Goal: Task Accomplishment & Management: Complete application form

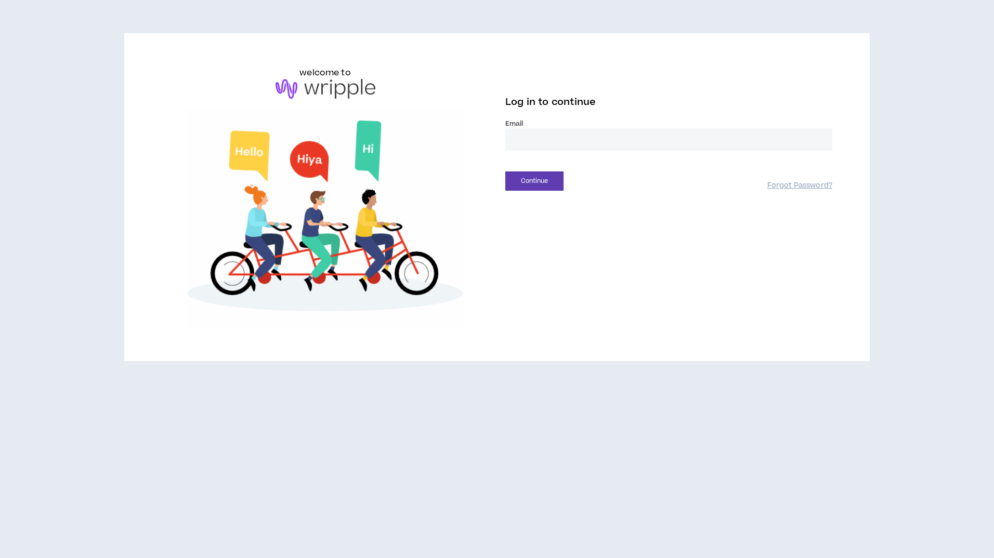
click at [519, 143] on input "email" at bounding box center [668, 139] width 327 height 22
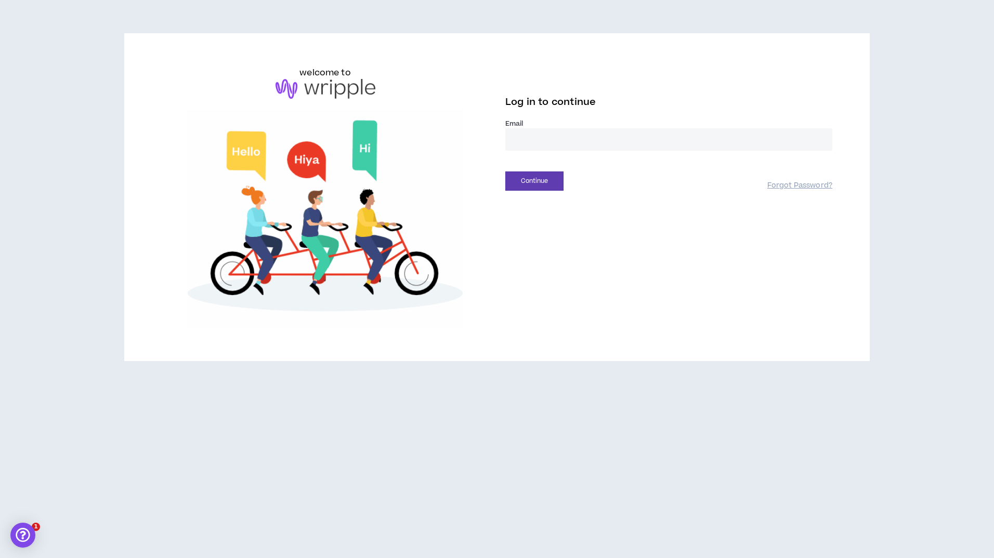
type input "**********"
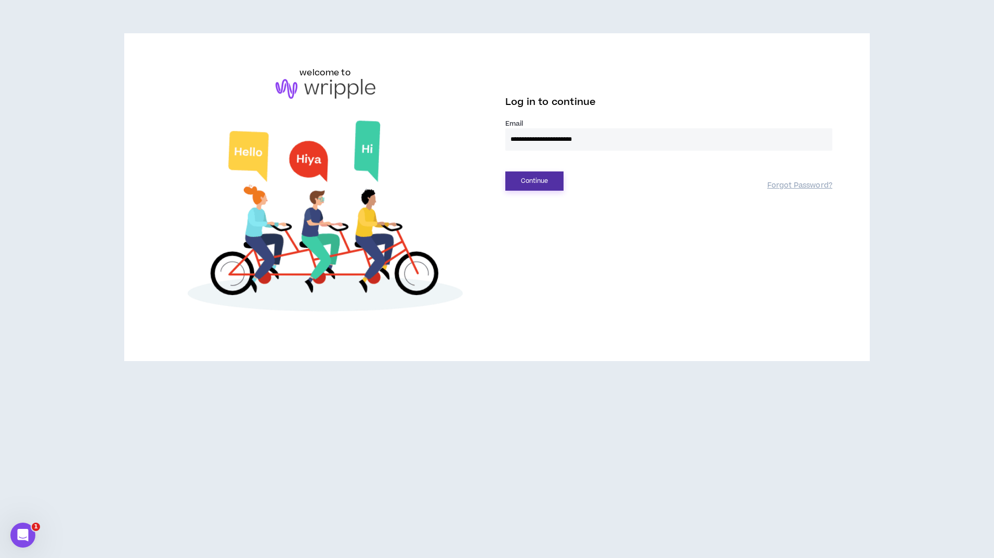
click at [536, 181] on button "Continue" at bounding box center [534, 181] width 58 height 19
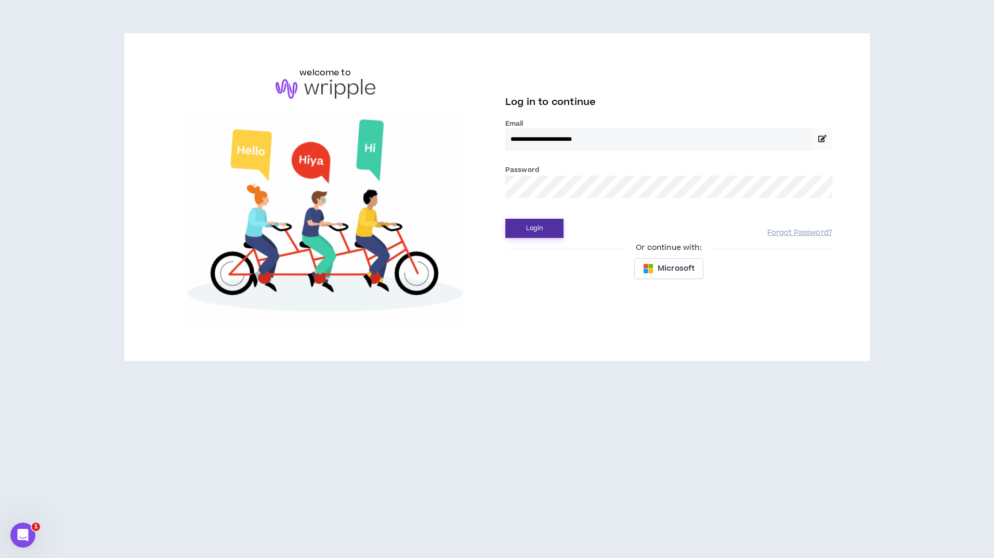
click at [539, 232] on button "Login" at bounding box center [534, 228] width 58 height 19
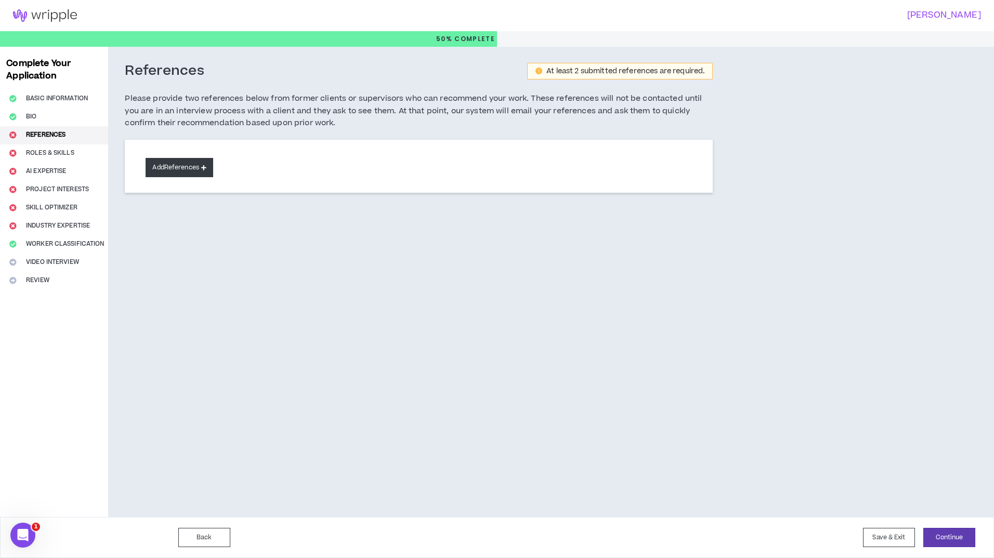
click at [181, 168] on button "Add References" at bounding box center [180, 167] width 68 height 19
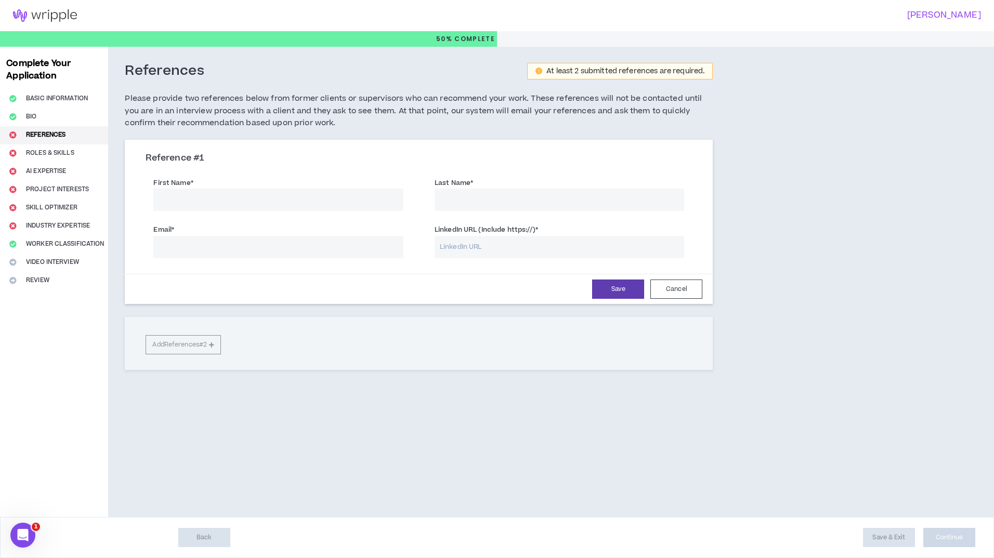
click at [172, 197] on input "First Name *" at bounding box center [278, 200] width 250 height 22
type input "[PERSON_NAME]"
click at [454, 200] on input "Last Name *" at bounding box center [560, 200] width 250 height 22
type input "[PERSON_NAME]"
click at [176, 245] on input "Email *" at bounding box center [278, 247] width 250 height 22
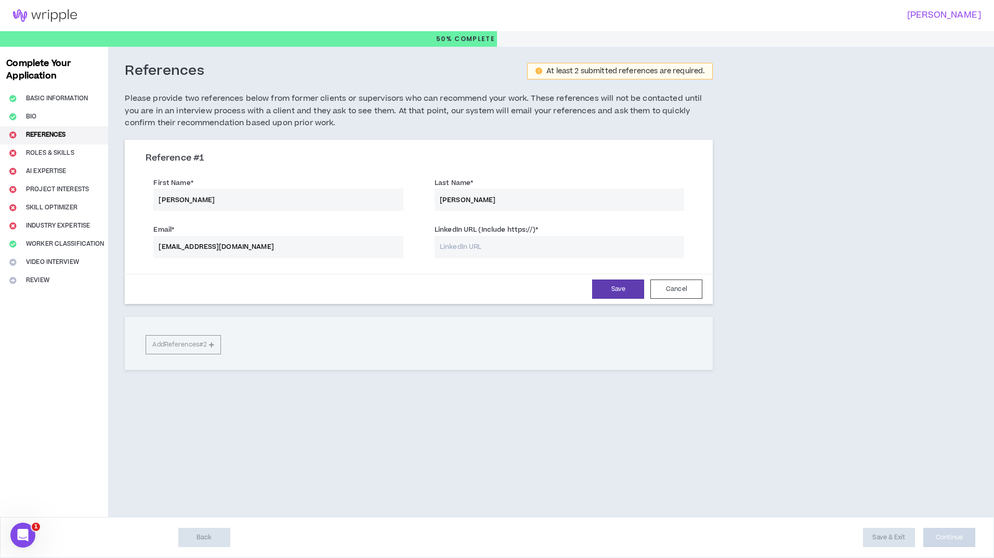
type input "[EMAIL_ADDRESS][DOMAIN_NAME]"
click at [469, 246] on input "LinkedIn URL (Include https://) *" at bounding box center [560, 247] width 250 height 22
paste input "[DOMAIN_NAME][URL][PERSON_NAME]"
click at [437, 242] on input "[DOMAIN_NAME][URL][PERSON_NAME]" at bounding box center [560, 247] width 250 height 22
type input "[URL][DOMAIN_NAME][PERSON_NAME]"
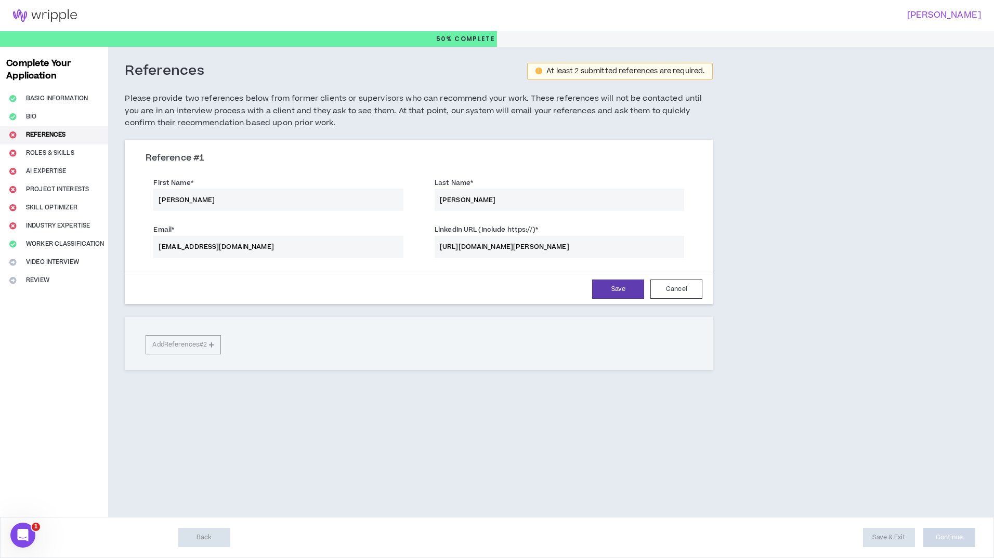
click at [620, 246] on input "[URL][DOMAIN_NAME][PERSON_NAME]" at bounding box center [560, 247] width 250 height 22
drag, startPoint x: 621, startPoint y: 244, endPoint x: 424, endPoint y: 255, distance: 197.4
click at [424, 255] on div "LinkedIn URL (Include https://) * [URL][DOMAIN_NAME][PERSON_NAME]" at bounding box center [559, 240] width 281 height 36
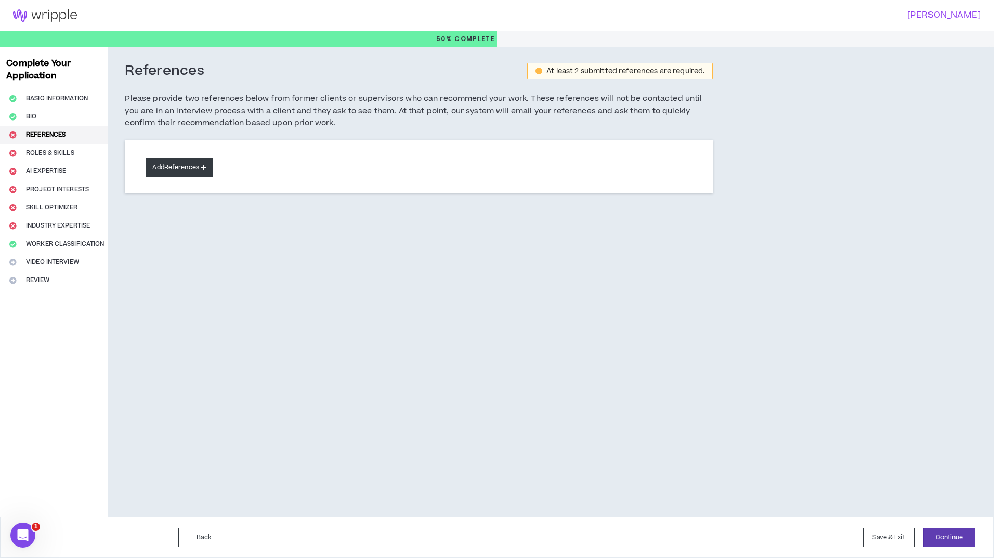
click at [205, 166] on icon at bounding box center [203, 168] width 5 height 6
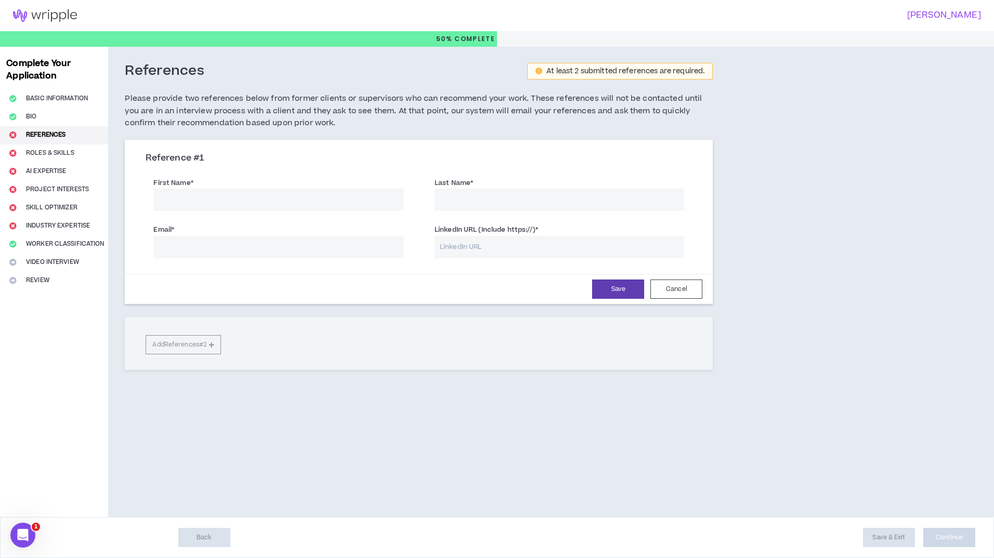
click at [194, 195] on input "First Name *" at bounding box center [278, 200] width 250 height 22
type input "[PERSON_NAME]"
type input "[EMAIL_ADDRESS][DOMAIN_NAME]"
type input "[URL][DOMAIN_NAME][PERSON_NAME]"
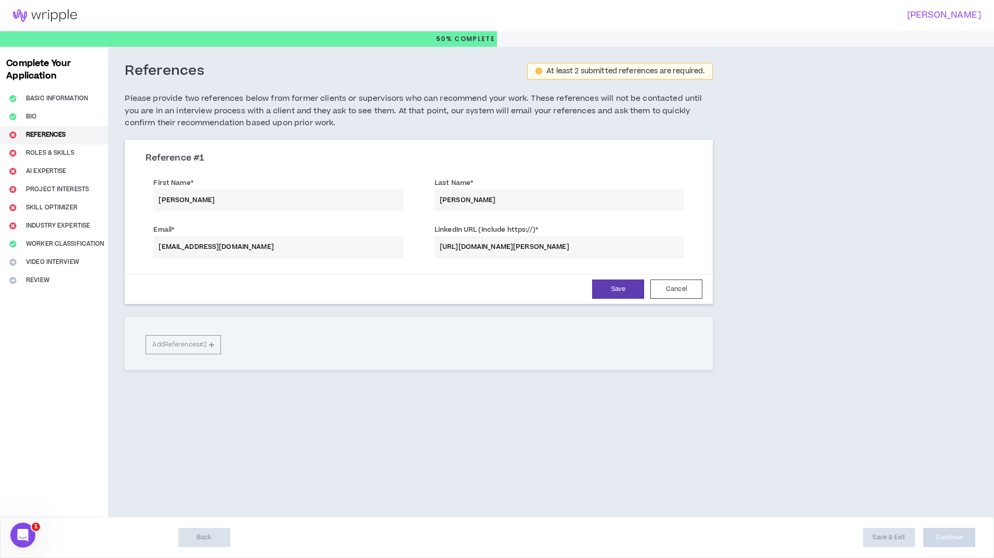
type input "[PERSON_NAME]"
type input "[EMAIL_ADDRESS][DOMAIN_NAME]"
type input "[URL][DOMAIN_NAME][PERSON_NAME]"
click at [623, 287] on button "Save" at bounding box center [618, 289] width 52 height 19
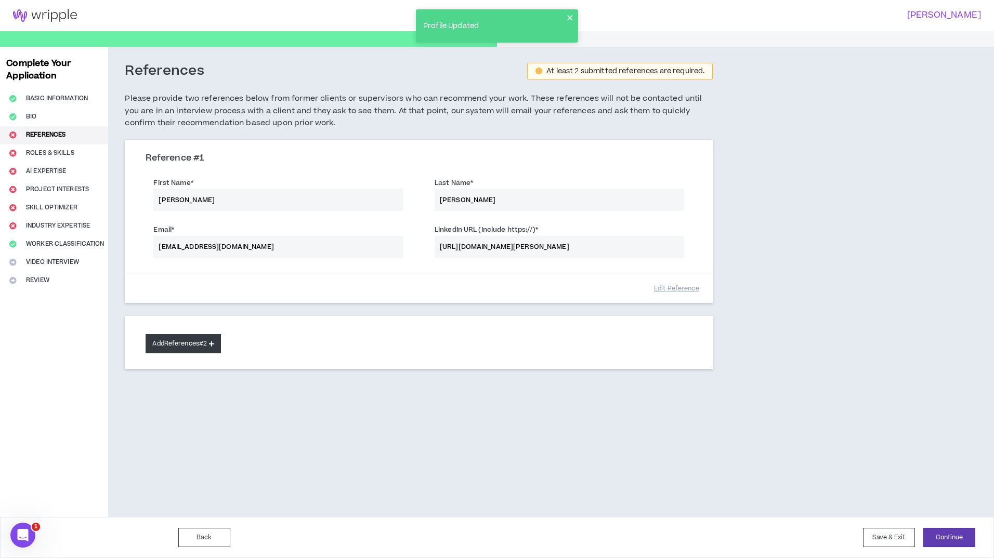
click at [184, 343] on button "Add References #2" at bounding box center [183, 343] width 75 height 19
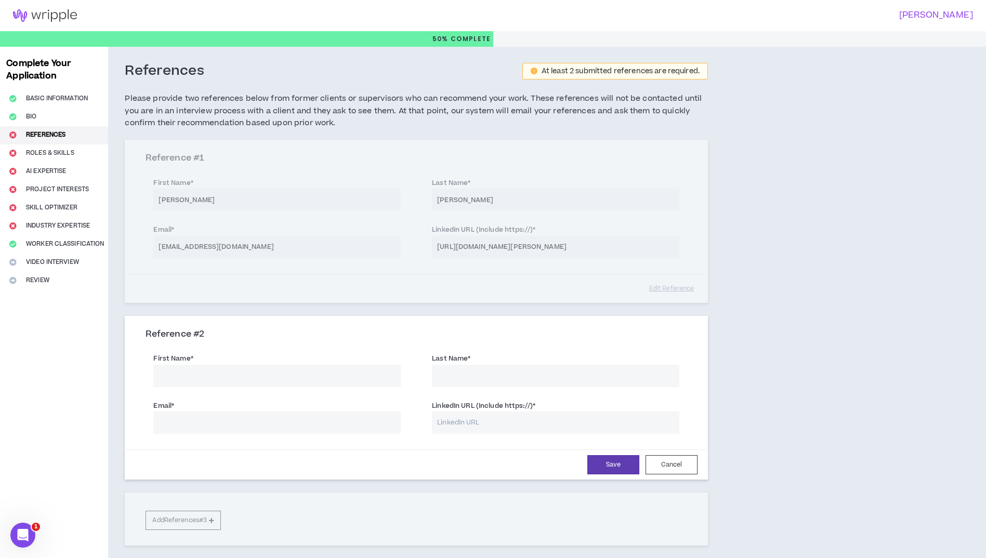
click at [449, 423] on input "LinkedIn URL (Include https://) *" at bounding box center [556, 423] width 248 height 22
paste input "linkedin.com/in/cheryl-cote-wheeler-136bba43"
type input "http://linkedin.com/in/cheryl-cote-wheeler-136bba43"
click at [164, 381] on input "First Name *" at bounding box center [277, 376] width 248 height 22
type input "Cheryl"
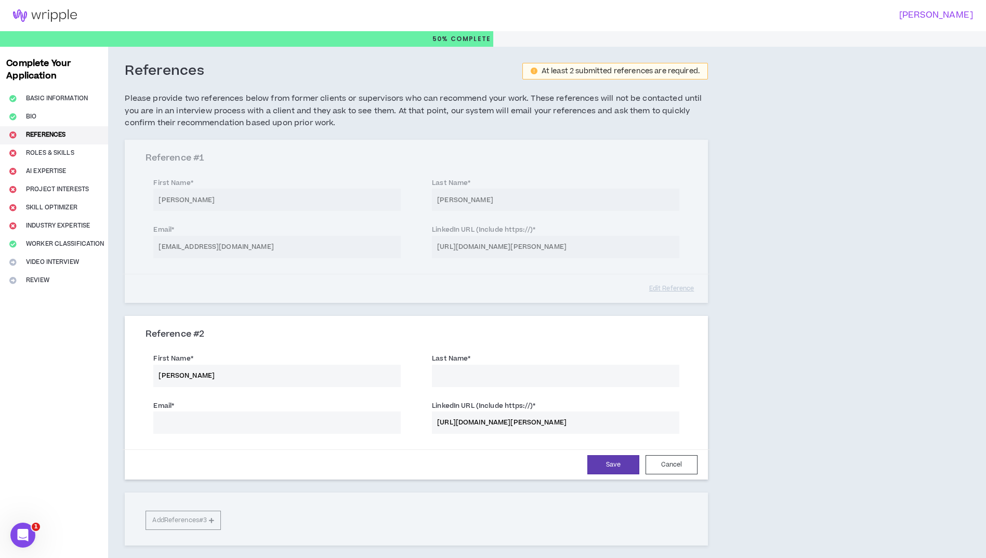
type input "Wheeler"
type input "Cheryl"
click at [186, 424] on input "Email *" at bounding box center [277, 423] width 248 height 22
type input "cherly756@yahoo.com"
click at [609, 466] on button "Save" at bounding box center [614, 465] width 52 height 19
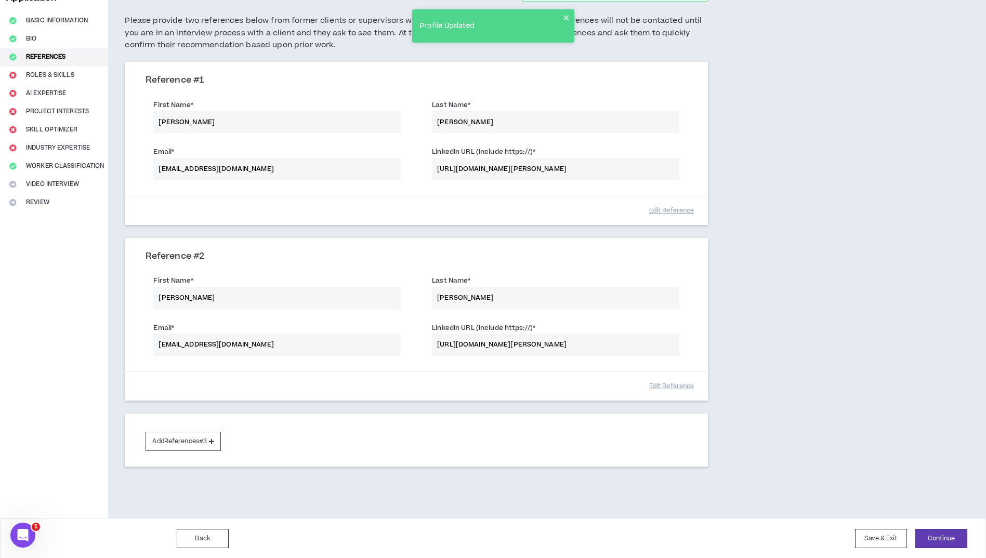
scroll to position [79, 0]
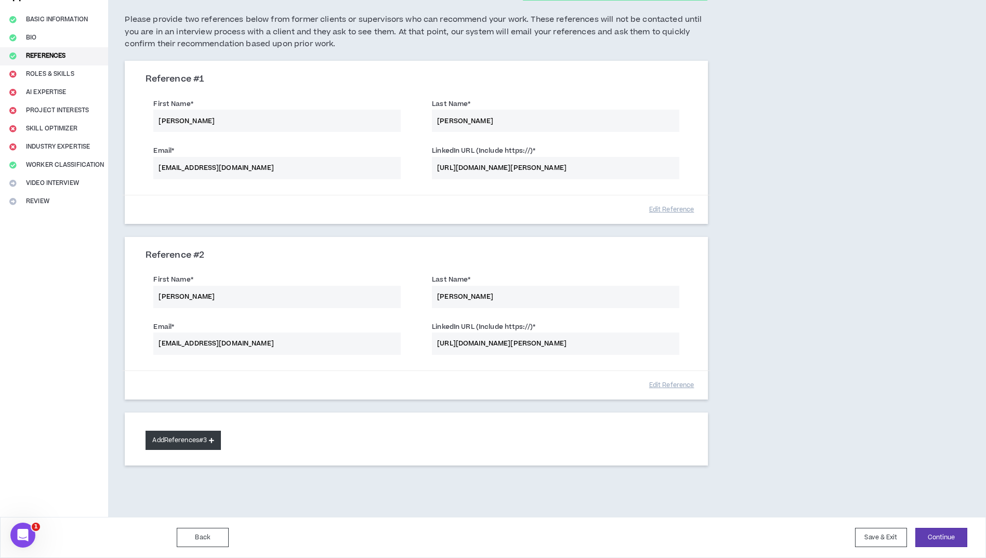
click at [181, 443] on button "Add References #3" at bounding box center [183, 440] width 75 height 19
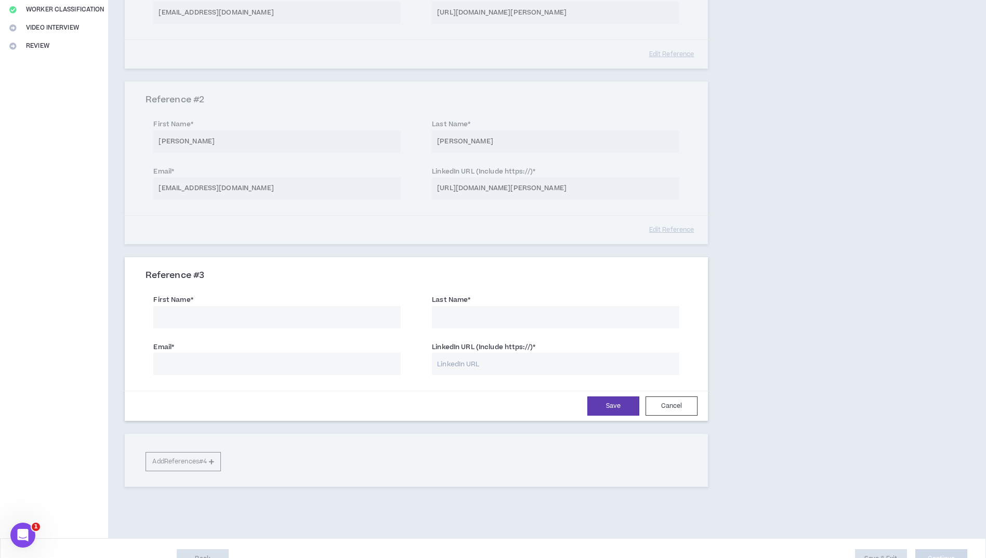
scroll to position [235, 0]
click at [174, 362] on input "Email *" at bounding box center [277, 364] width 248 height 22
type input "aghosch@gmail.com"
click at [171, 317] on input "First Name *" at bounding box center [277, 317] width 248 height 22
type input "Angela"
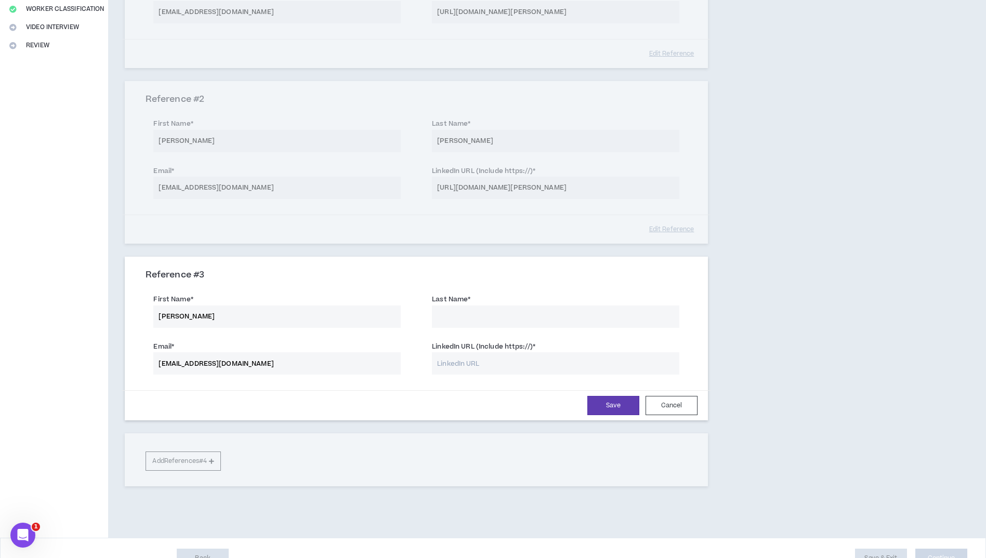
drag, startPoint x: 451, startPoint y: 315, endPoint x: 438, endPoint y: 313, distance: 12.6
click at [445, 313] on input "Last Name *" at bounding box center [556, 317] width 248 height 22
type input "Glaude Hosch"
click at [345, 366] on input "aghosch@gmail.com" at bounding box center [277, 364] width 248 height 22
click at [615, 404] on button "Save" at bounding box center [614, 405] width 52 height 19
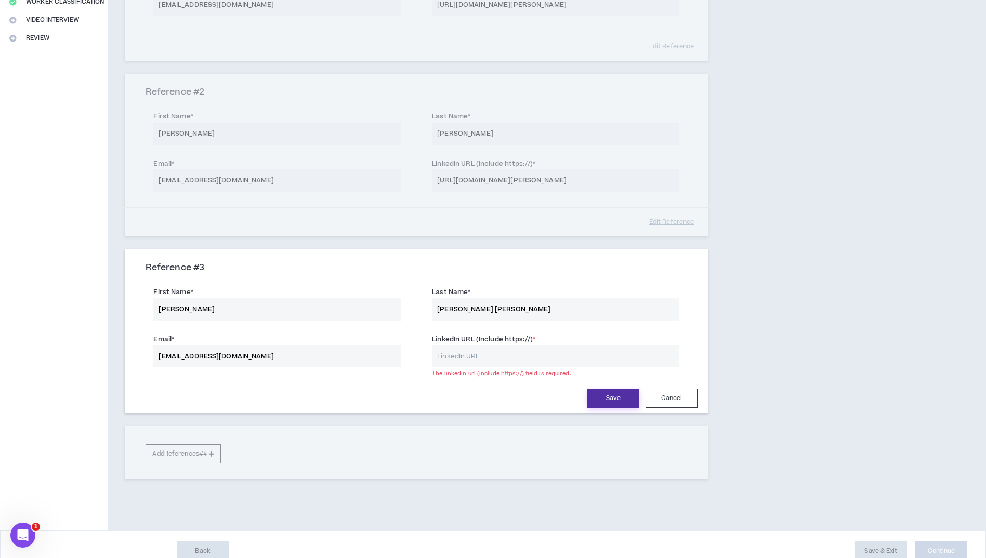
scroll to position [256, 0]
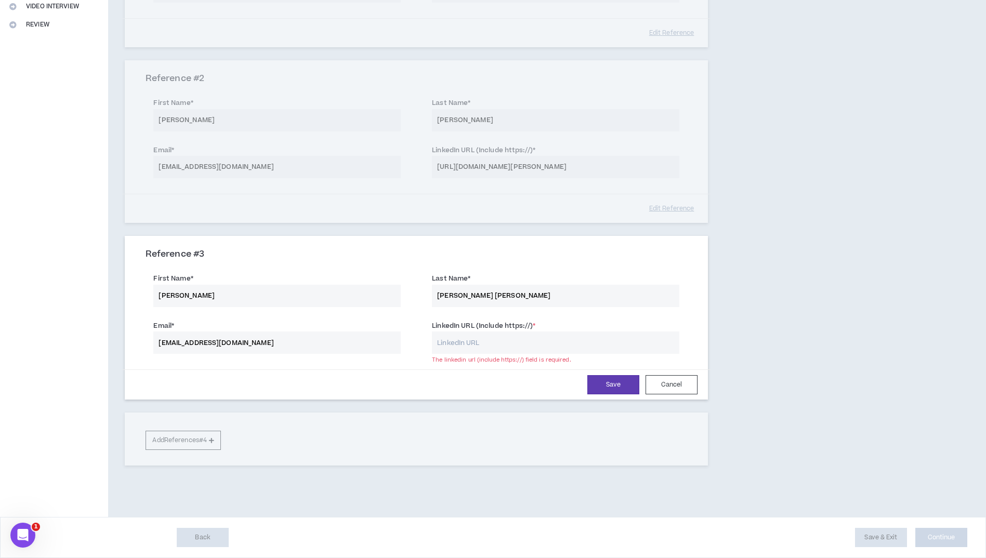
click at [438, 342] on input "LinkedIn URL (Include https://) *" at bounding box center [556, 343] width 248 height 22
drag, startPoint x: 185, startPoint y: 293, endPoint x: 151, endPoint y: 296, distance: 34.0
click at [151, 296] on div "First Name * Angela" at bounding box center [277, 290] width 263 height 34
drag, startPoint x: 492, startPoint y: 295, endPoint x: 417, endPoint y: 294, distance: 75.9
click at [417, 294] on div "Last Name * Glaude Hosch" at bounding box center [556, 288] width 279 height 36
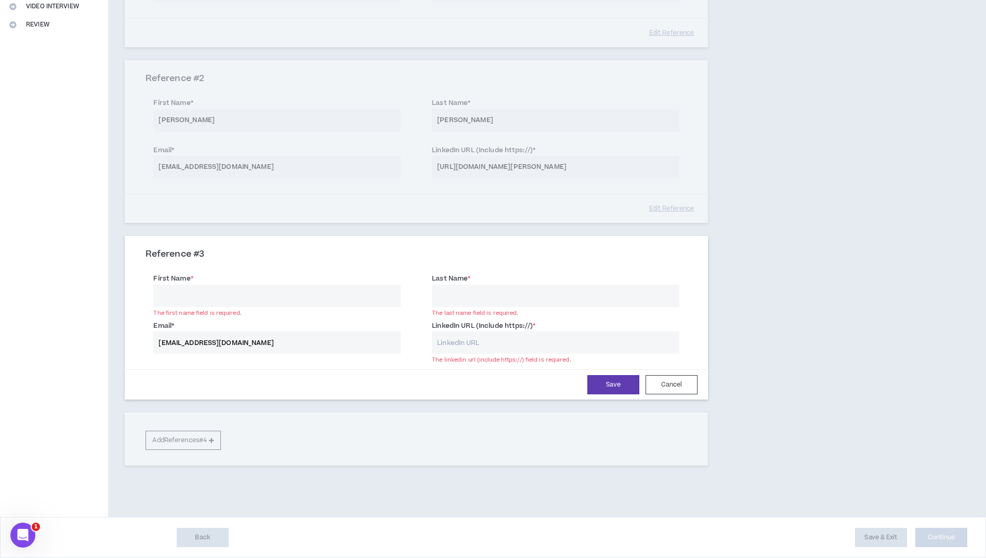
drag, startPoint x: 233, startPoint y: 343, endPoint x: 141, endPoint y: 337, distance: 91.7
click at [141, 337] on div "Email * aghosch@gmail.com" at bounding box center [277, 336] width 279 height 36
click at [165, 295] on input "First Name *" at bounding box center [277, 296] width 248 height 22
type input "Carol"
click at [469, 298] on input "Last Name *" at bounding box center [556, 296] width 248 height 22
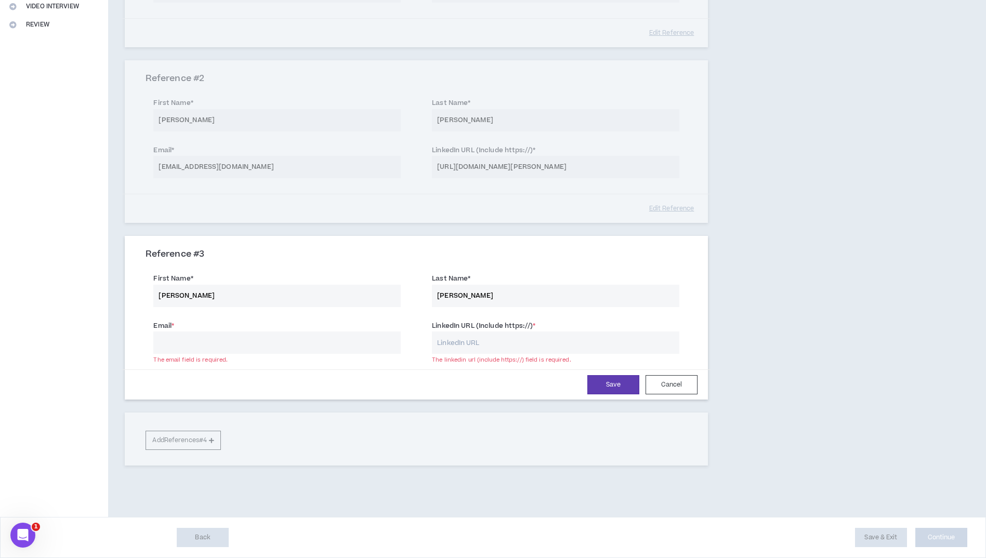
type input "Crawford"
click at [164, 342] on input "Email *" at bounding box center [277, 343] width 248 height 22
type input "cycrawford4@gmail.com"
drag, startPoint x: 486, startPoint y: 340, endPoint x: 490, endPoint y: 330, distance: 10.2
click at [486, 340] on input "LinkedIn URL (Include https://) *" at bounding box center [556, 343] width 248 height 22
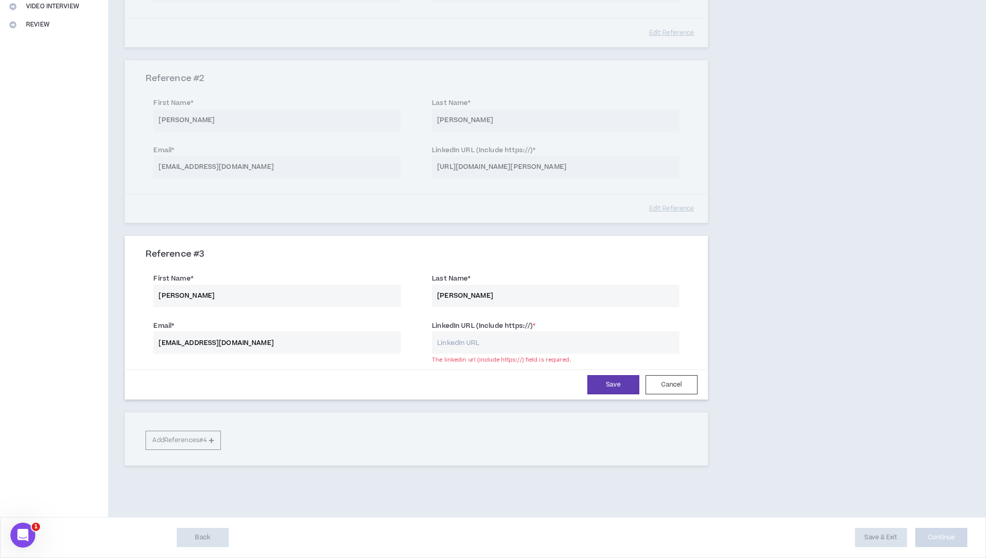
click at [500, 350] on input "LinkedIn URL (Include https://) *" at bounding box center [556, 343] width 248 height 22
paste input "linkedin.com/in/carol-crawford"
click at [437, 343] on input "linkedin.com/in/carol-crawford" at bounding box center [556, 343] width 248 height 22
type input "http://linkedin.com/in/carol-crawford"
click at [614, 386] on button "Save" at bounding box center [614, 384] width 52 height 19
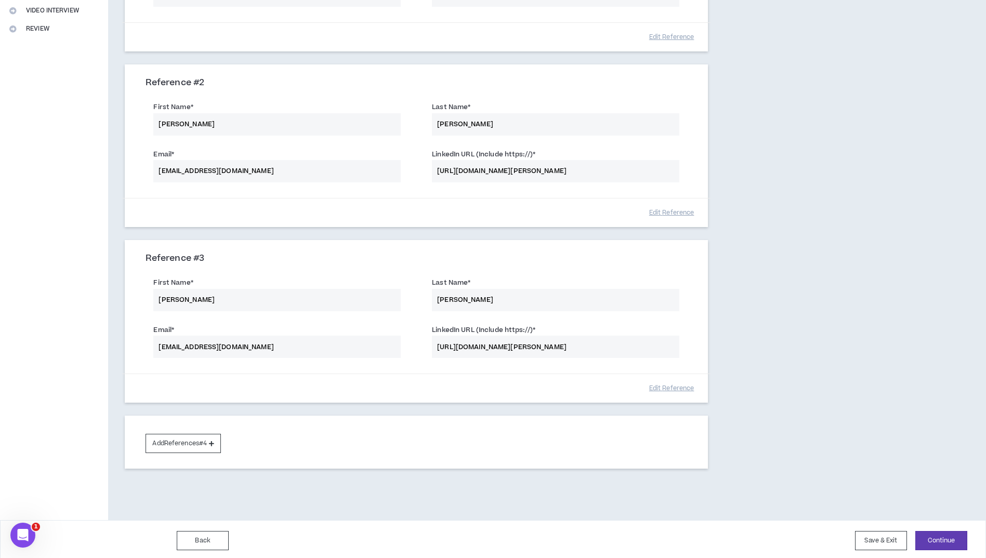
scroll to position [255, 0]
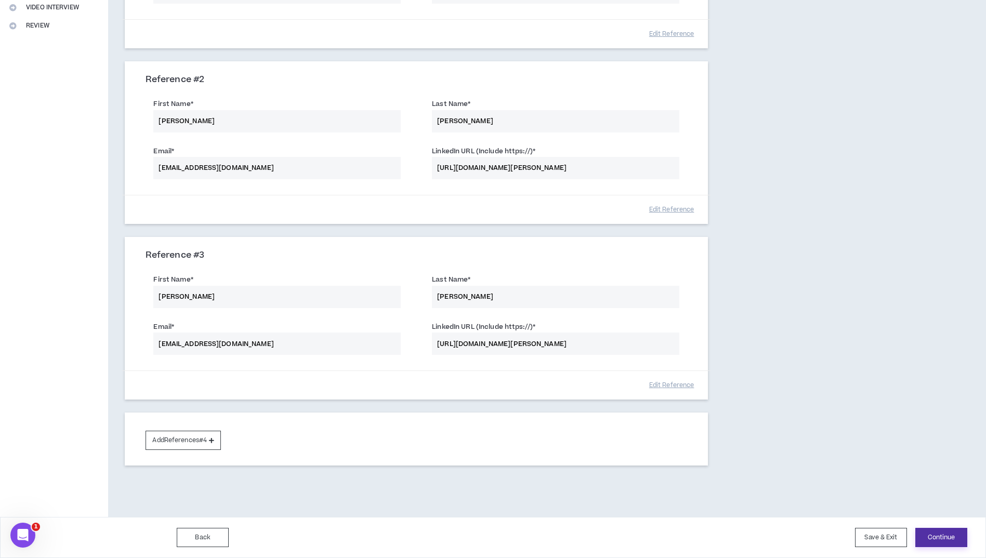
click at [936, 537] on button "Continue" at bounding box center [942, 537] width 52 height 19
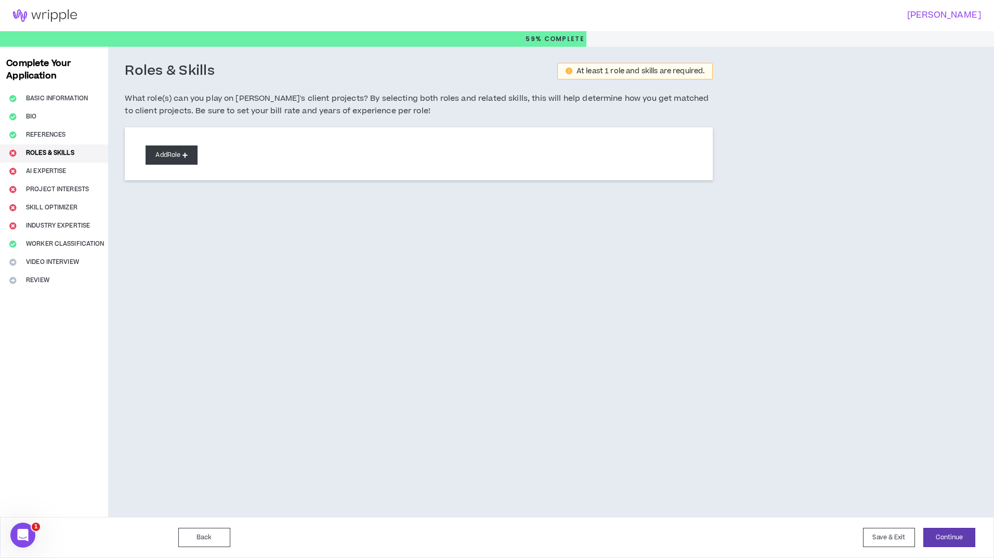
click at [188, 154] on icon at bounding box center [185, 155] width 5 height 6
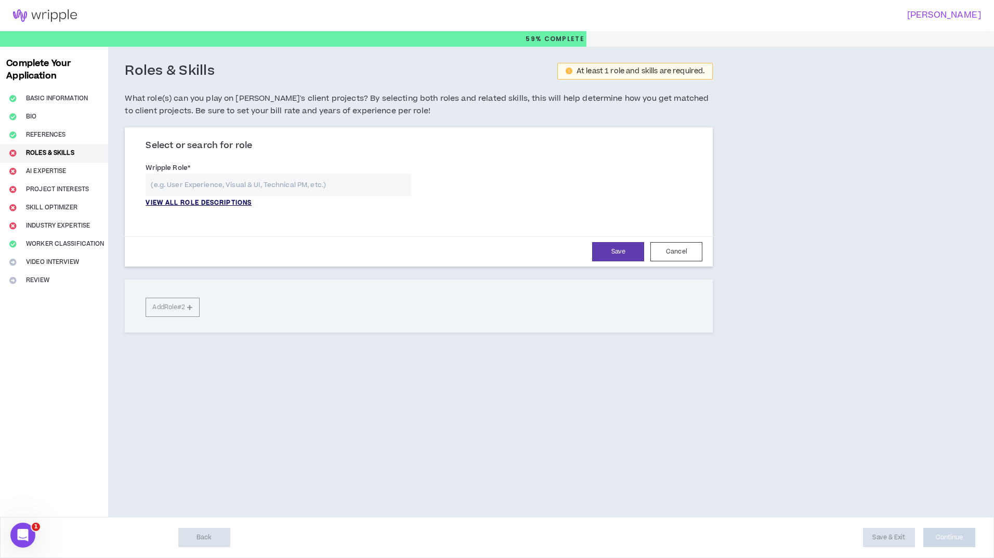
click at [191, 203] on p "VIEW ALL ROLE DESCRIPTIONS" at bounding box center [199, 203] width 106 height 9
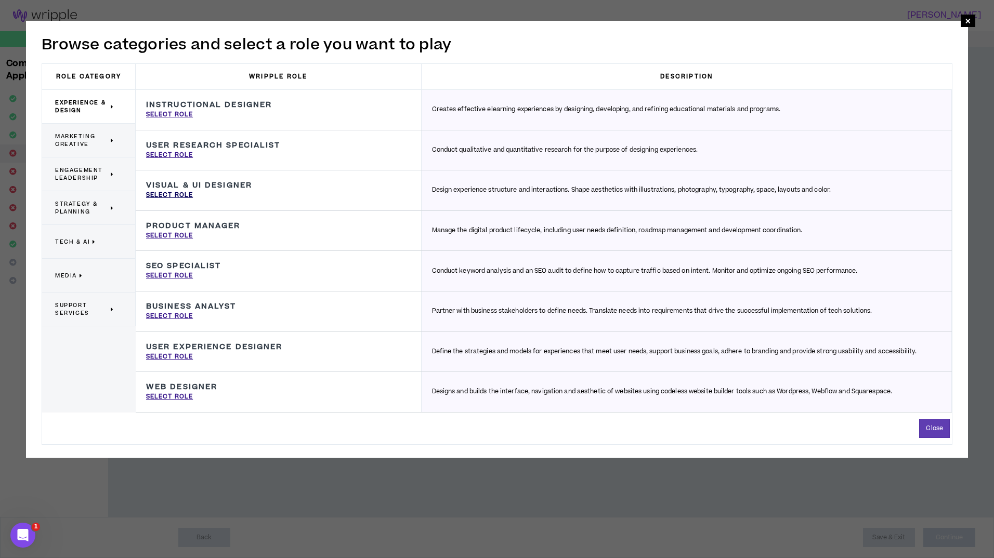
click at [161, 196] on p "Select Role" at bounding box center [169, 195] width 47 height 9
type input "Visual & UI Designer"
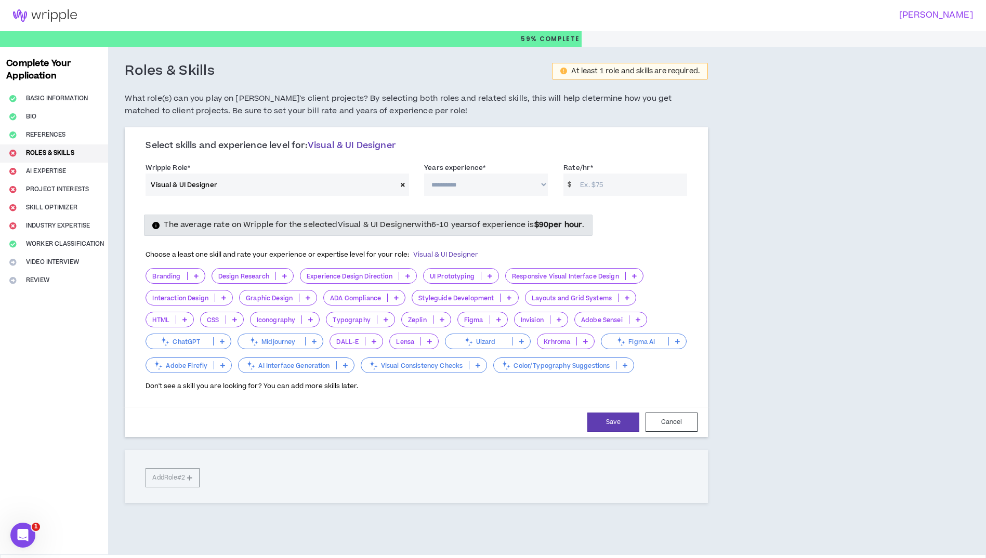
click at [194, 276] on icon at bounding box center [196, 276] width 5 height 5
click at [179, 344] on span "11+ Years" at bounding box center [175, 344] width 46 height 11
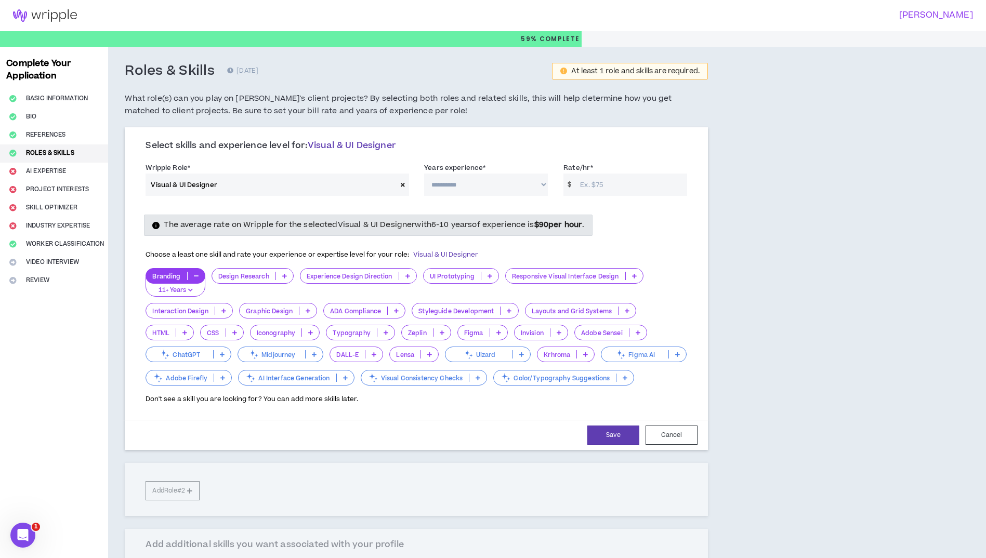
click at [409, 278] on icon at bounding box center [408, 276] width 5 height 5
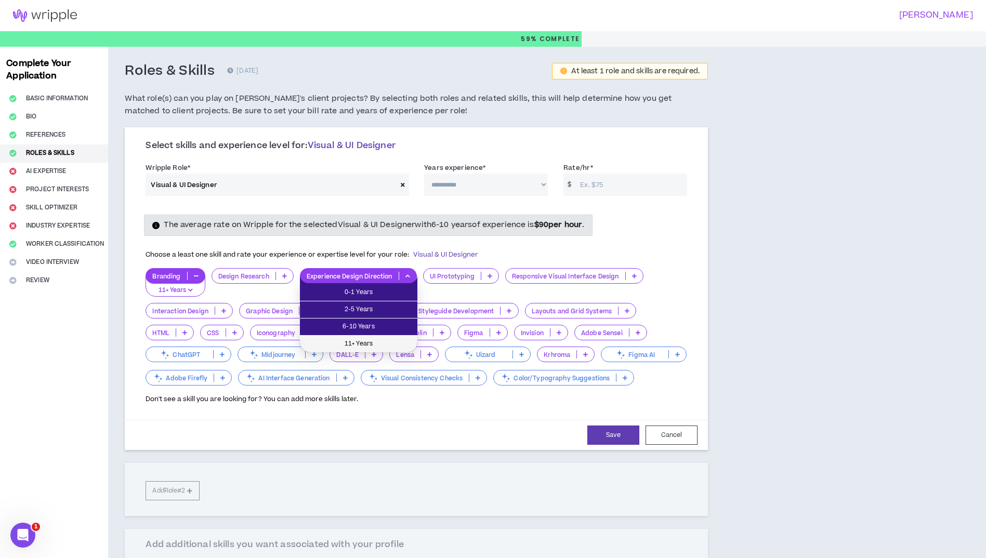
click at [345, 342] on span "11+ Years" at bounding box center [358, 344] width 105 height 11
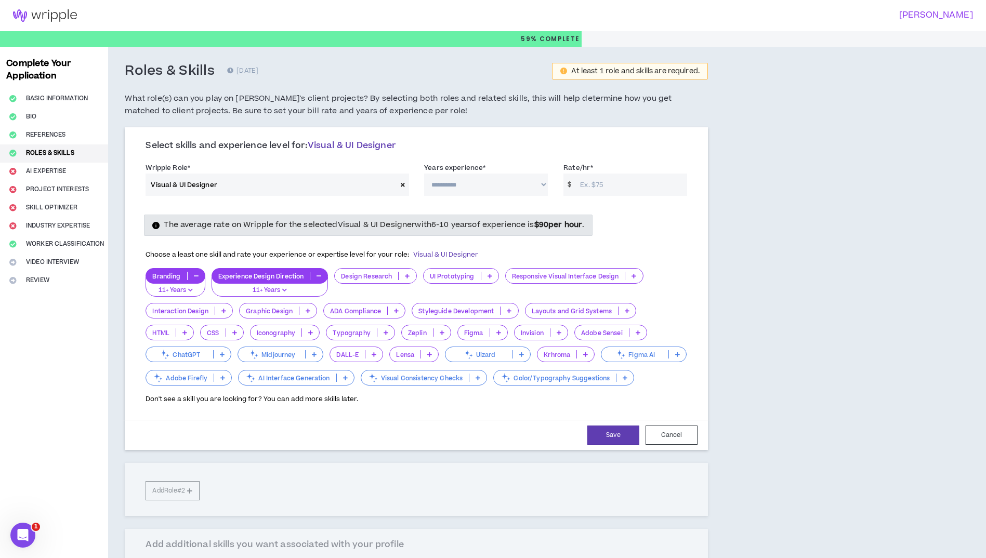
click at [310, 310] on icon at bounding box center [308, 310] width 5 height 5
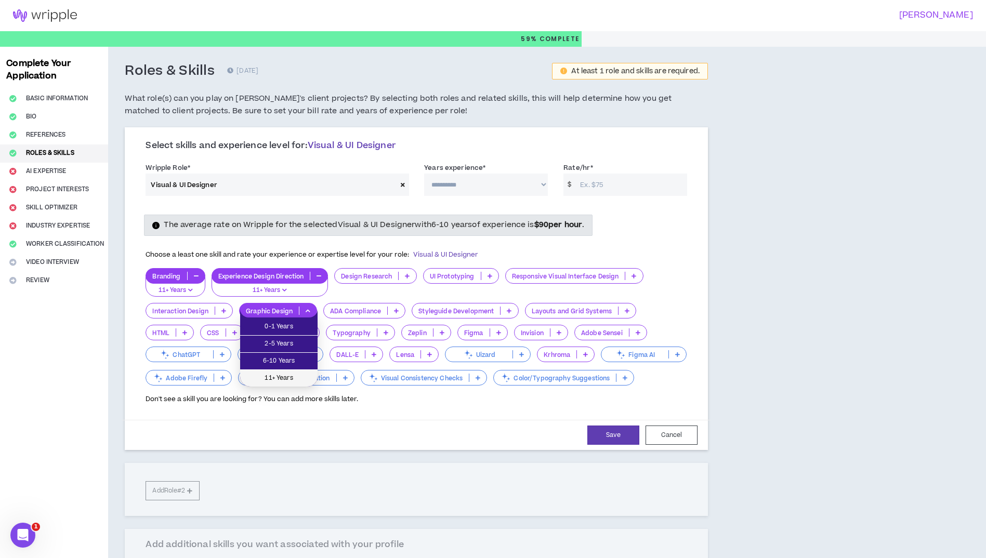
click at [291, 375] on span "11+ Years" at bounding box center [278, 378] width 65 height 11
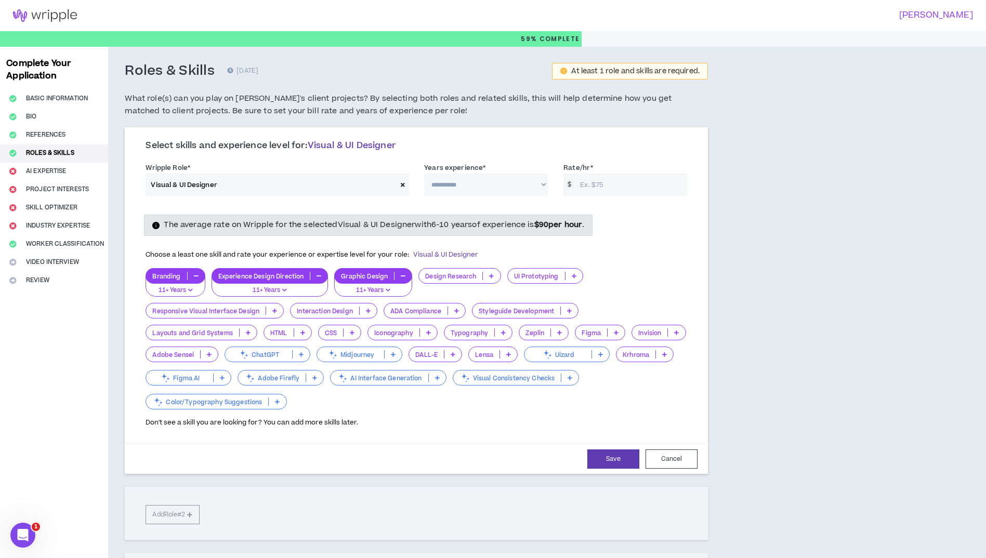
click at [248, 334] on icon at bounding box center [248, 332] width 5 height 5
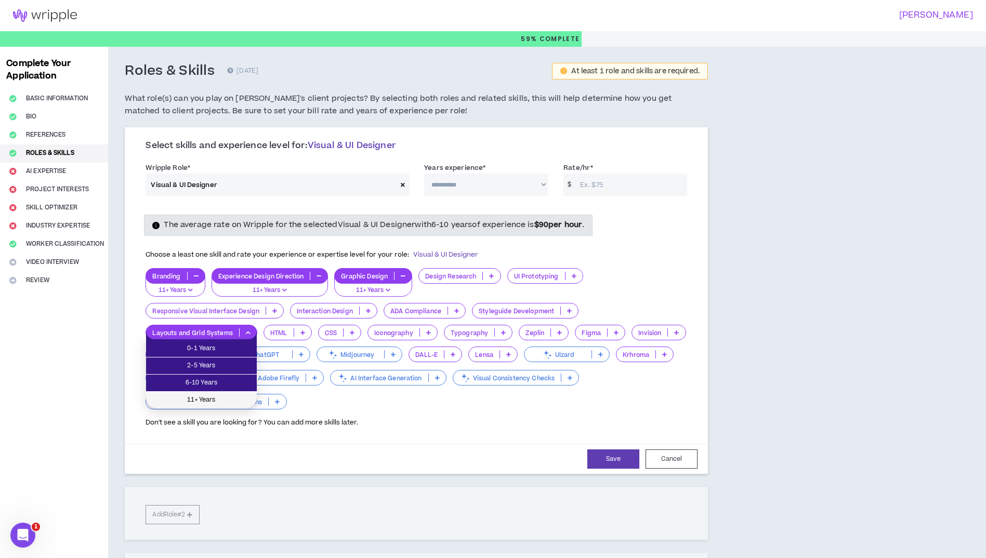
click at [201, 400] on span "11+ Years" at bounding box center [201, 400] width 98 height 11
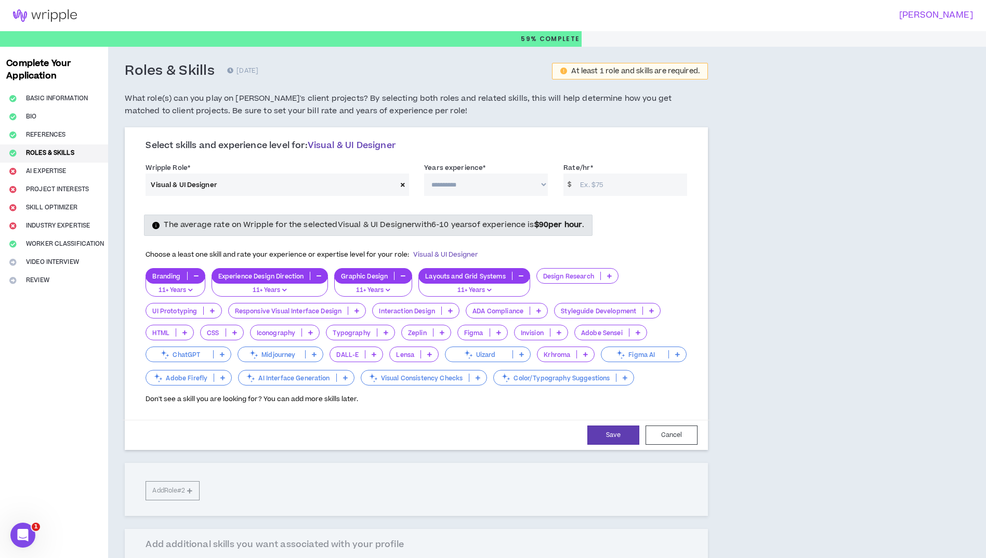
click at [223, 356] on icon at bounding box center [222, 354] width 5 height 5
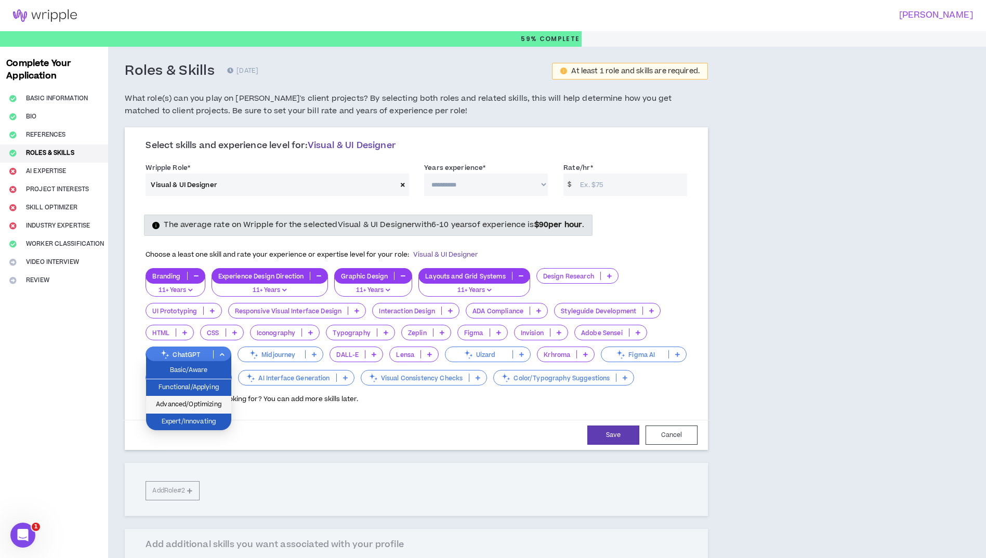
click at [183, 405] on span "Advanced/Optimizing" at bounding box center [188, 404] width 73 height 11
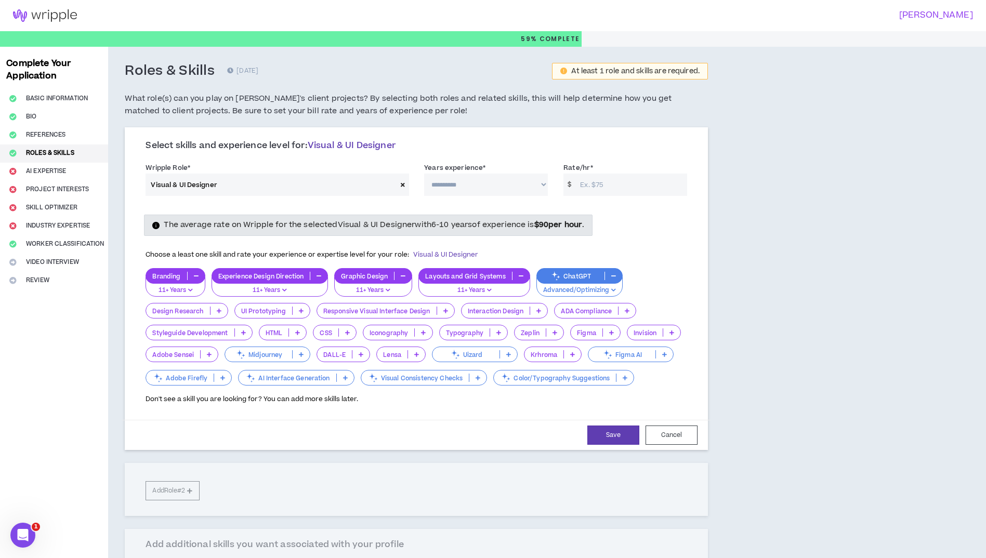
click at [363, 353] on p at bounding box center [361, 354] width 17 height 8
click at [342, 385] on span "2-5 Years" at bounding box center [343, 387] width 40 height 11
click at [613, 433] on button "Save" at bounding box center [614, 435] width 52 height 19
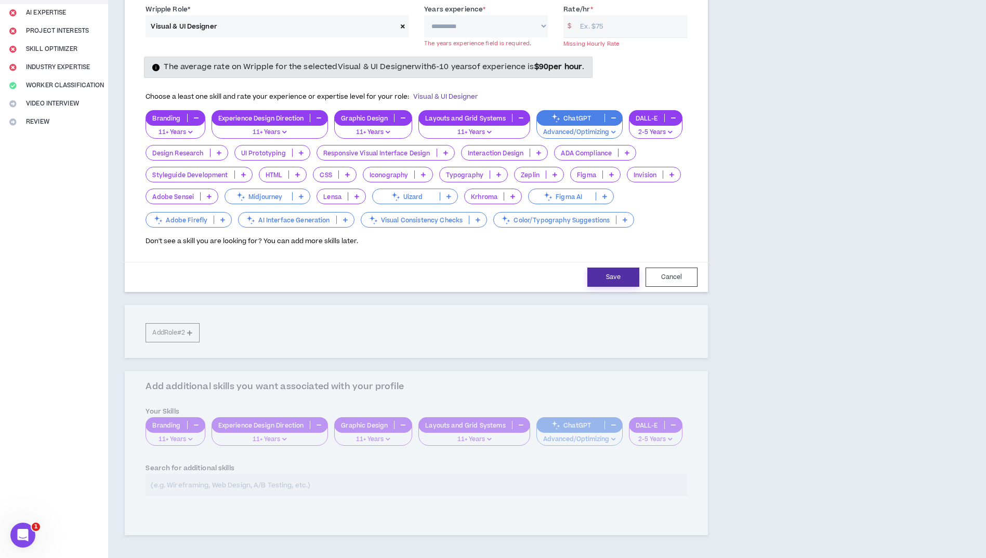
scroll to position [72, 0]
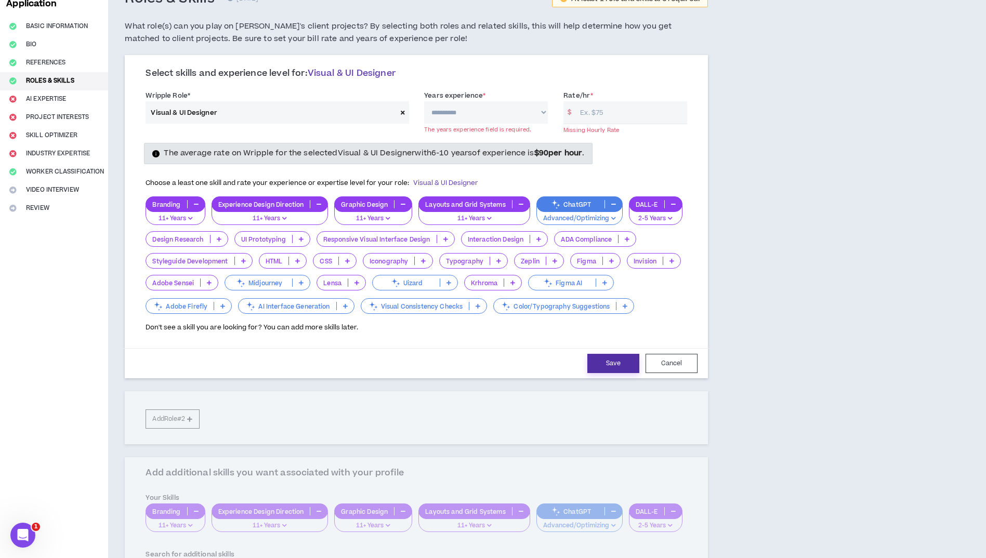
click at [610, 363] on button "Save" at bounding box center [614, 363] width 52 height 19
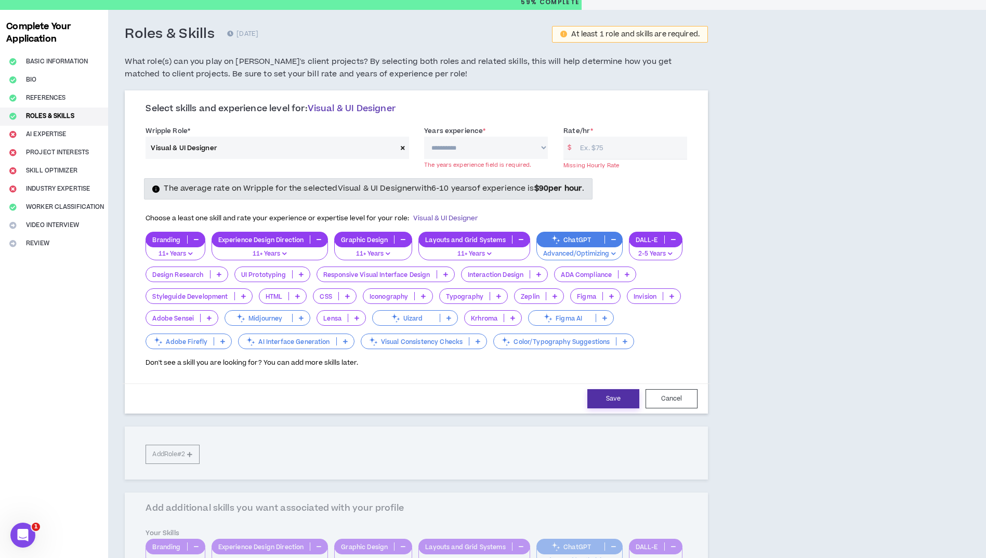
scroll to position [6, 0]
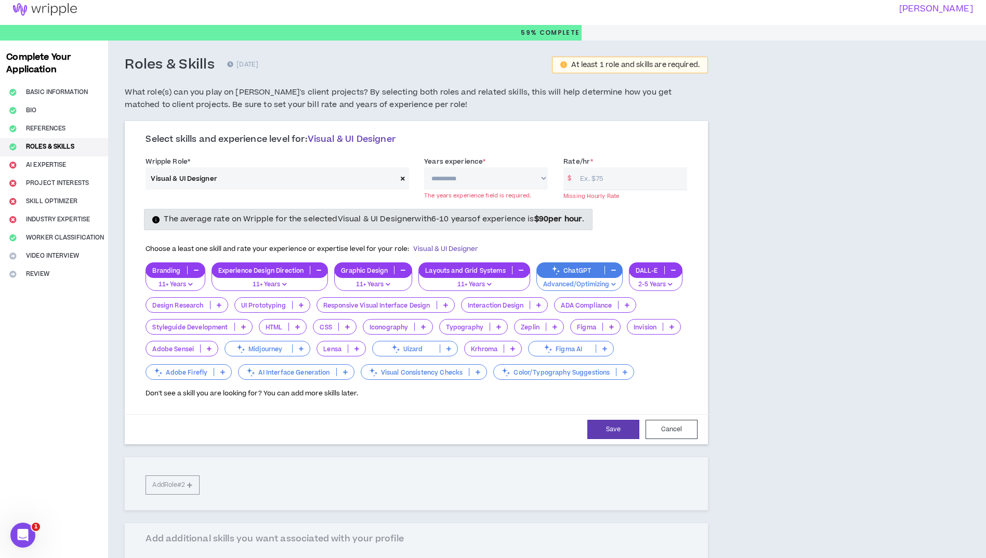
click at [67, 149] on div "Complete Your Application Basic Information Bio References Roles & Skills AI Ex…" at bounding box center [54, 390] width 108 height 699
click at [35, 162] on div "Complete Your Application Basic Information Bio References Roles & Skills AI Ex…" at bounding box center [54, 390] width 108 height 699
click at [12, 145] on div "Complete Your Application Basic Information Bio References Roles & Skills AI Ex…" at bounding box center [54, 390] width 108 height 699
click at [541, 179] on select "**********" at bounding box center [486, 178] width 124 height 22
select select "***"
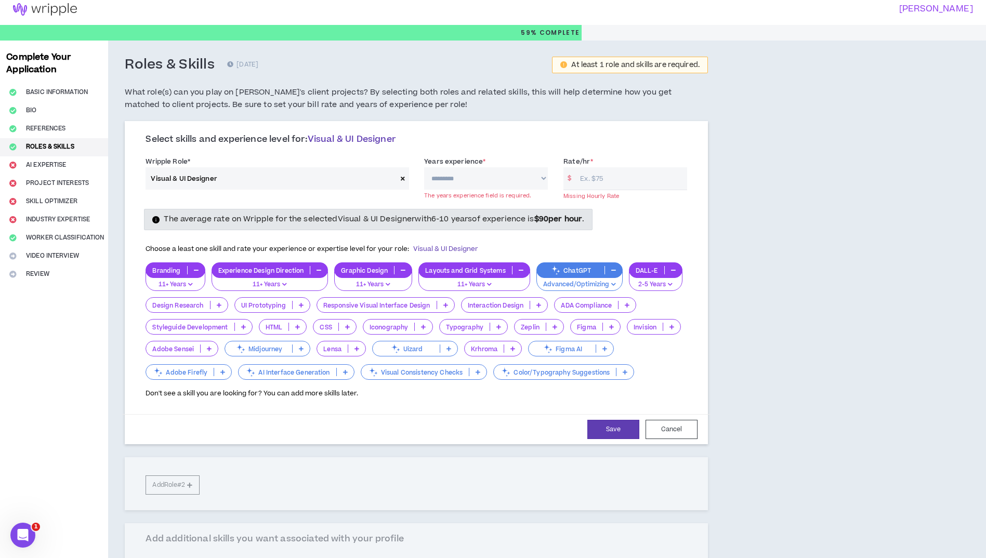
click at [424, 167] on select "**********" at bounding box center [486, 178] width 124 height 22
click at [608, 178] on input "Rate/hr *" at bounding box center [631, 178] width 112 height 22
type input "40"
click at [608, 427] on button "Save" at bounding box center [614, 429] width 52 height 19
select select "***"
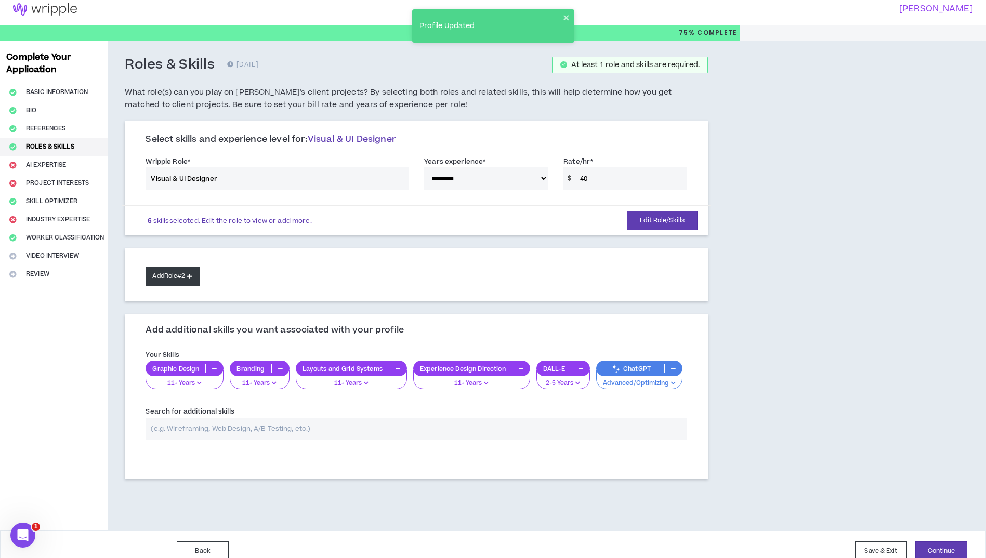
click at [198, 276] on button "Add Role #2" at bounding box center [173, 276] width 54 height 19
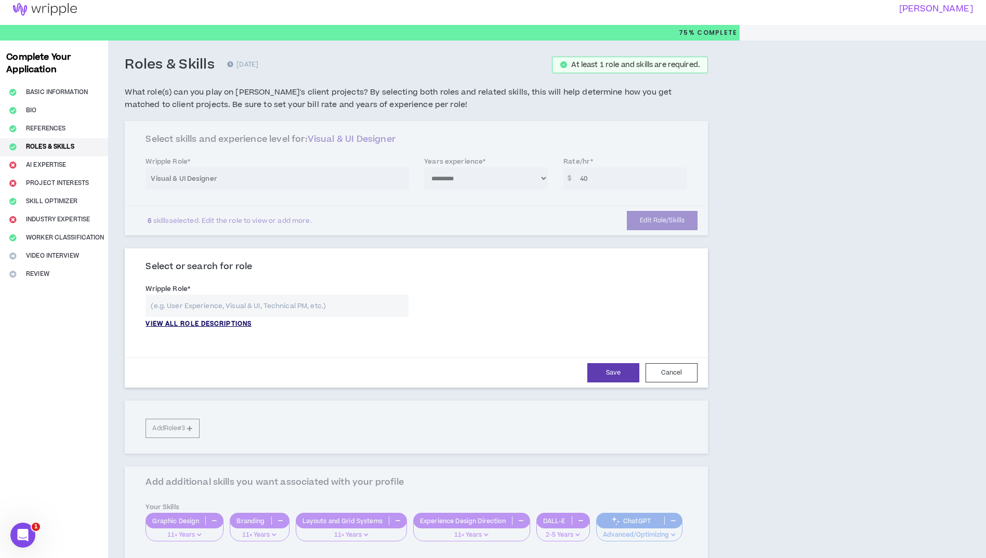
click at [188, 323] on p "VIEW ALL ROLE DESCRIPTIONS" at bounding box center [199, 324] width 106 height 9
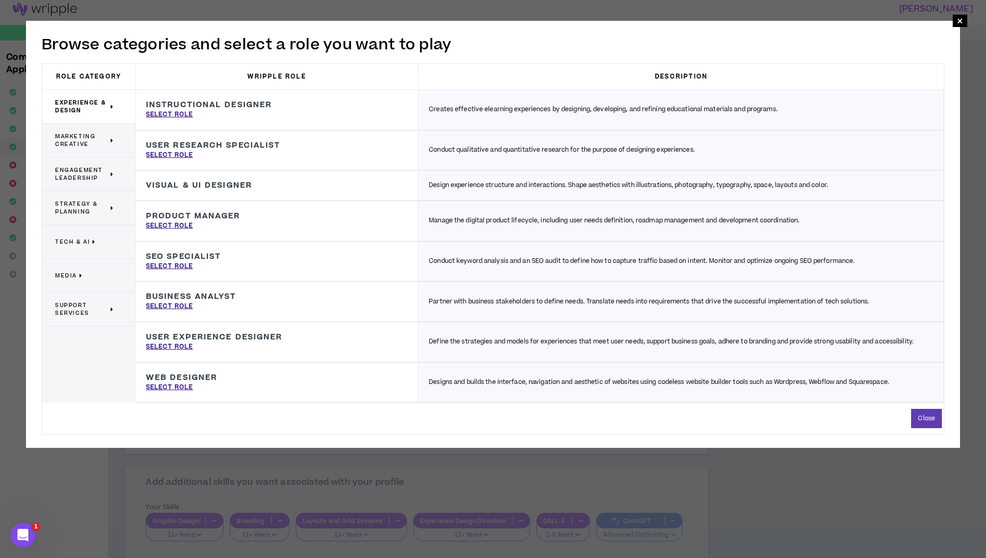
click at [76, 140] on span "Marketing Creative" at bounding box center [81, 141] width 53 height 16
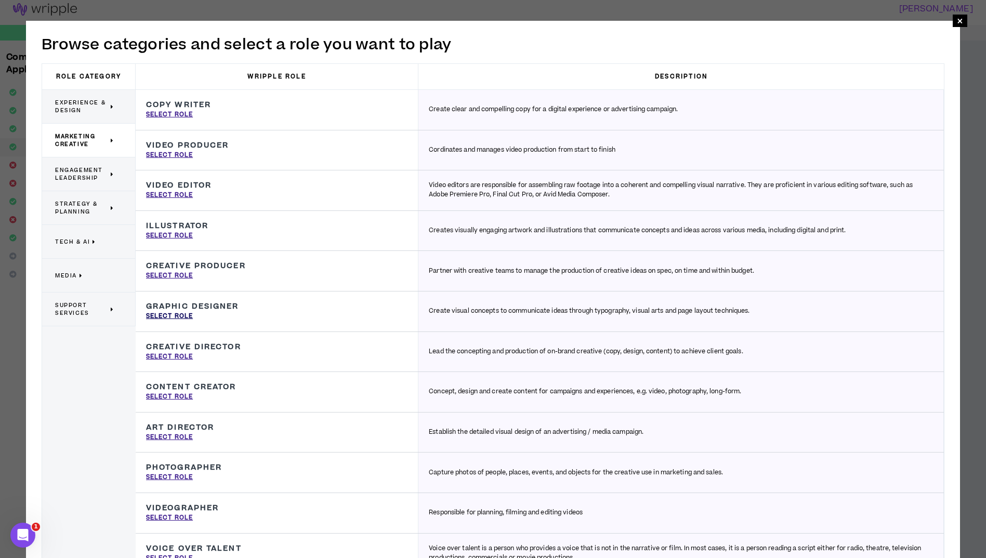
click at [161, 316] on p "Select Role" at bounding box center [169, 316] width 47 height 9
type input "Graphic Designer"
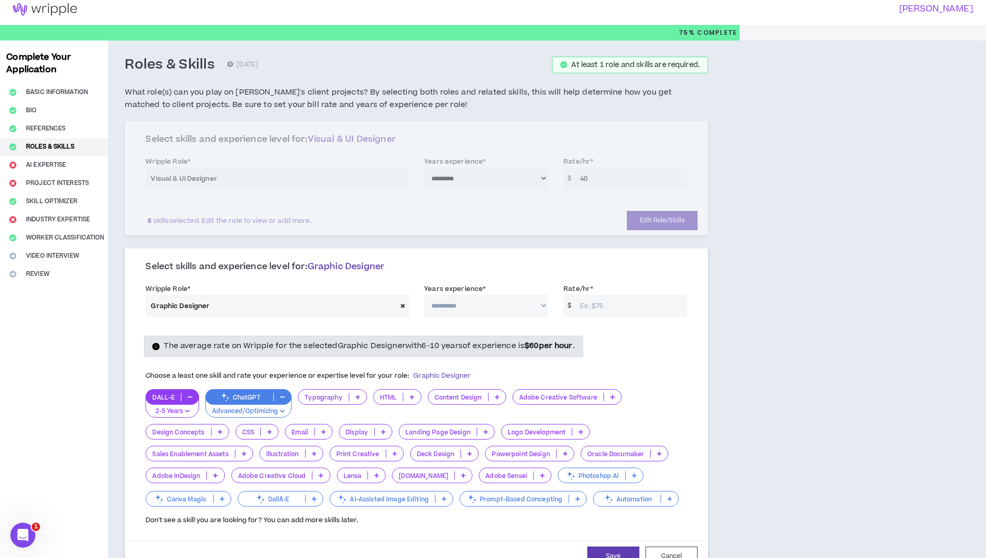
click at [479, 308] on select "**********" at bounding box center [486, 306] width 124 height 22
select select "***"
click at [424, 295] on select "**********" at bounding box center [486, 306] width 124 height 22
click at [588, 305] on input "Rate/hr *" at bounding box center [631, 306] width 112 height 22
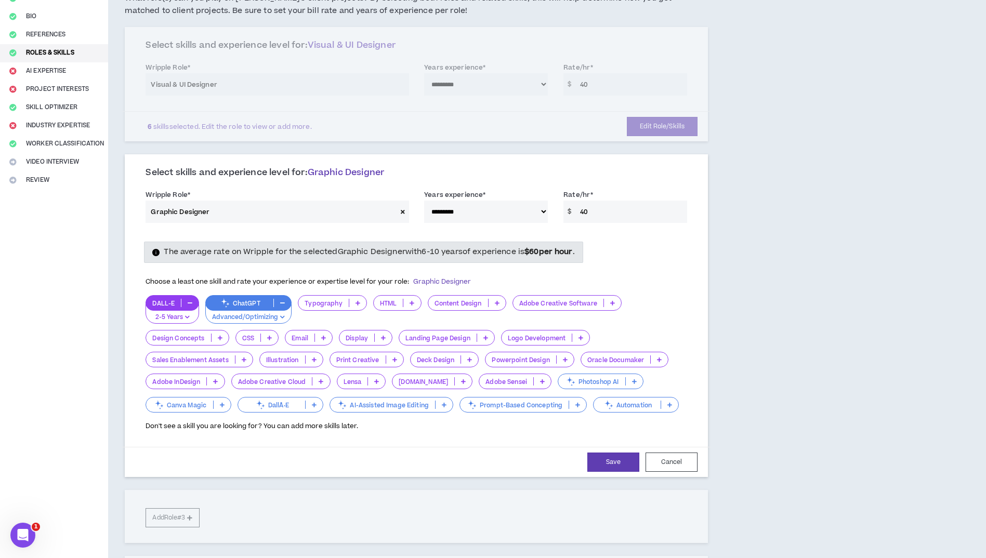
scroll to position [162, 0]
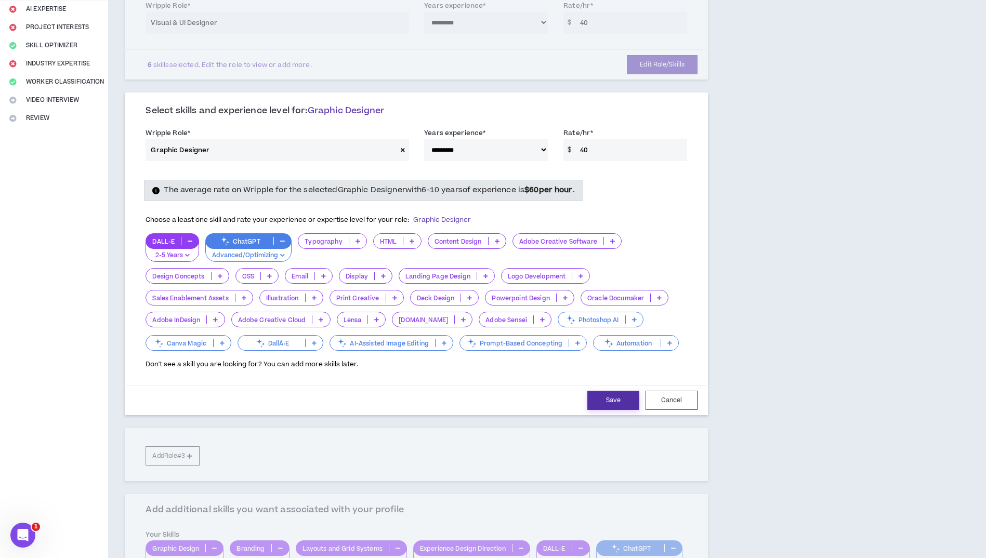
type input "40"
click at [604, 405] on button "Save" at bounding box center [614, 400] width 52 height 19
select select "***"
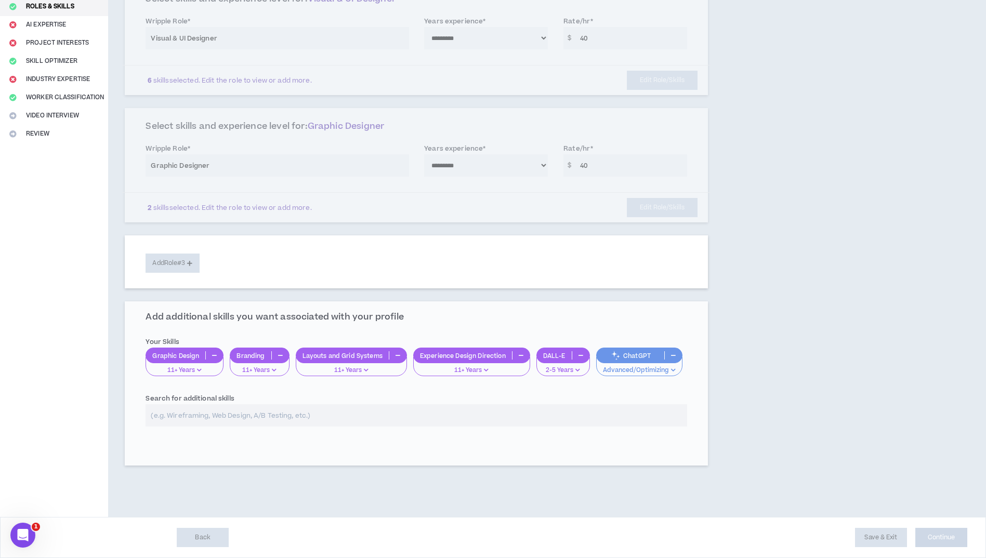
scroll to position [147, 0]
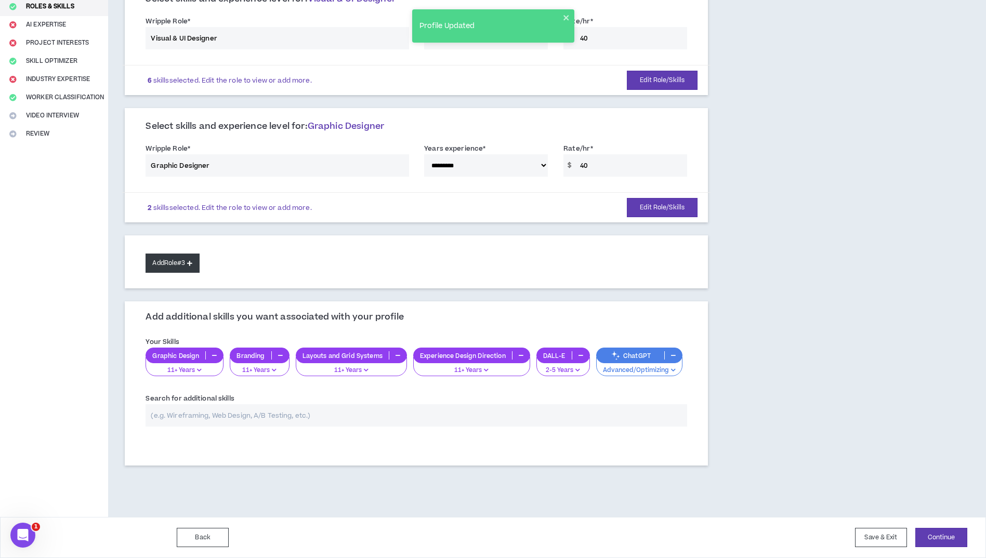
click at [164, 266] on button "Add Role #3" at bounding box center [173, 263] width 54 height 19
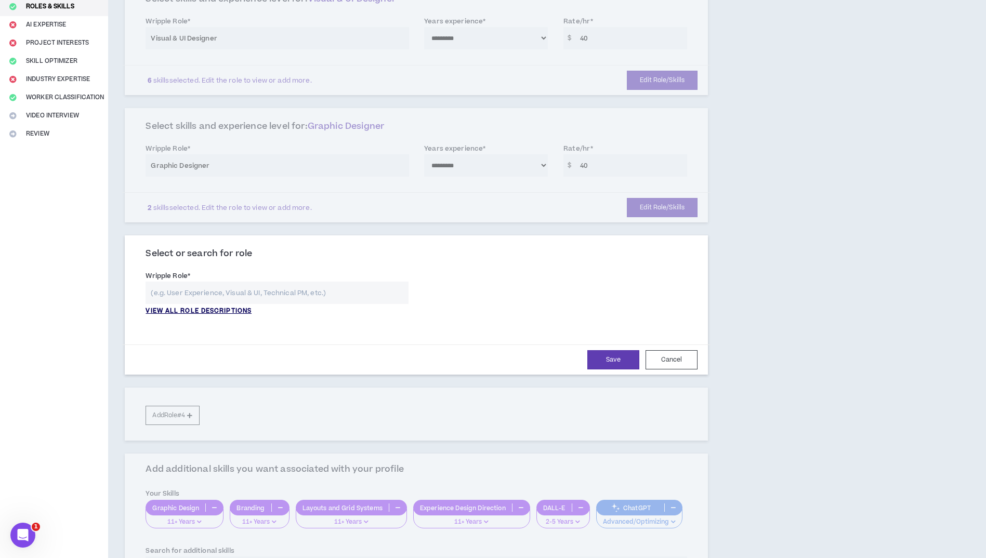
click at [202, 310] on p "VIEW ALL ROLE DESCRIPTIONS" at bounding box center [199, 311] width 106 height 9
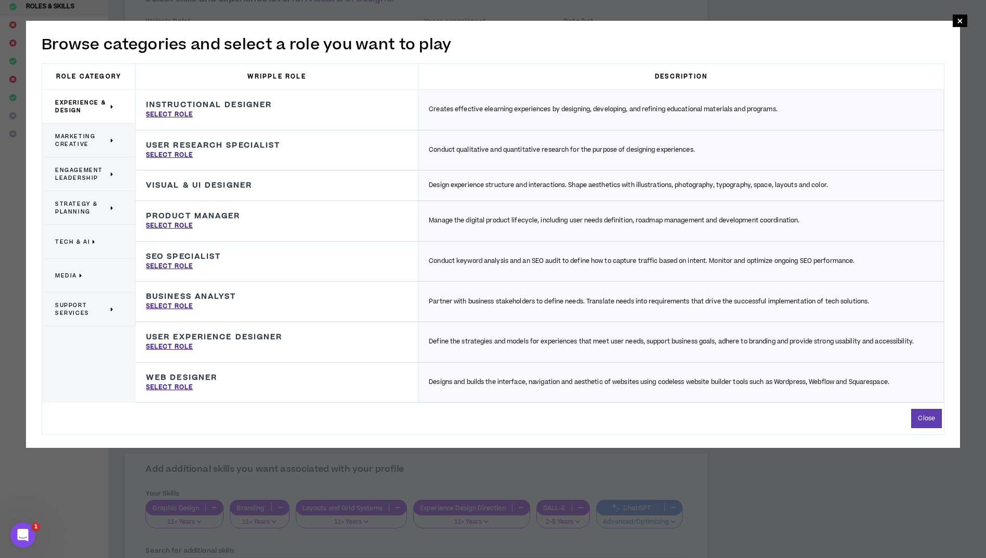
click at [69, 241] on span "Tech & AI" at bounding box center [72, 242] width 35 height 8
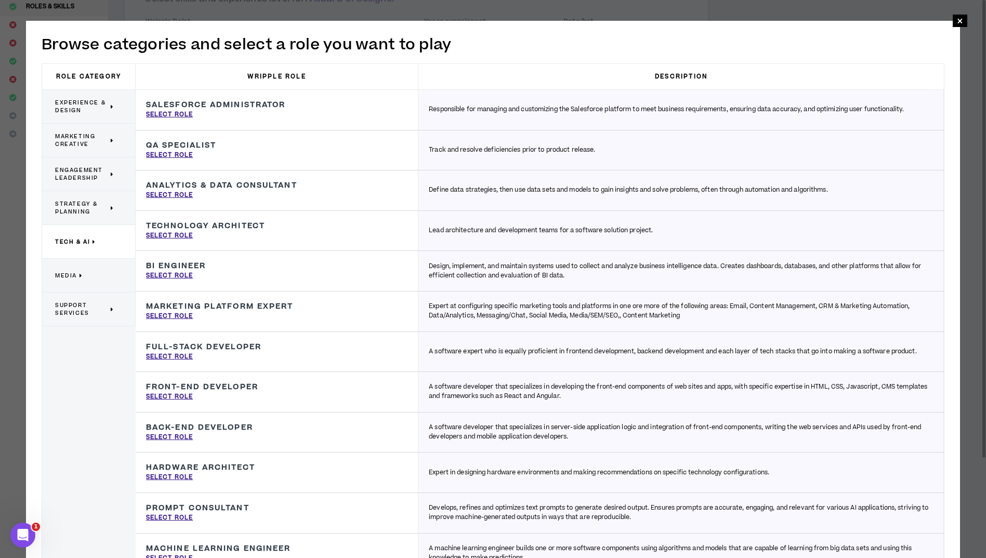
click at [71, 272] on span "Media" at bounding box center [66, 276] width 22 height 8
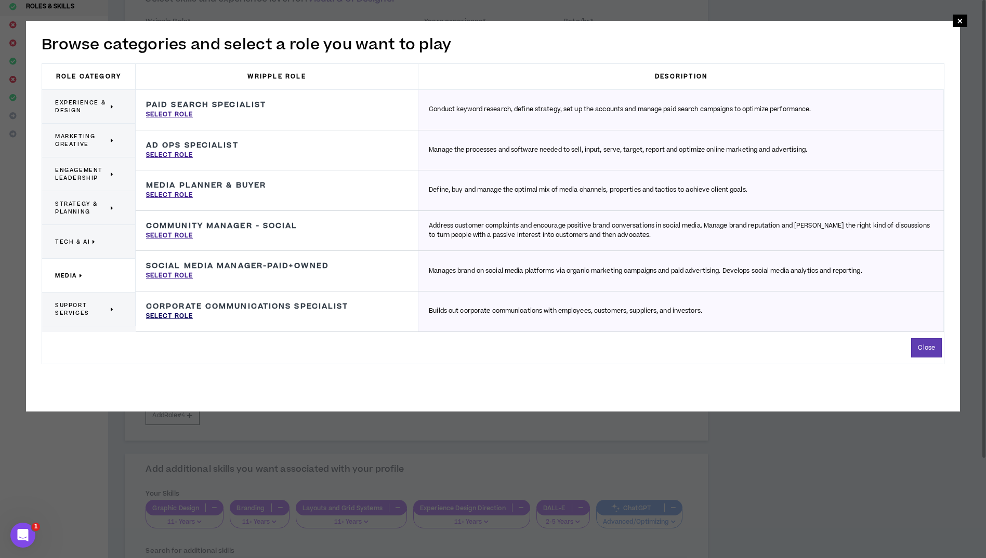
click at [162, 317] on p "Select Role" at bounding box center [169, 316] width 47 height 9
type input "Corporate Communications Specialist"
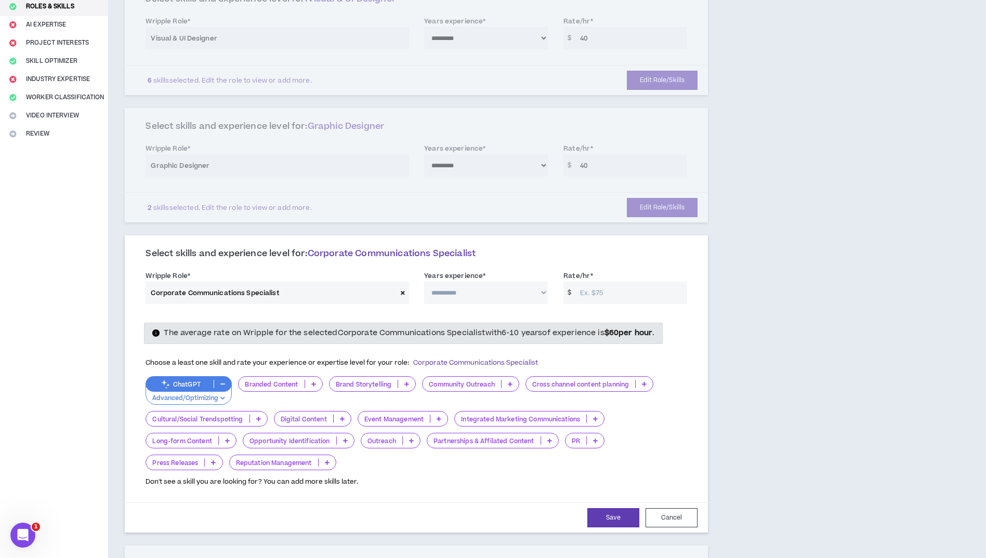
click at [543, 294] on select "**********" at bounding box center [486, 293] width 124 height 22
select select "***"
click at [424, 282] on select "**********" at bounding box center [486, 293] width 124 height 22
click at [594, 290] on input "Rate/hr *" at bounding box center [631, 293] width 112 height 22
type input "40"
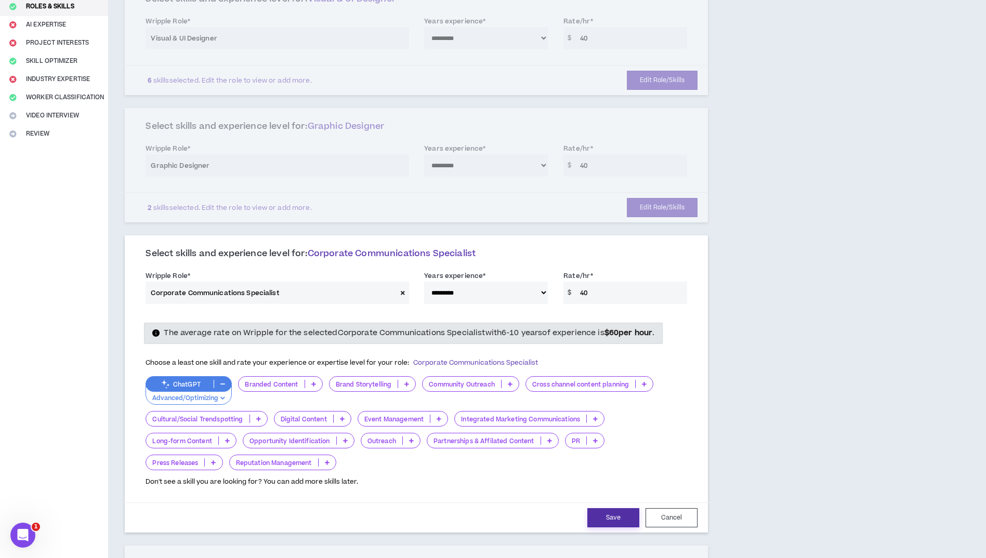
click at [607, 517] on button "Save" at bounding box center [614, 518] width 52 height 19
select select "***"
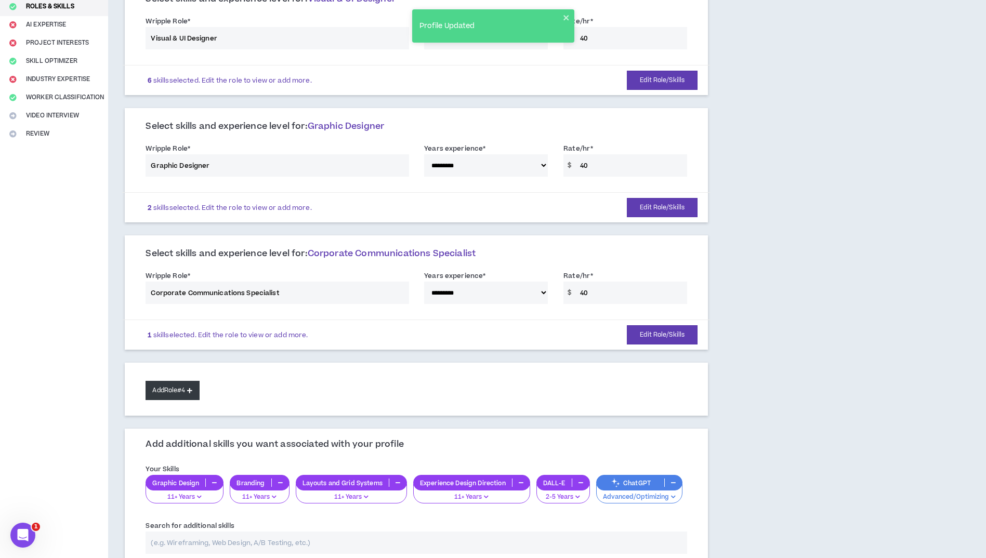
click at [176, 387] on button "Add Role #4" at bounding box center [173, 390] width 54 height 19
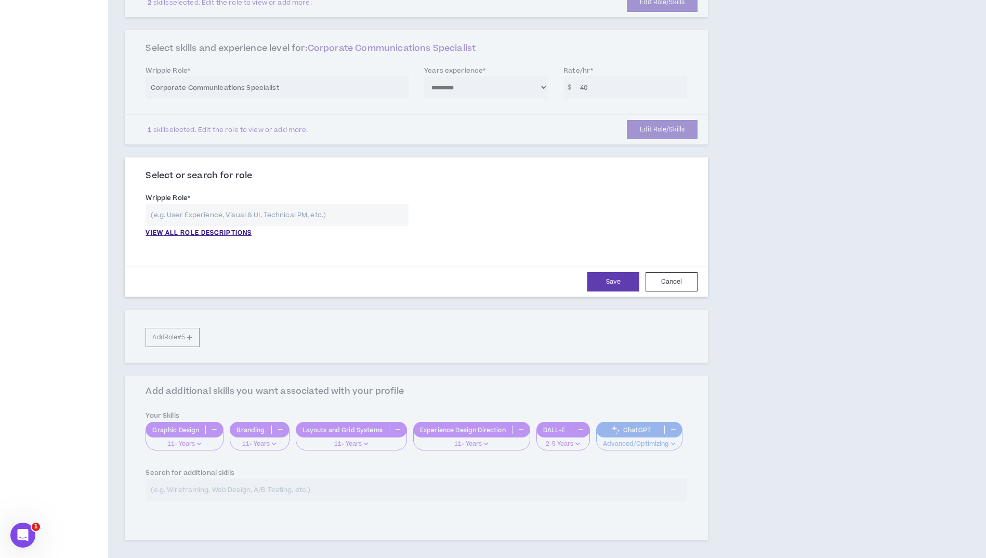
scroll to position [355, 0]
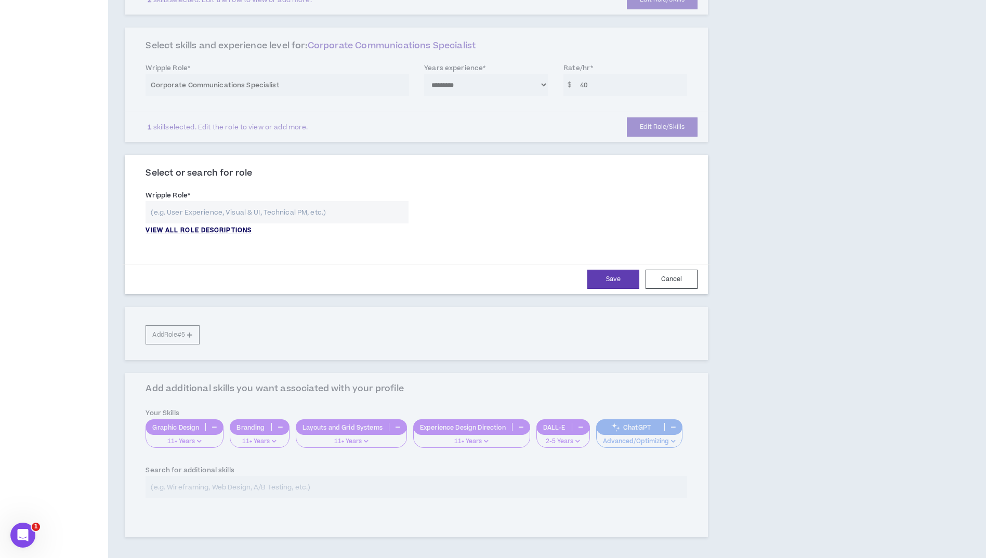
click at [185, 229] on p "VIEW ALL ROLE DESCRIPTIONS" at bounding box center [199, 230] width 106 height 9
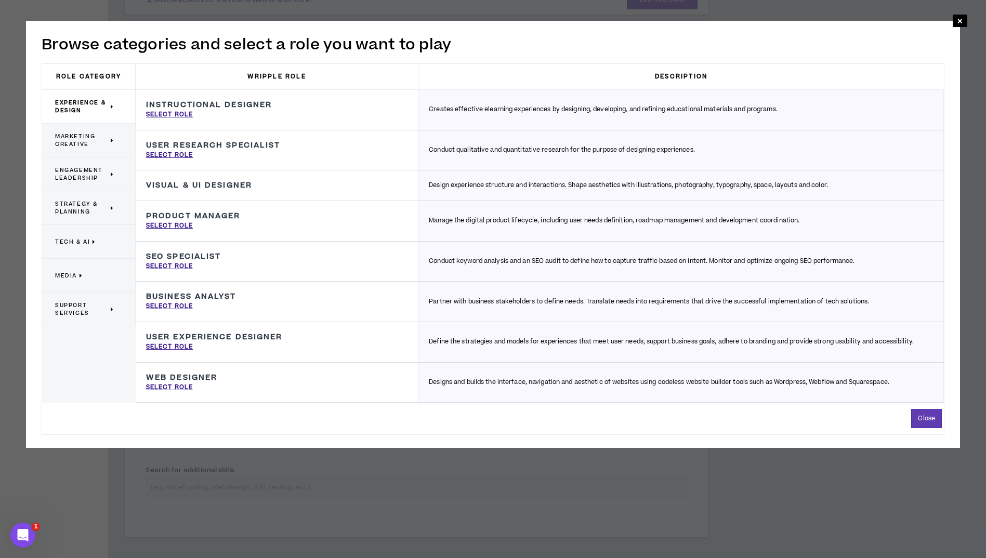
click at [72, 144] on span "Marketing Creative" at bounding box center [81, 141] width 53 height 16
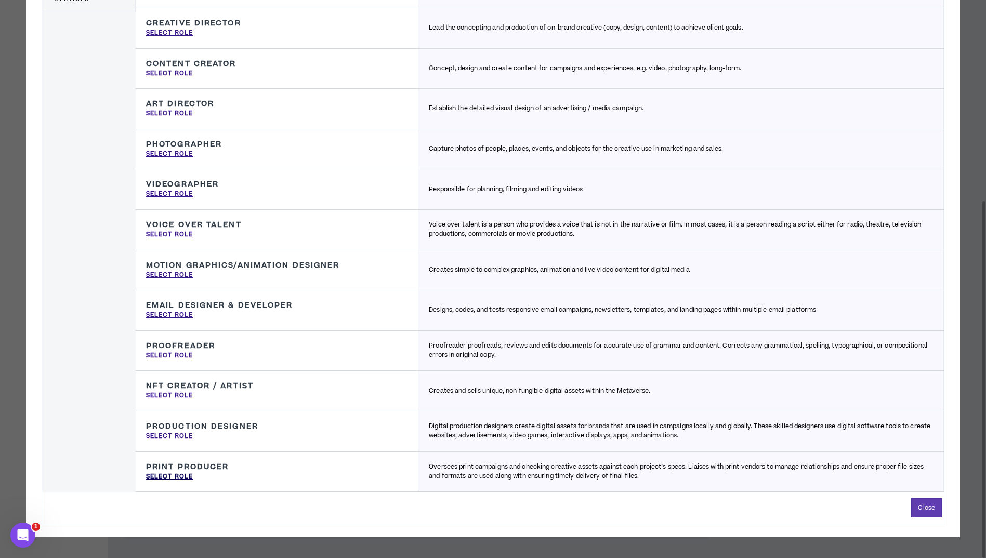
click at [168, 476] on p "Select Role" at bounding box center [169, 477] width 47 height 9
type input "Print Producer"
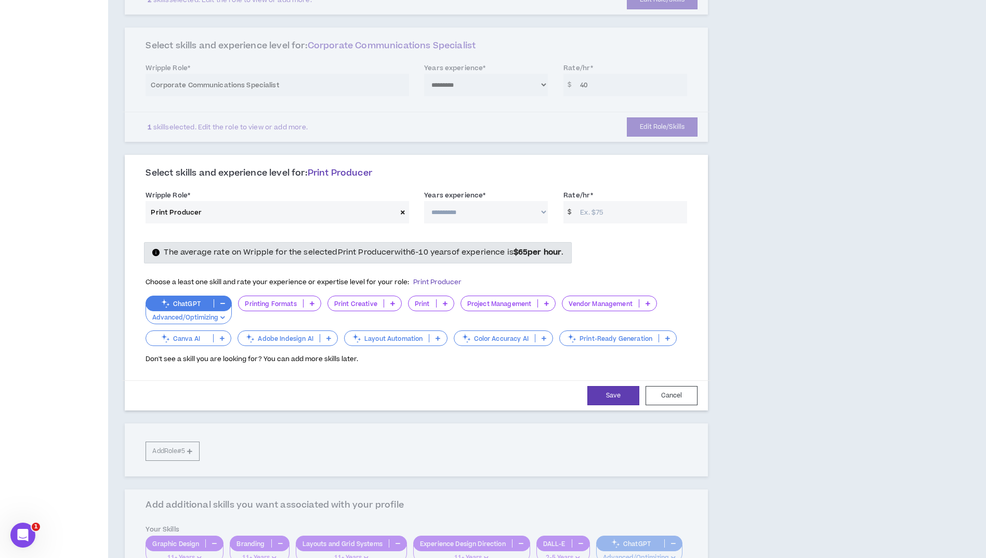
click at [543, 216] on select "**********" at bounding box center [486, 212] width 124 height 22
select select "***"
click at [424, 201] on select "**********" at bounding box center [486, 212] width 124 height 22
click at [594, 214] on input "Rate/hr *" at bounding box center [631, 212] width 112 height 22
type input "40"
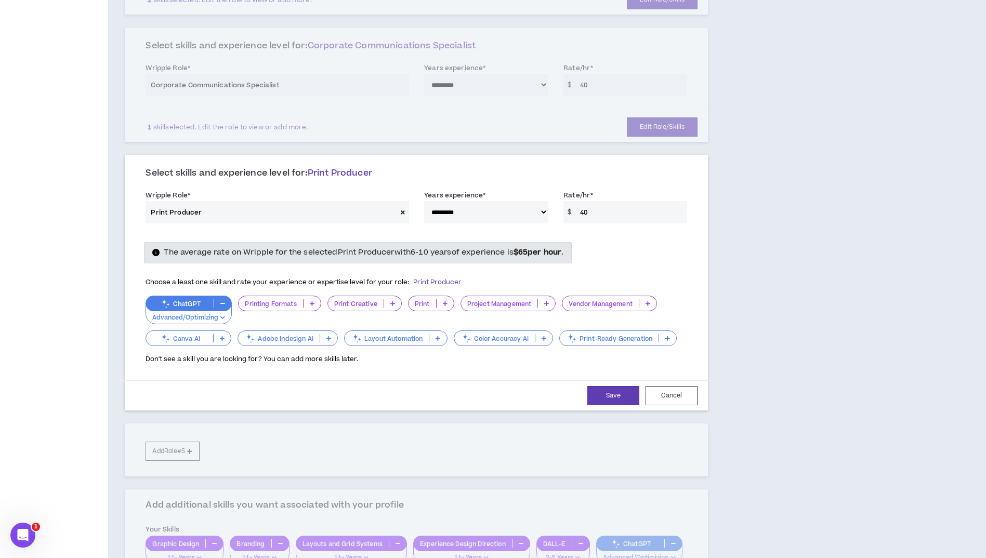
click at [310, 305] on icon at bounding box center [312, 303] width 5 height 5
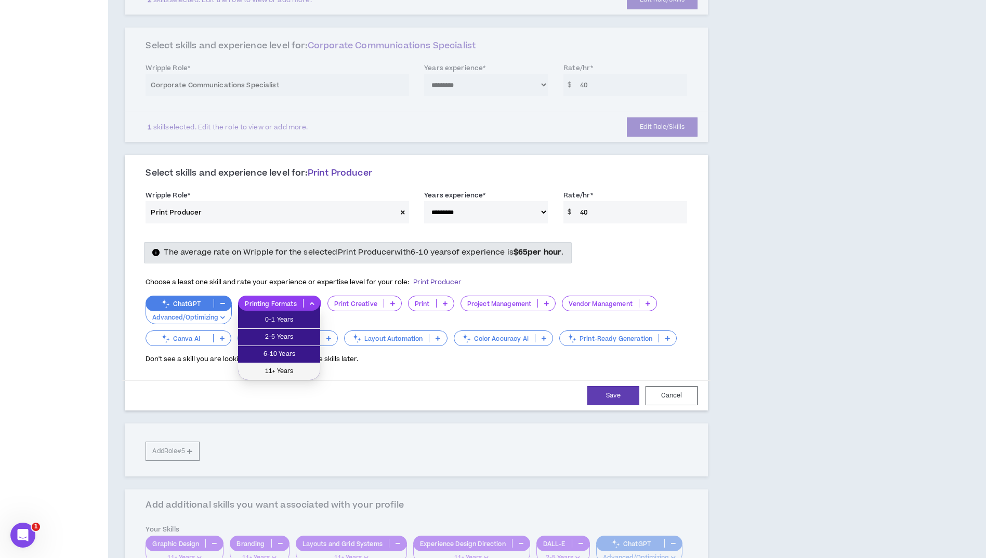
click at [288, 372] on span "11+ Years" at bounding box center [279, 371] width 70 height 11
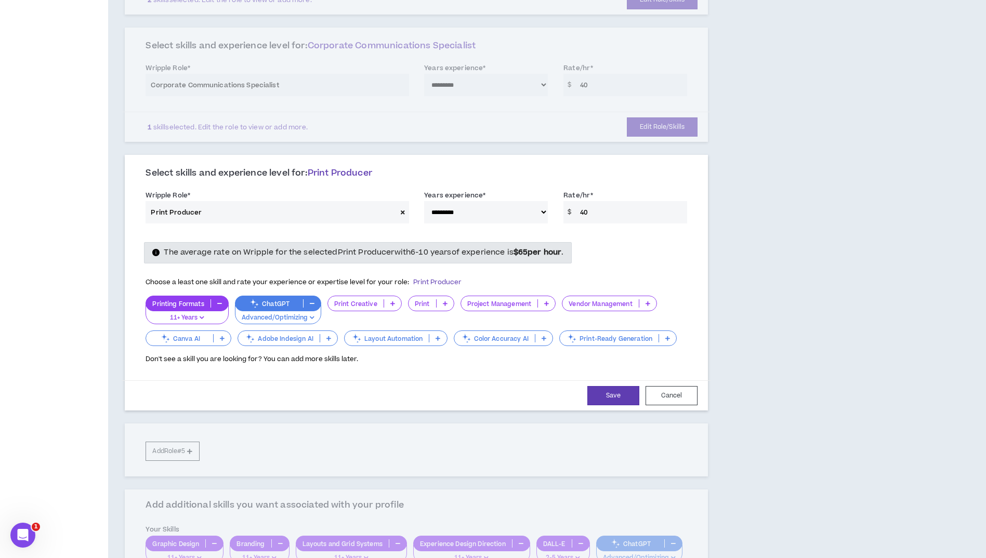
click at [391, 303] on icon at bounding box center [393, 303] width 5 height 5
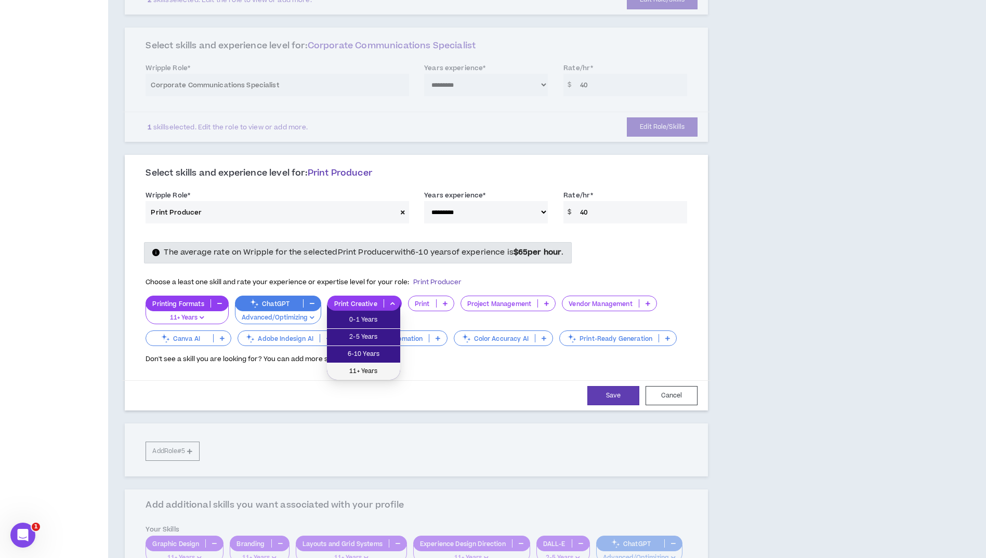
click at [365, 368] on span "11+ Years" at bounding box center [363, 371] width 61 height 11
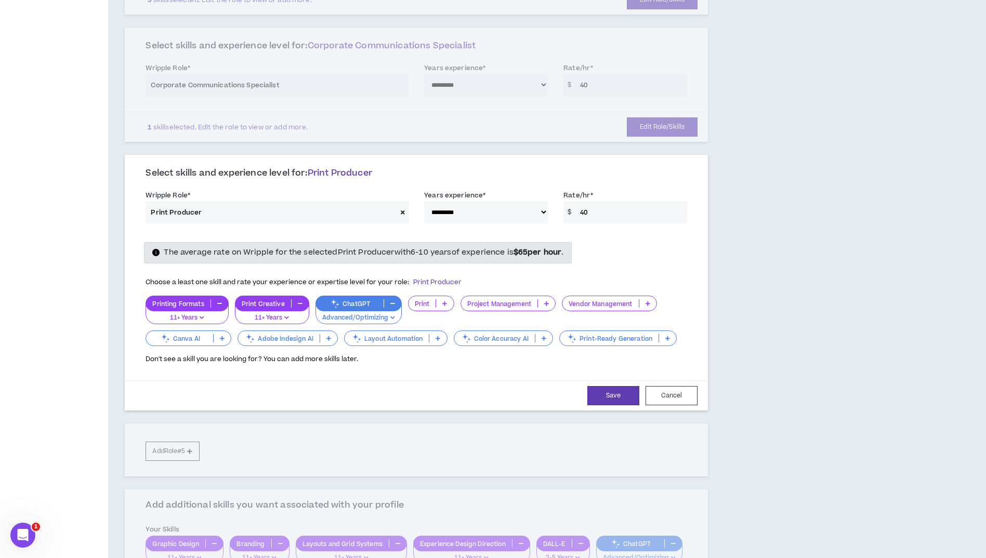
click at [441, 303] on p at bounding box center [444, 304] width 17 height 8
click at [427, 370] on span "11+ Years" at bounding box center [429, 371] width 33 height 11
click at [547, 304] on icon at bounding box center [548, 303] width 5 height 5
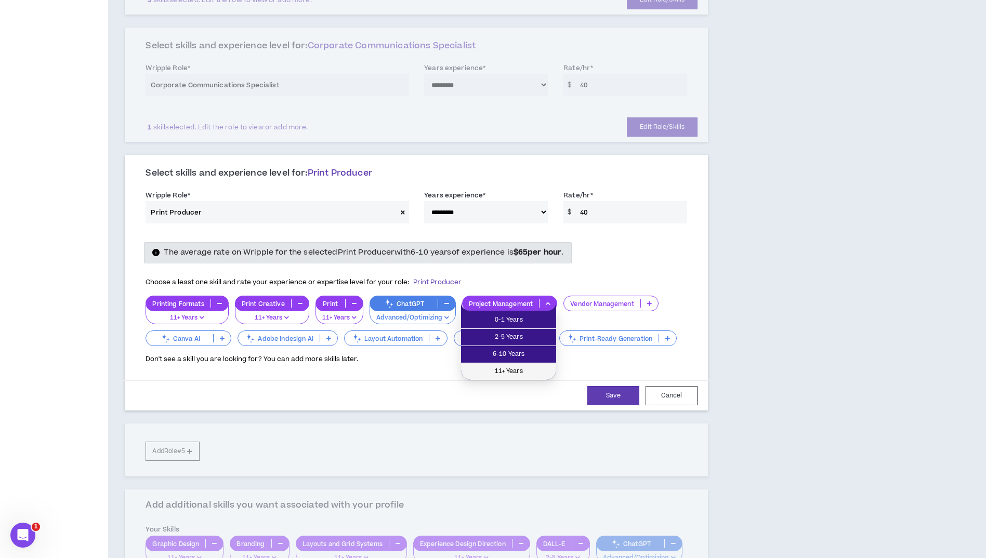
click at [512, 372] on span "11+ Years" at bounding box center [508, 371] width 83 height 11
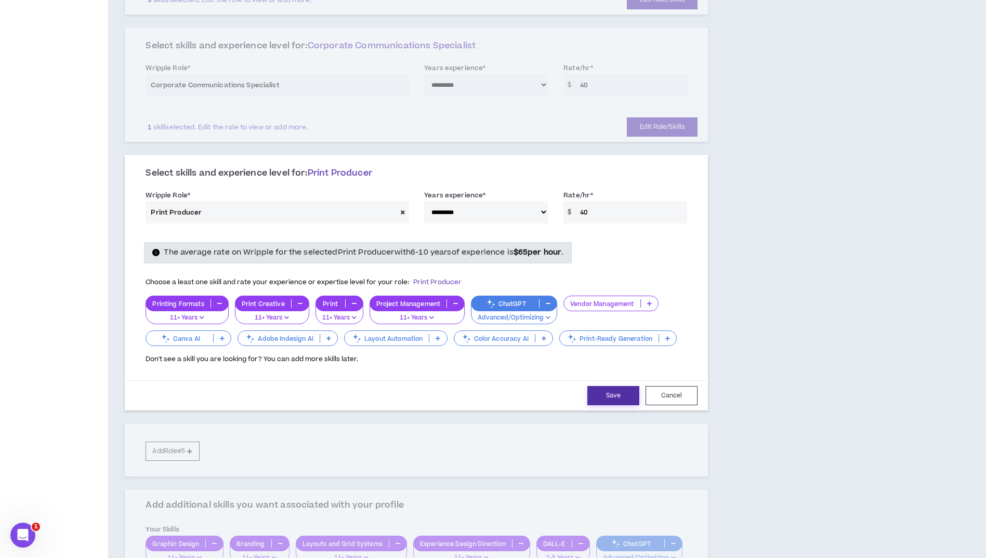
click at [614, 393] on button "Save" at bounding box center [614, 395] width 52 height 19
select select "***"
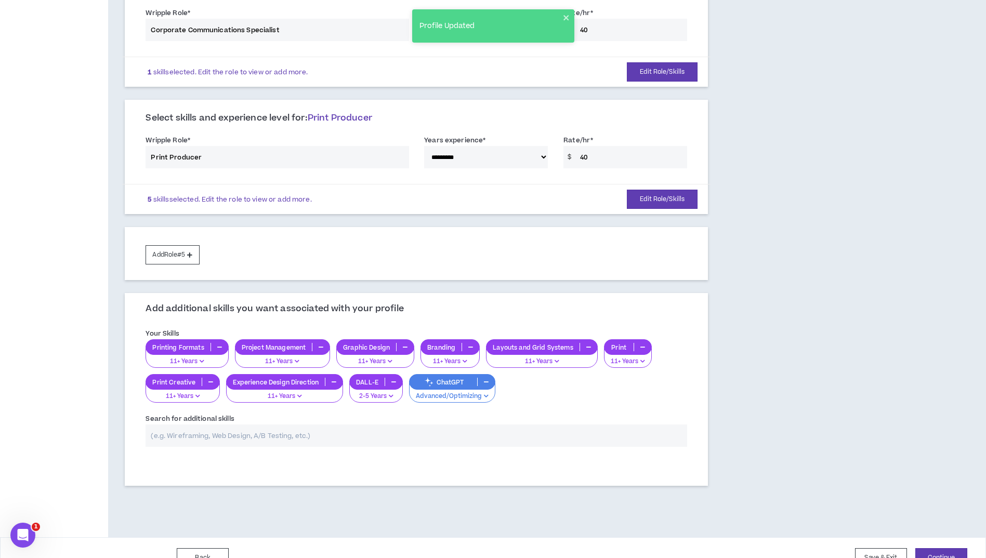
scroll to position [430, 0]
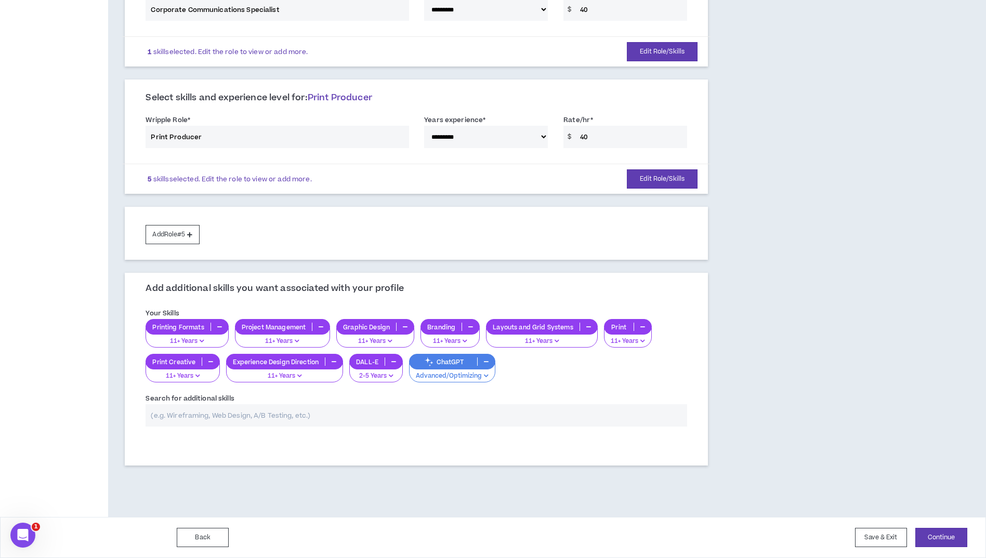
click at [178, 418] on input "text" at bounding box center [417, 416] width 542 height 22
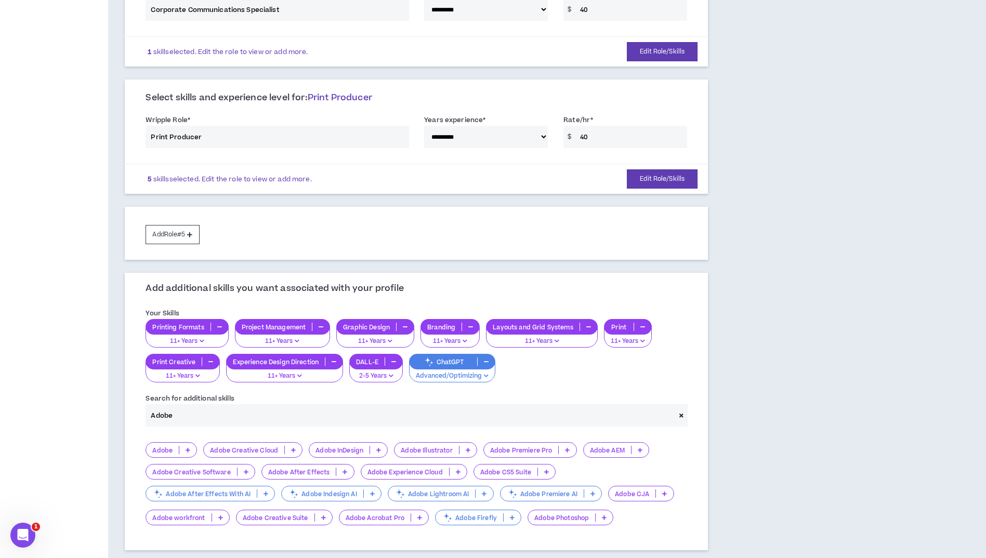
type input "Adobe"
click at [293, 453] on icon at bounding box center [293, 450] width 5 height 5
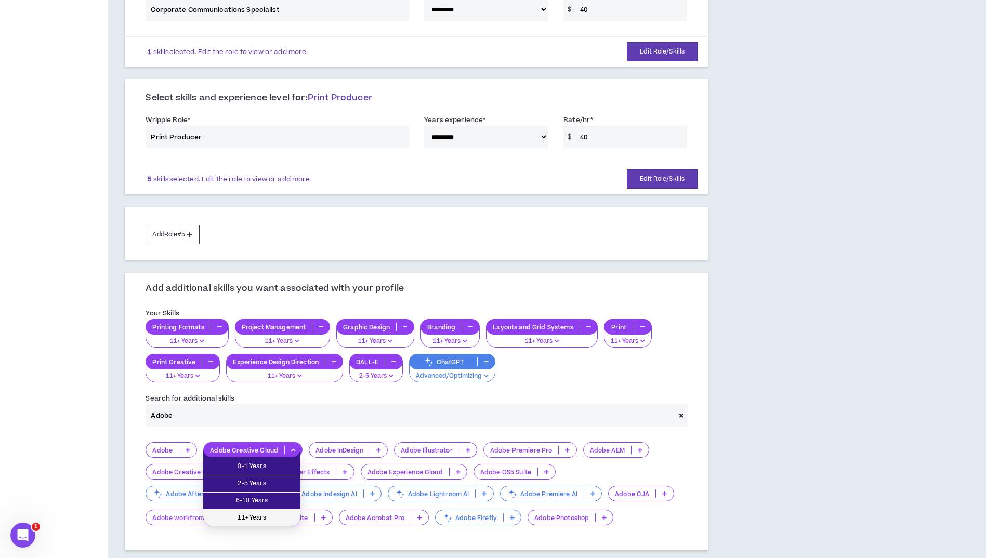
click at [245, 516] on span "11+ Years" at bounding box center [252, 518] width 85 height 11
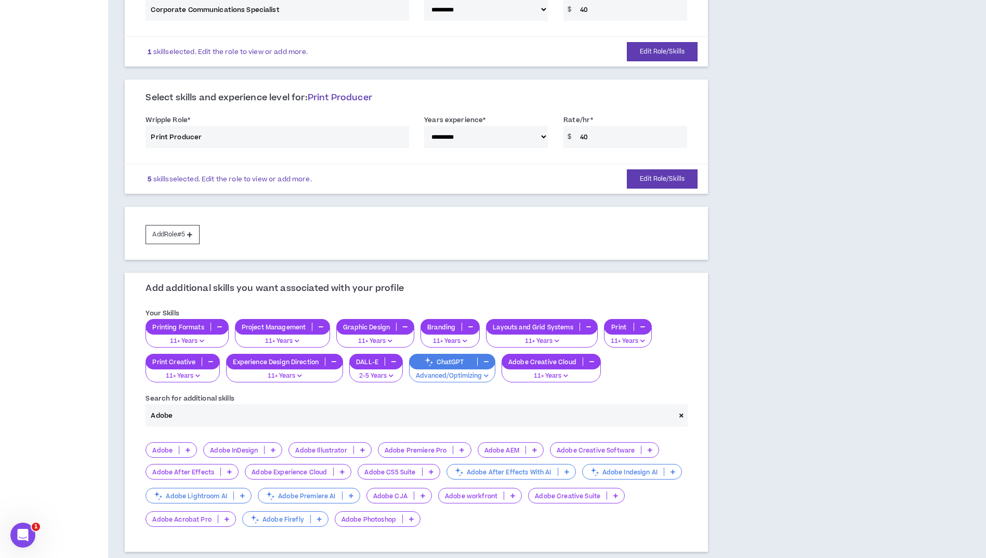
click at [270, 449] on p at bounding box center [273, 450] width 17 height 8
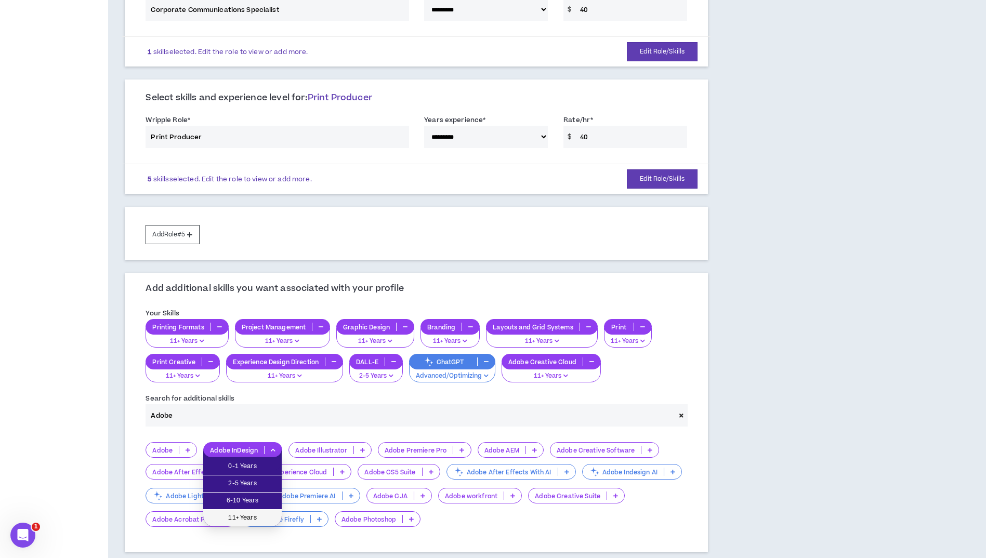
click at [249, 519] on span "11+ Years" at bounding box center [243, 518] width 66 height 11
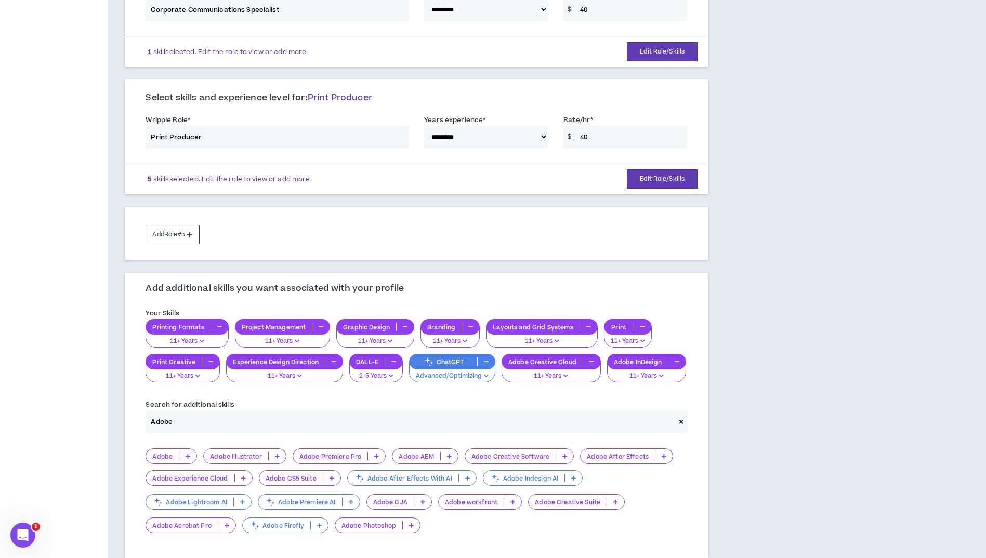
click at [276, 457] on icon at bounding box center [277, 456] width 5 height 5
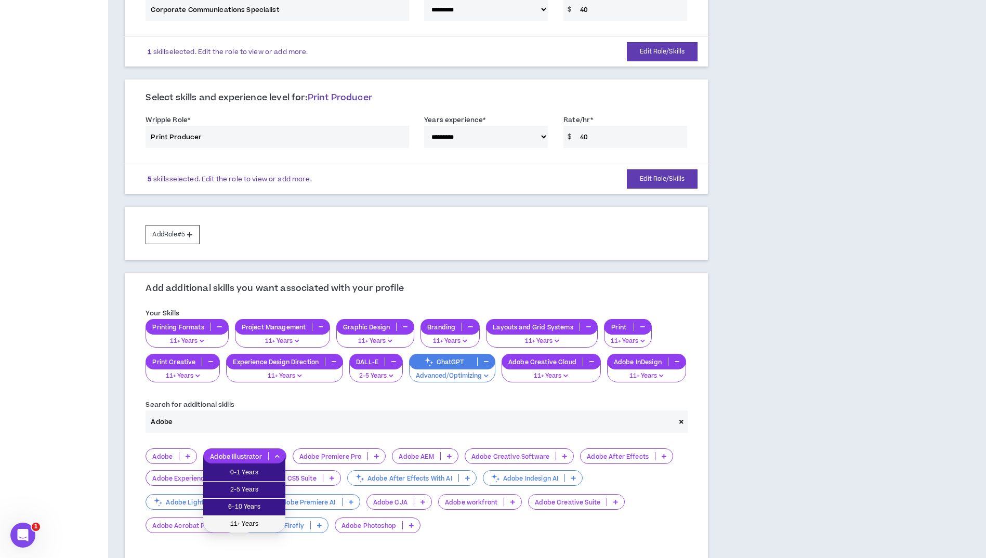
click at [271, 518] on li "11+ Years" at bounding box center [244, 524] width 82 height 17
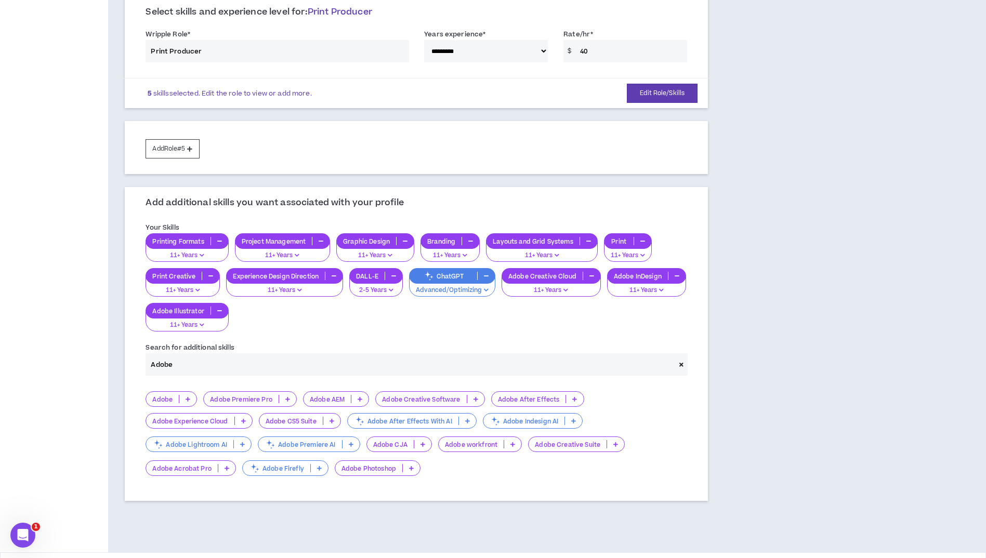
scroll to position [534, 0]
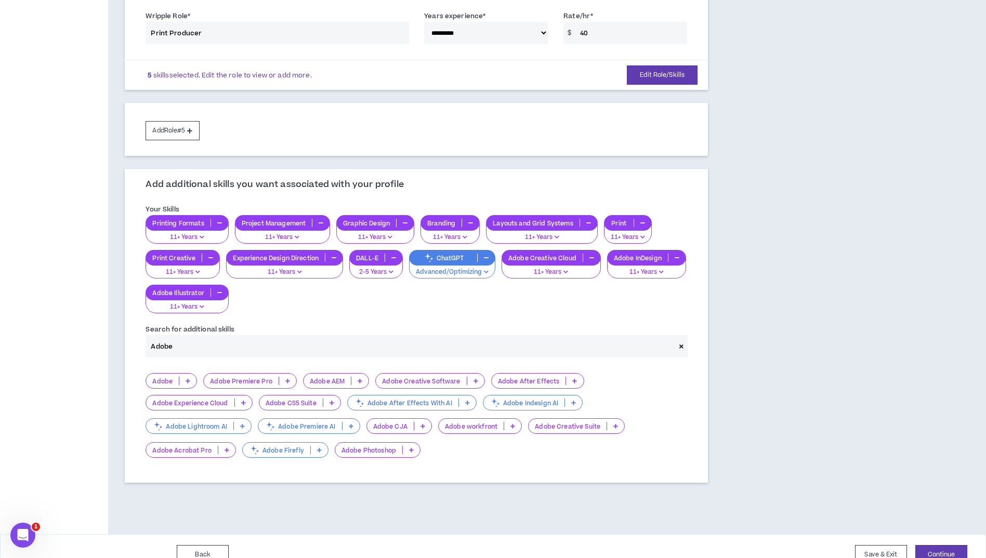
click at [409, 449] on icon at bounding box center [411, 450] width 5 height 5
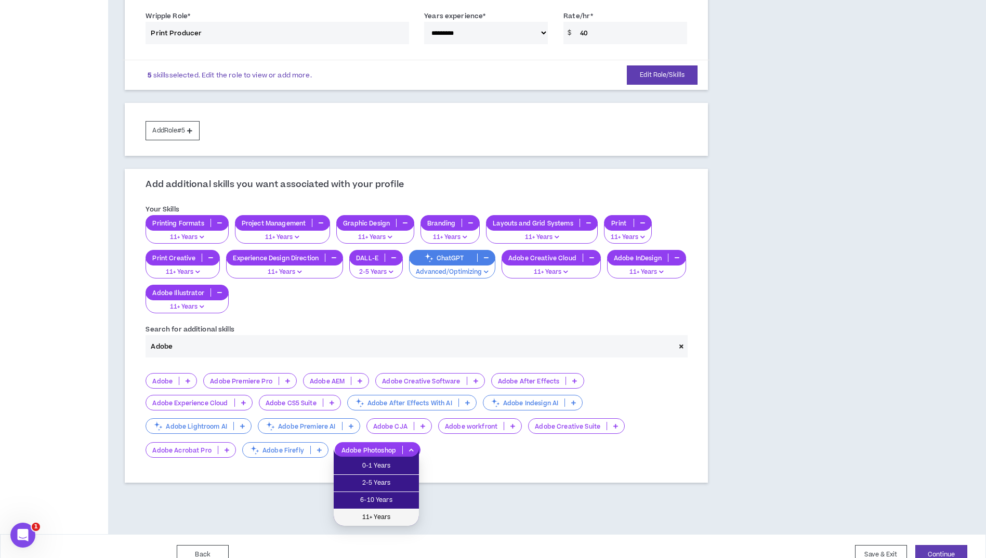
click at [377, 517] on span "11+ Years" at bounding box center [376, 517] width 73 height 11
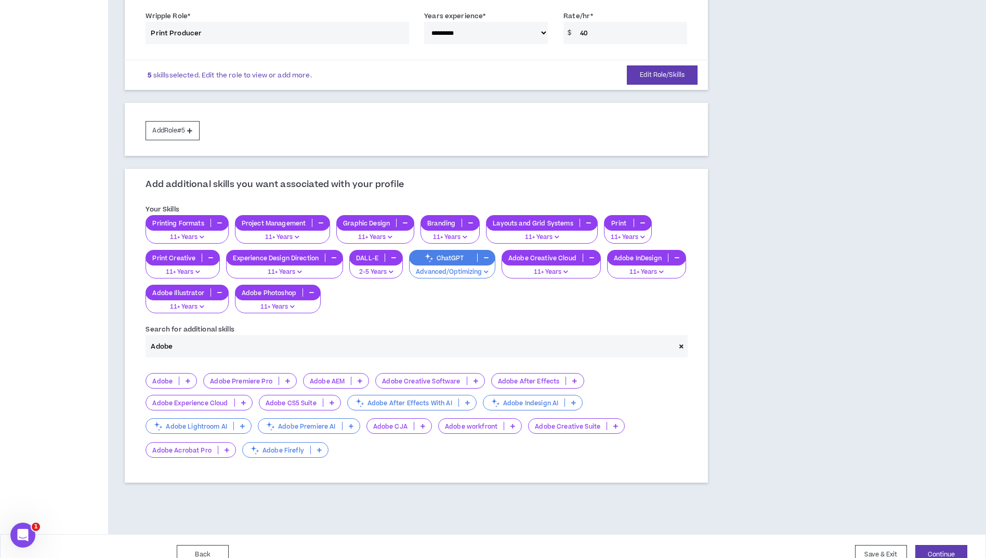
click at [614, 424] on icon at bounding box center [616, 426] width 5 height 5
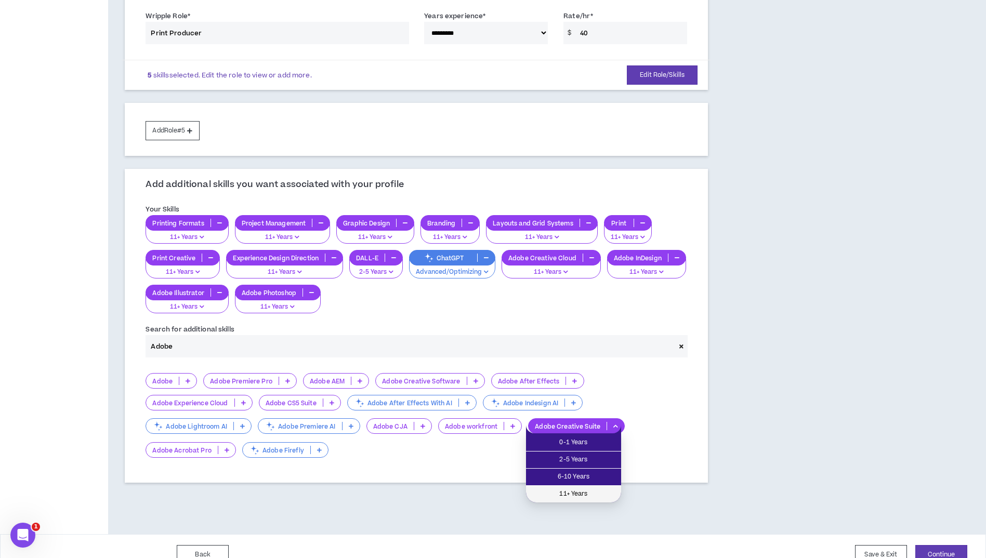
click at [569, 493] on span "11+ Years" at bounding box center [573, 494] width 83 height 11
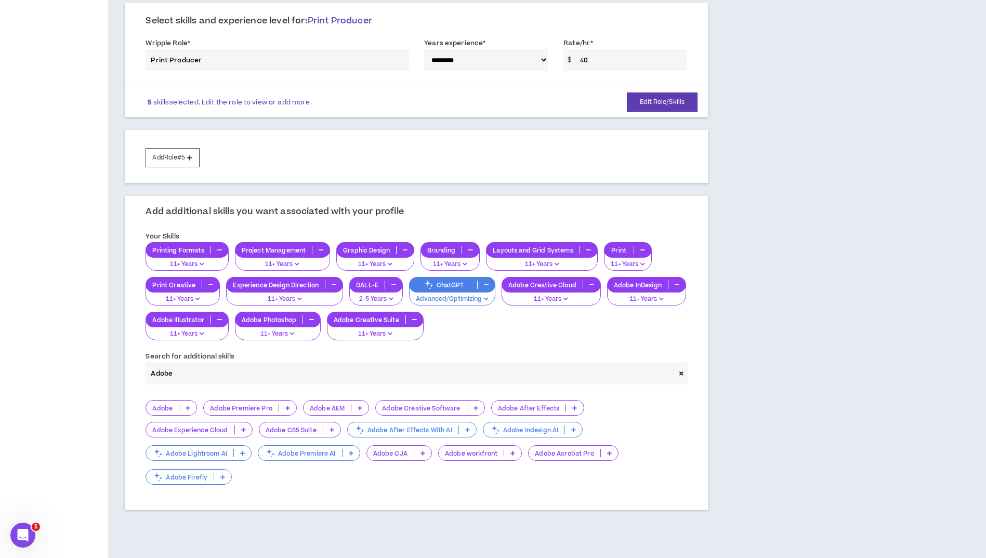
scroll to position [482, 0]
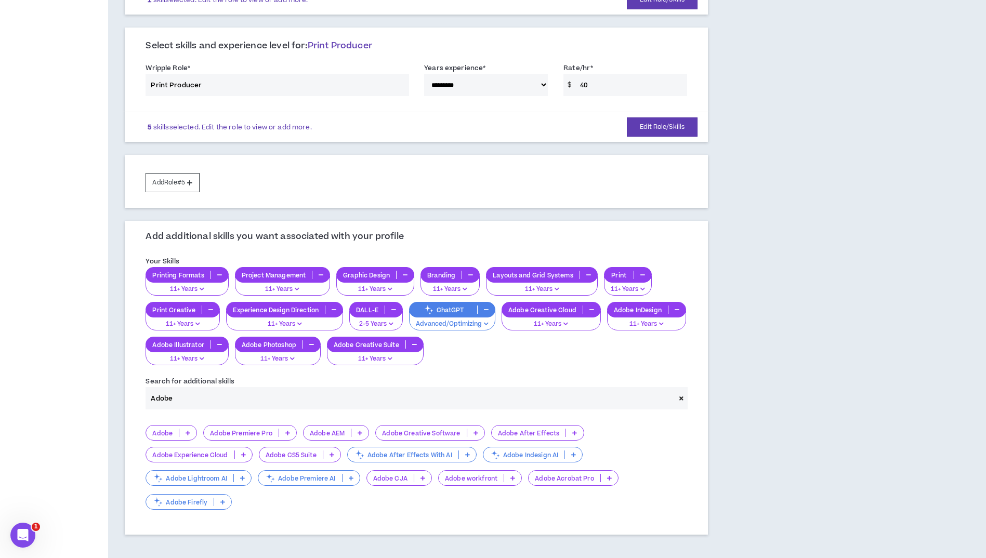
click at [485, 309] on icon "button" at bounding box center [486, 309] width 5 height 5
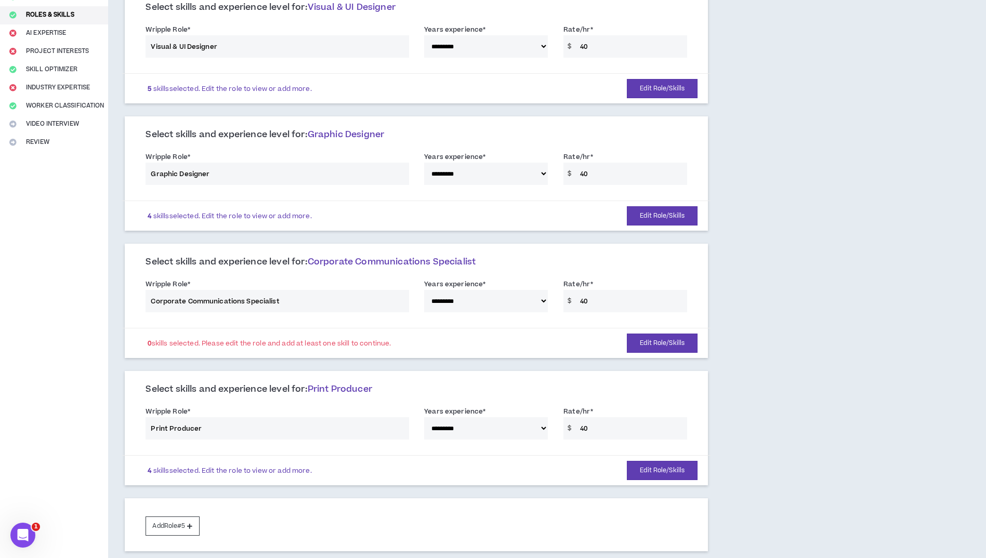
scroll to position [118, 0]
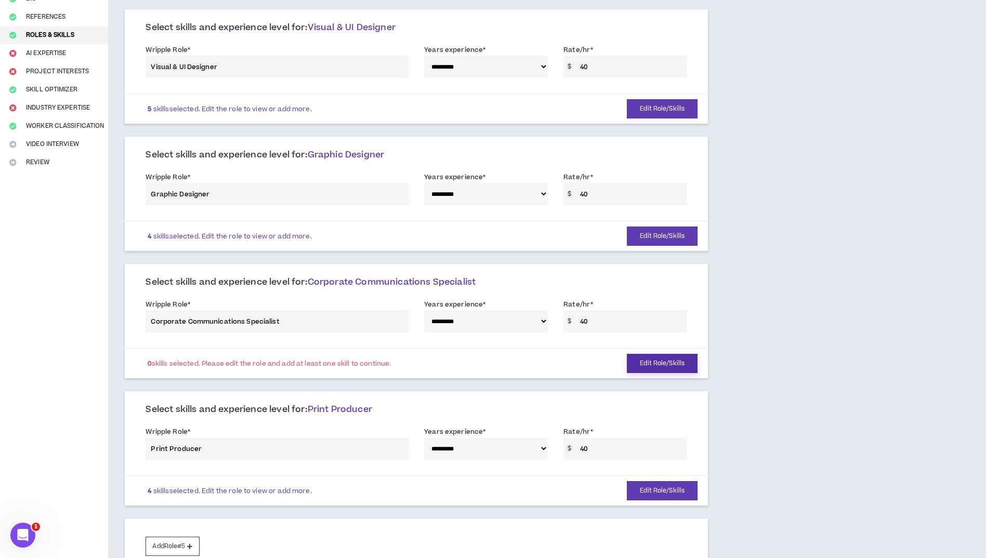
click at [662, 361] on button "Edit Role/Skills" at bounding box center [662, 363] width 71 height 19
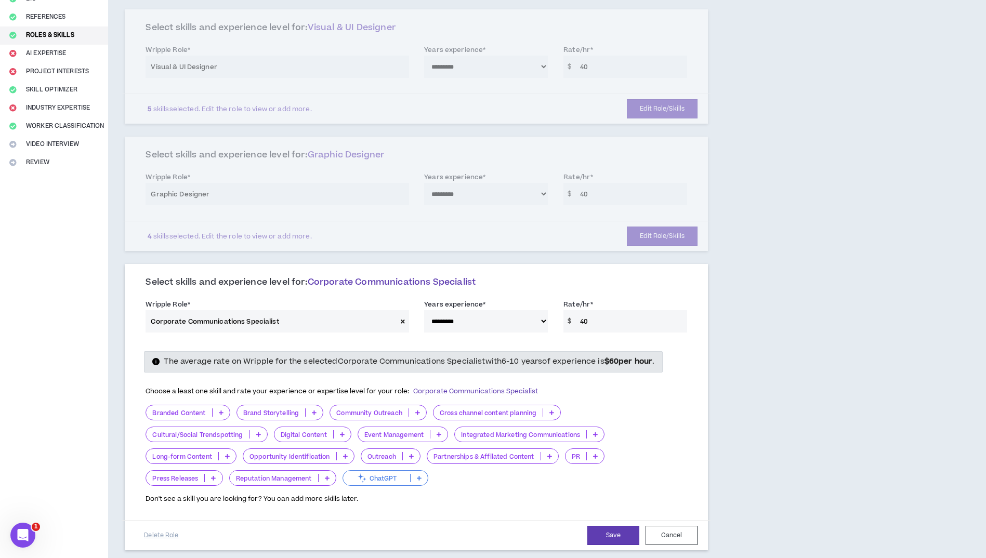
click at [220, 413] on icon at bounding box center [221, 412] width 5 height 5
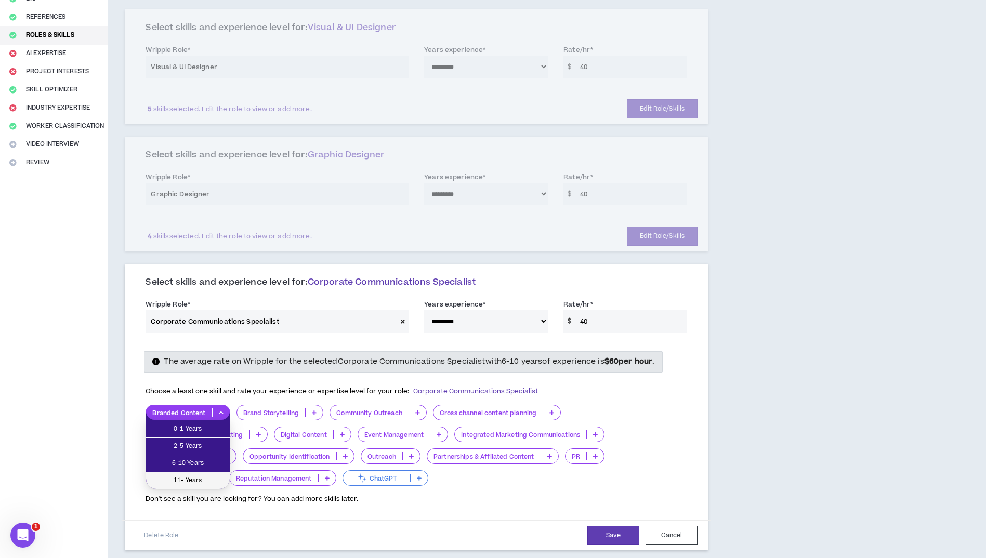
click at [181, 479] on span "11+ Years" at bounding box center [187, 480] width 71 height 11
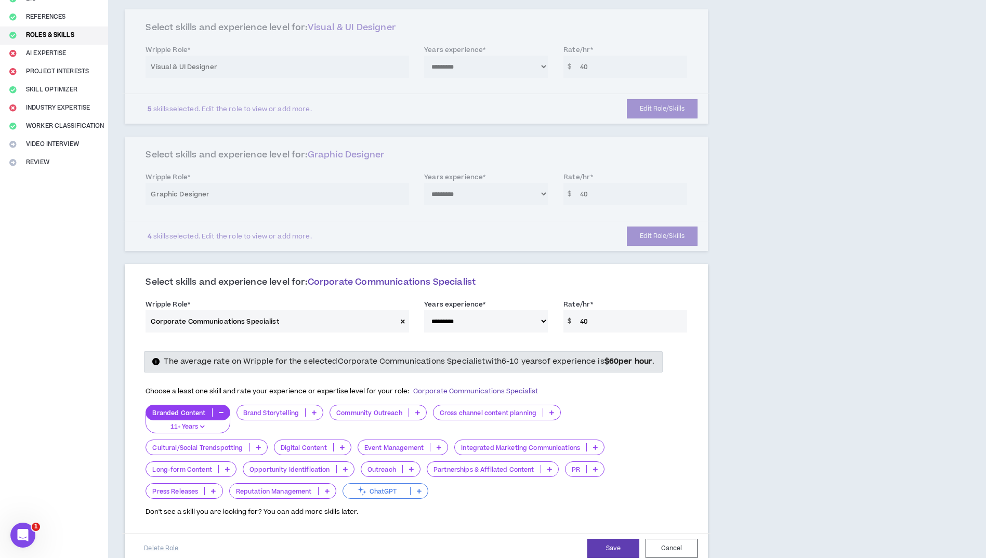
click at [343, 449] on icon at bounding box center [342, 447] width 5 height 5
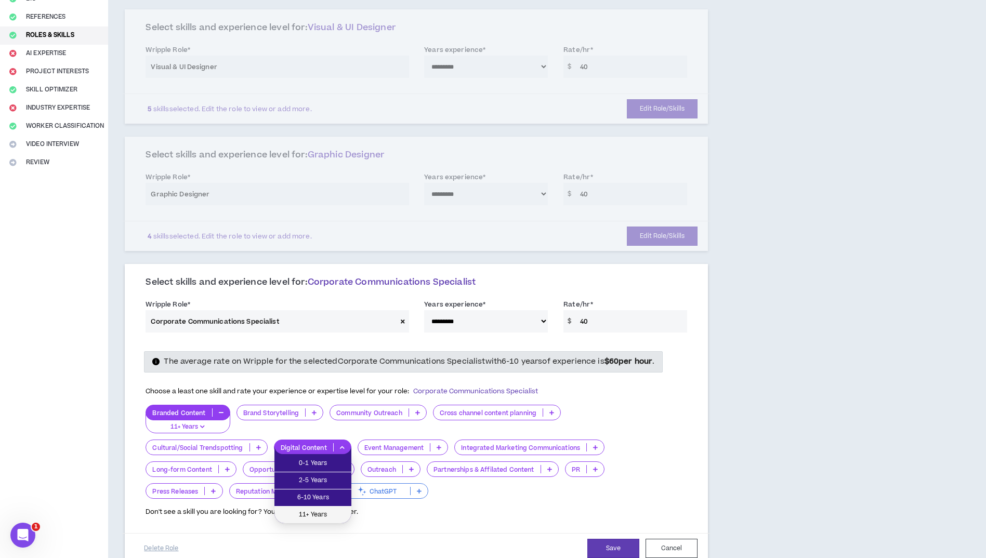
click at [311, 518] on span "11+ Years" at bounding box center [313, 515] width 64 height 11
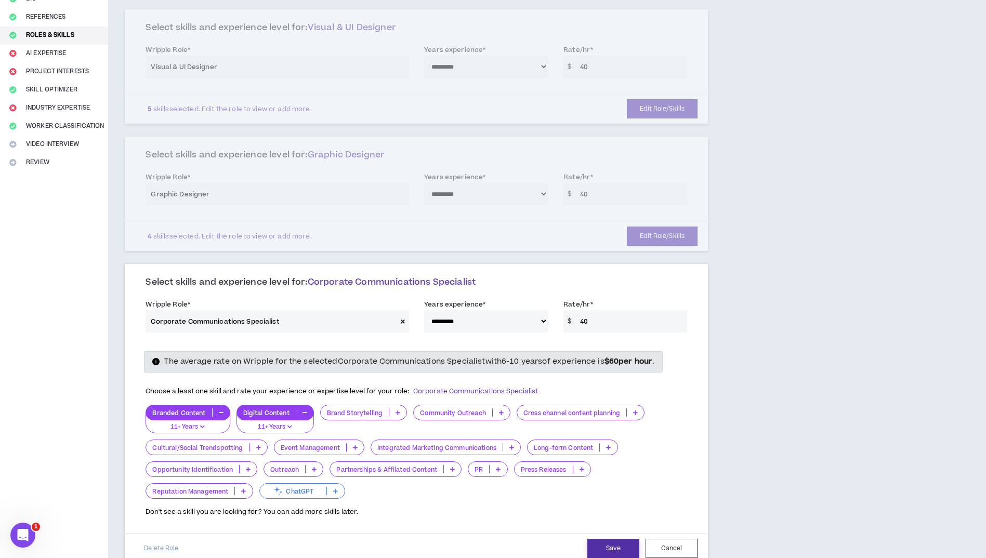
click at [614, 553] on button "Save" at bounding box center [614, 548] width 52 height 19
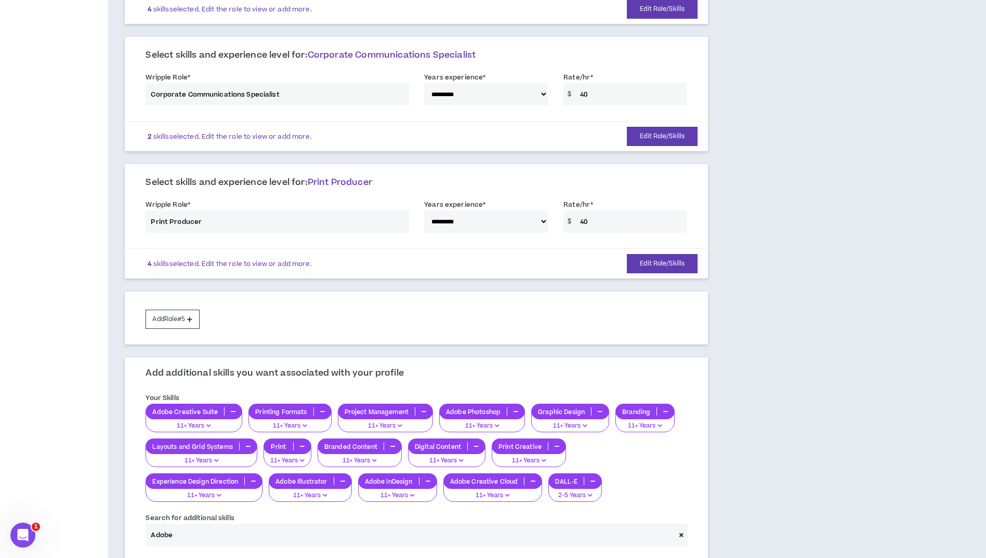
scroll to position [364, 0]
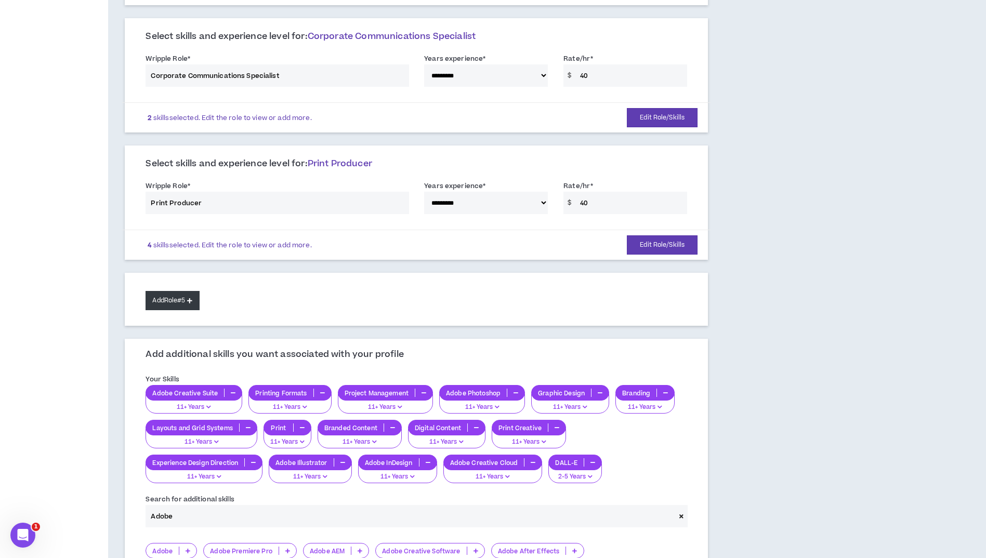
click at [192, 301] on icon at bounding box center [189, 301] width 5 height 6
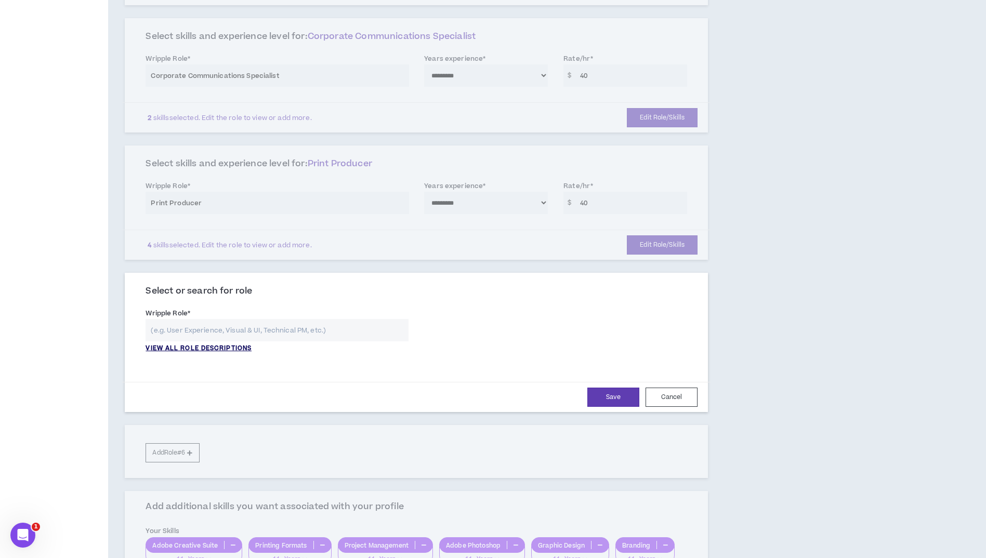
click at [216, 349] on p "VIEW ALL ROLE DESCRIPTIONS" at bounding box center [199, 348] width 106 height 9
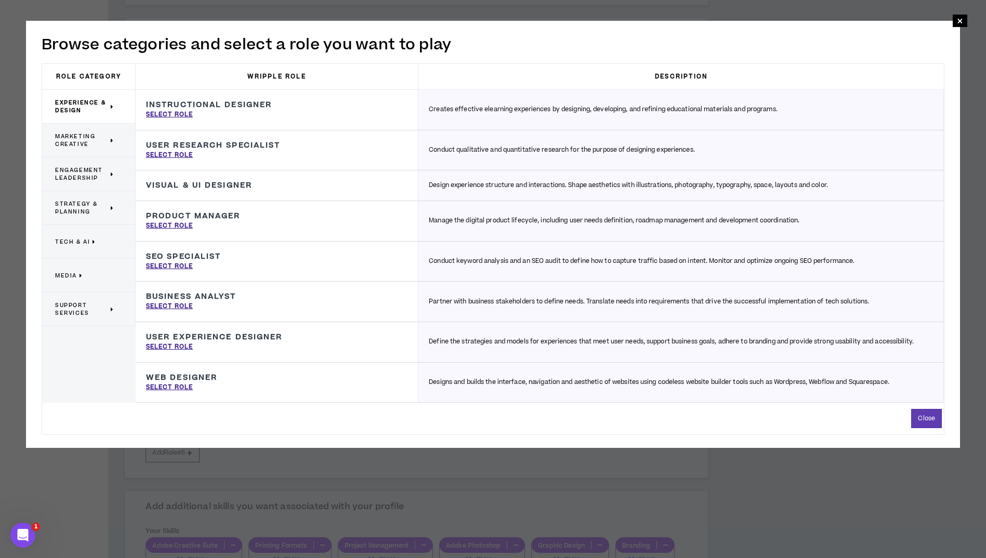
click at [109, 311] on p "Support Services" at bounding box center [84, 309] width 59 height 23
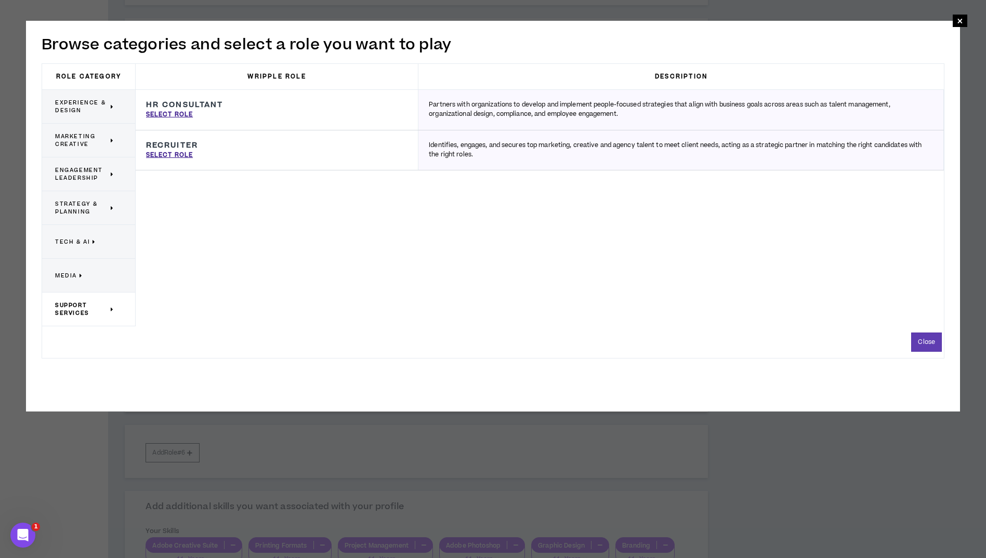
click at [62, 272] on span "Media" at bounding box center [66, 276] width 22 height 8
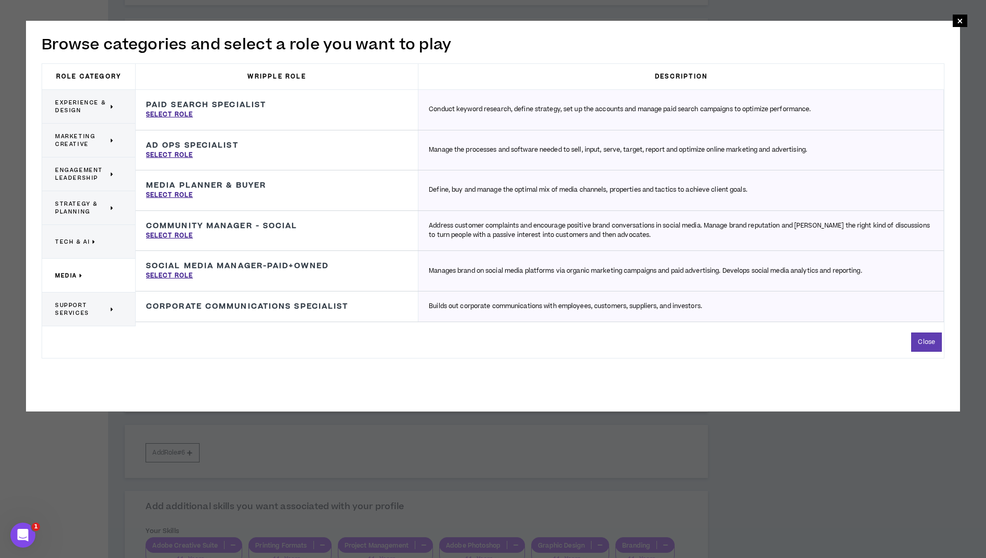
click at [72, 206] on span "Strategy & Planning" at bounding box center [81, 208] width 53 height 16
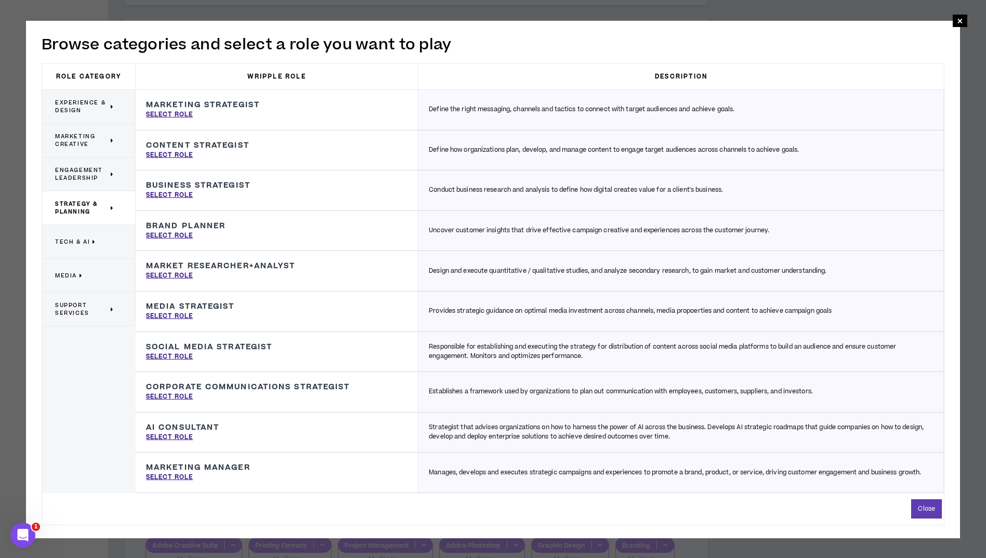
click at [71, 147] on span "Marketing Creative" at bounding box center [81, 141] width 53 height 16
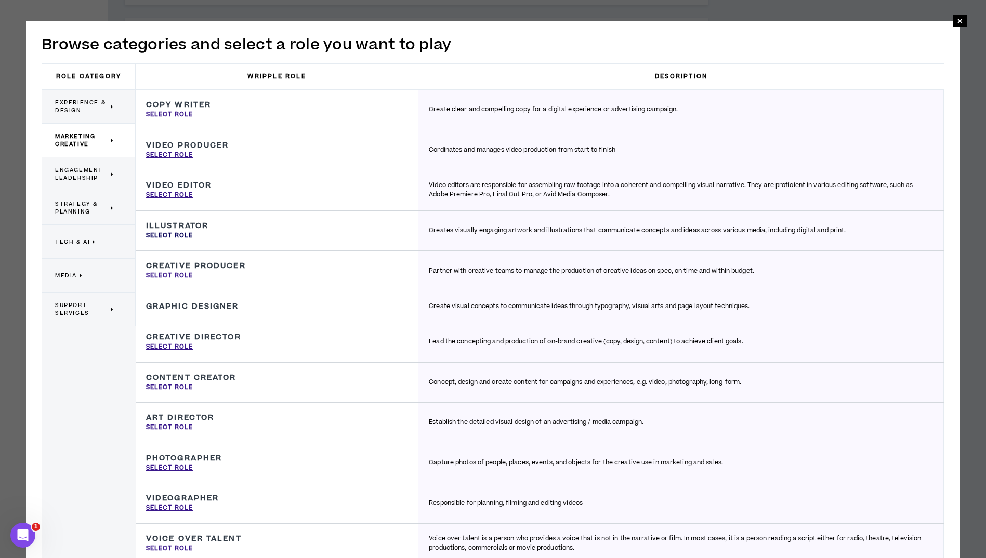
click at [166, 235] on p "Select Role" at bounding box center [169, 235] width 47 height 9
type input "Illustrator"
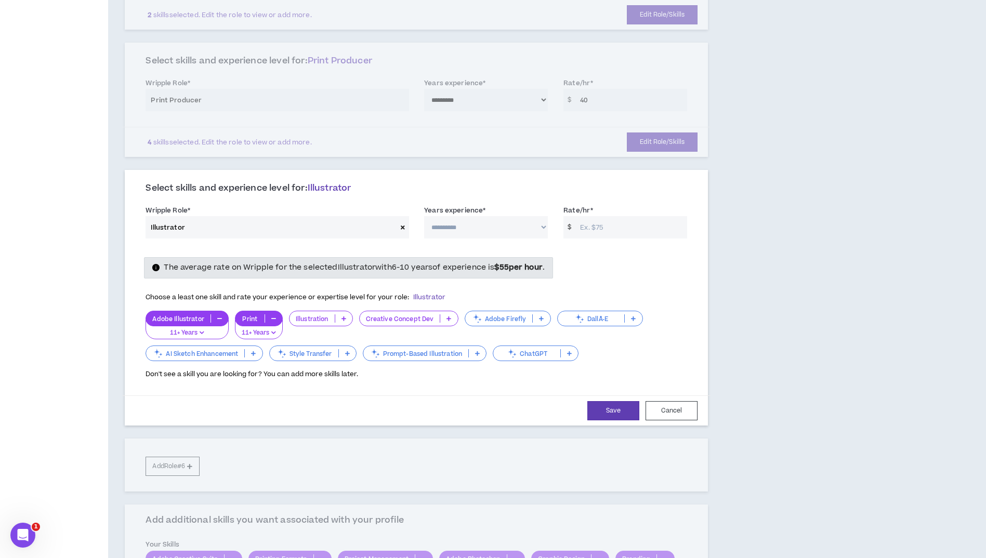
scroll to position [468, 0]
click at [343, 318] on icon at bounding box center [344, 317] width 5 height 5
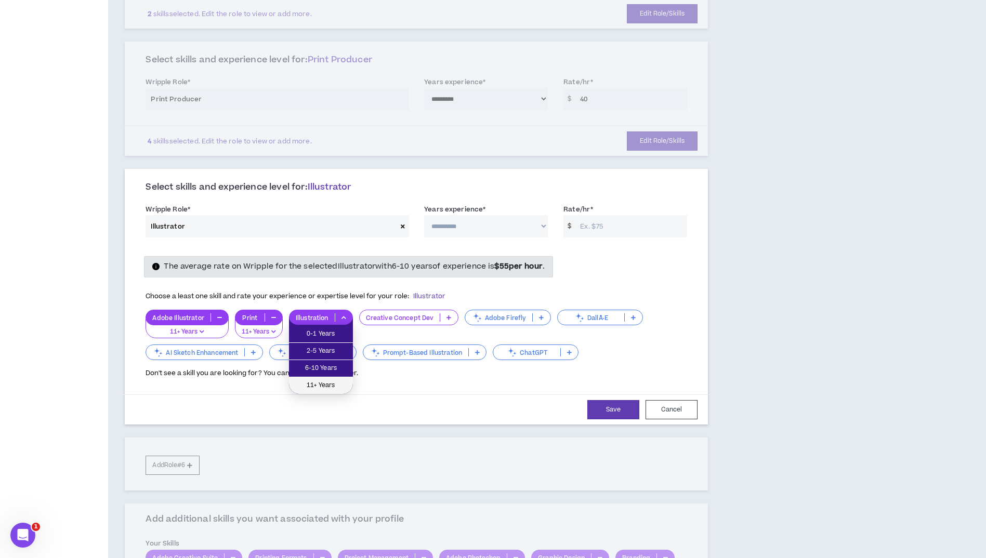
click at [321, 386] on span "11+ Years" at bounding box center [320, 385] width 51 height 11
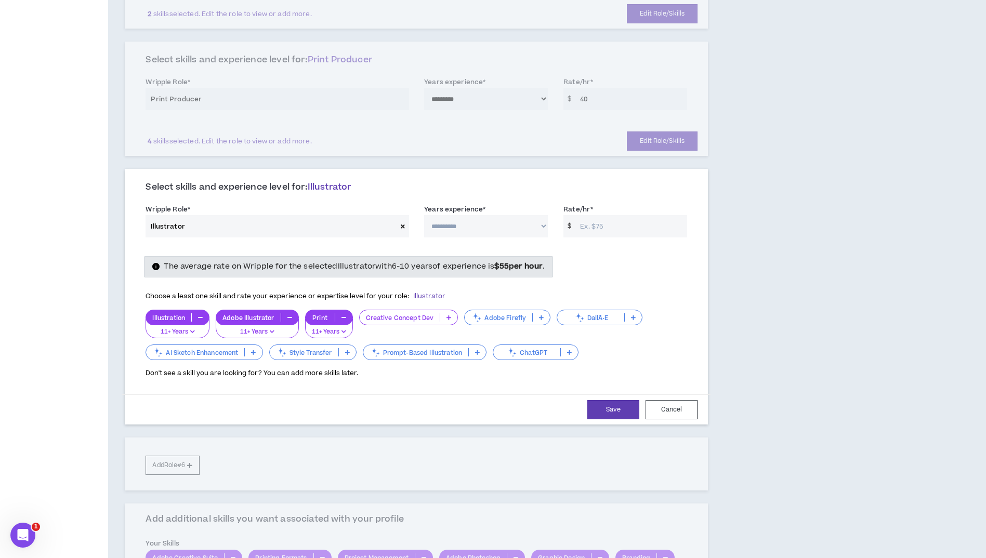
click at [450, 318] on icon at bounding box center [449, 317] width 5 height 5
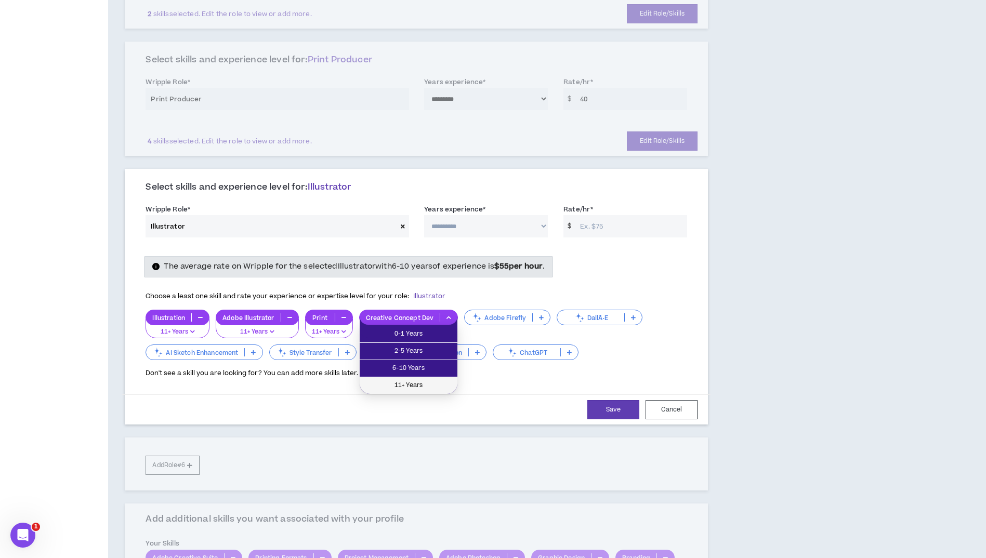
click at [415, 385] on span "11+ Years" at bounding box center [408, 385] width 85 height 11
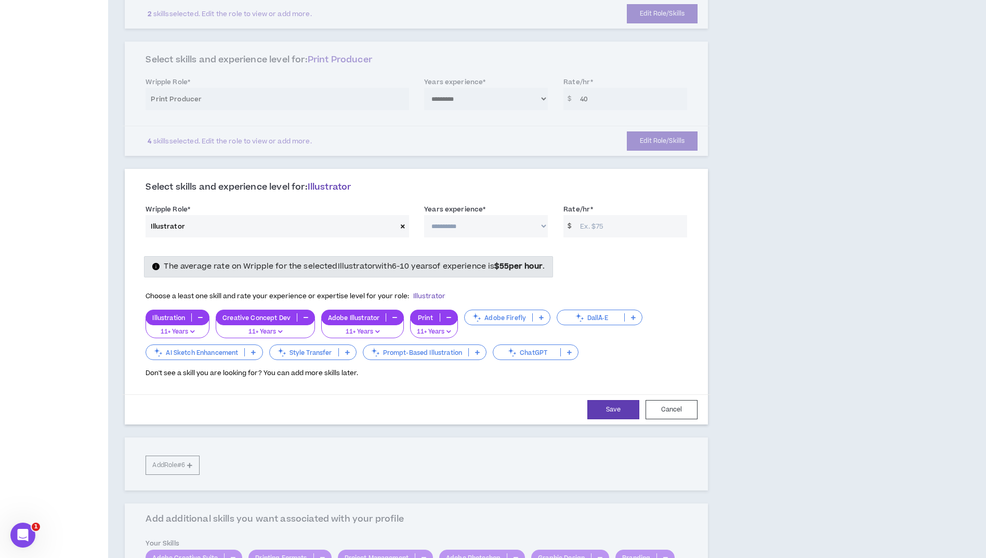
click at [632, 317] on icon at bounding box center [633, 317] width 5 height 5
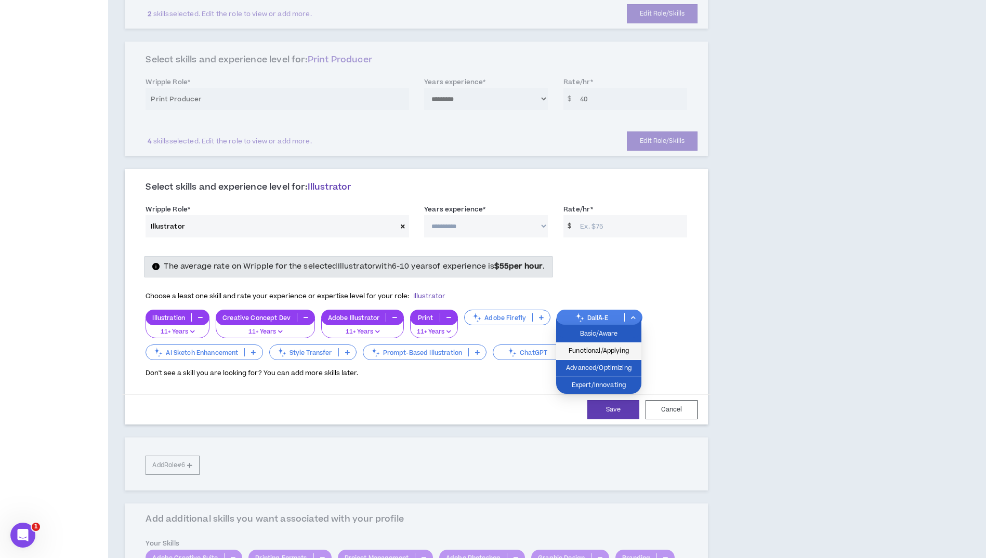
click at [614, 348] on span "Functional/Applying" at bounding box center [599, 351] width 73 height 11
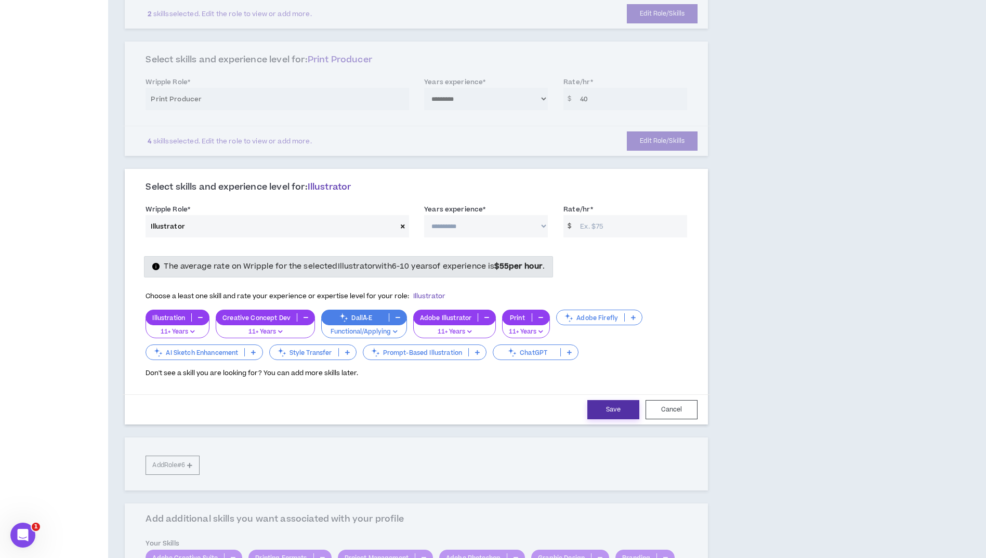
click at [621, 409] on button "Save" at bounding box center [614, 409] width 52 height 19
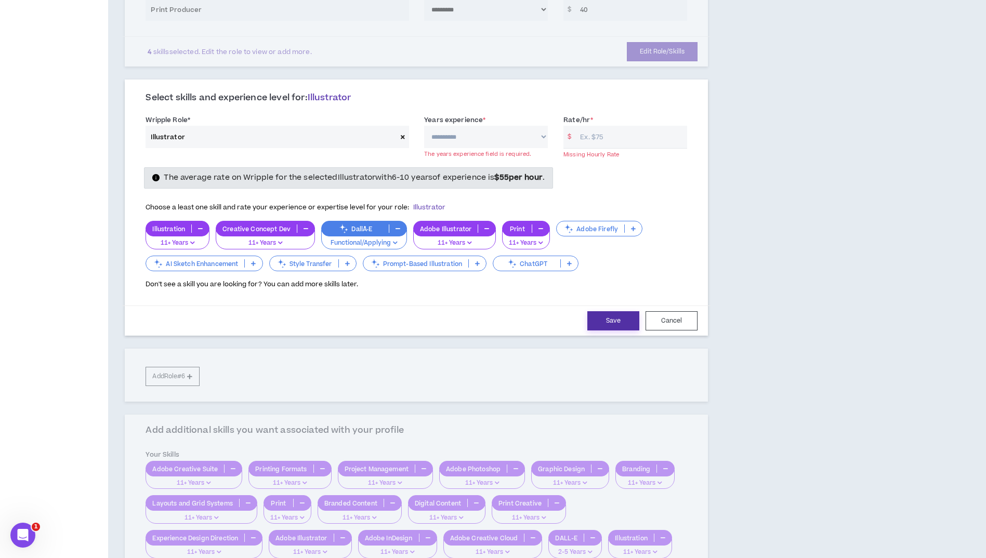
scroll to position [572, 0]
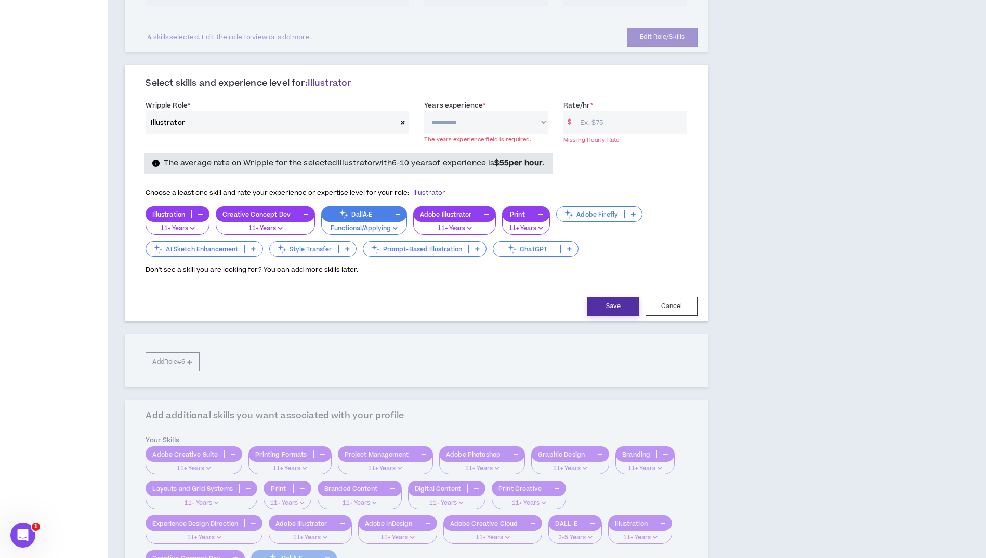
click at [615, 308] on button "Save" at bounding box center [614, 306] width 52 height 19
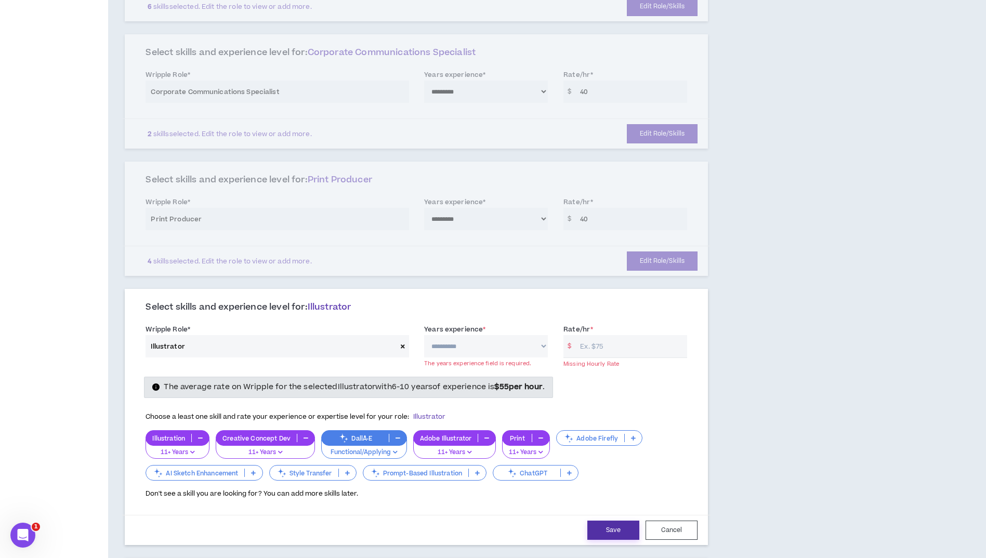
scroll to position [416, 0]
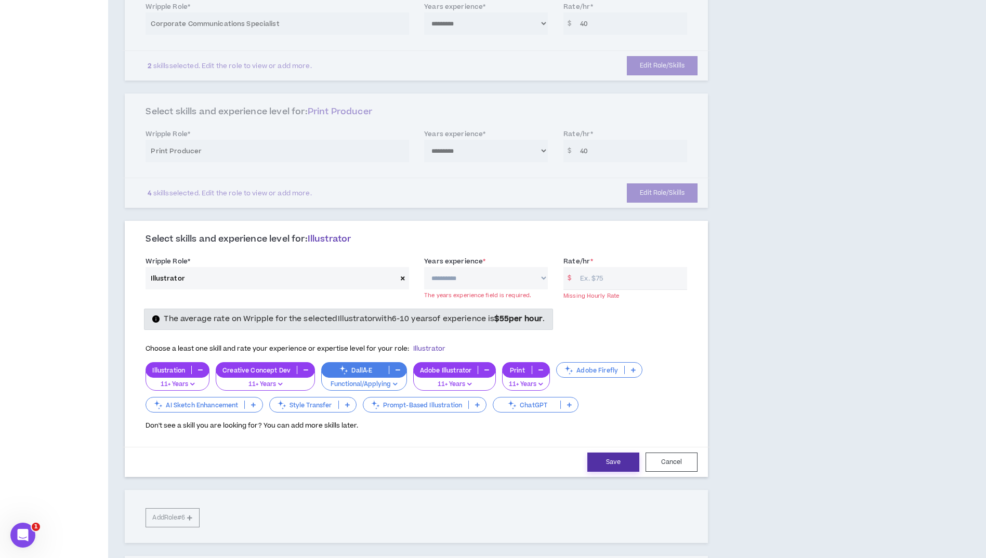
click at [616, 461] on button "Save" at bounding box center [614, 462] width 52 height 19
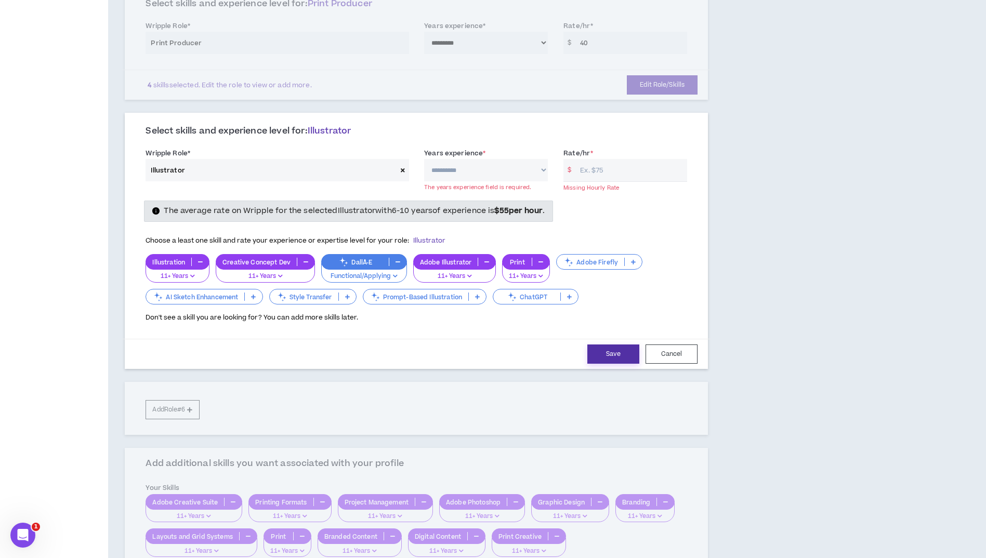
scroll to position [516, 0]
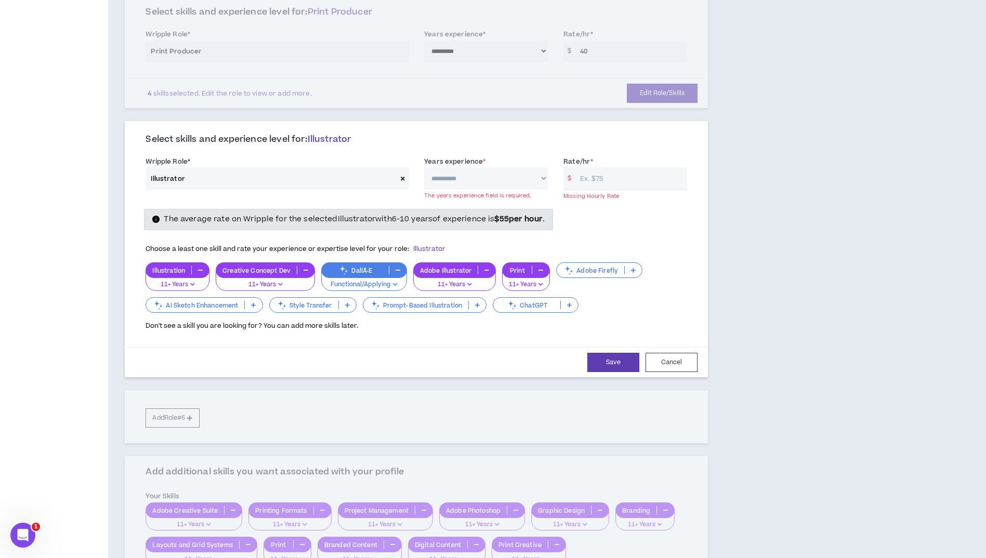
drag, startPoint x: 470, startPoint y: 174, endPoint x: 476, endPoint y: 178, distance: 8.2
click at [470, 174] on select "**********" at bounding box center [486, 178] width 124 height 22
select select "***"
click at [424, 167] on select "**********" at bounding box center [486, 178] width 124 height 22
click at [612, 181] on input "Rate/hr *" at bounding box center [631, 178] width 112 height 22
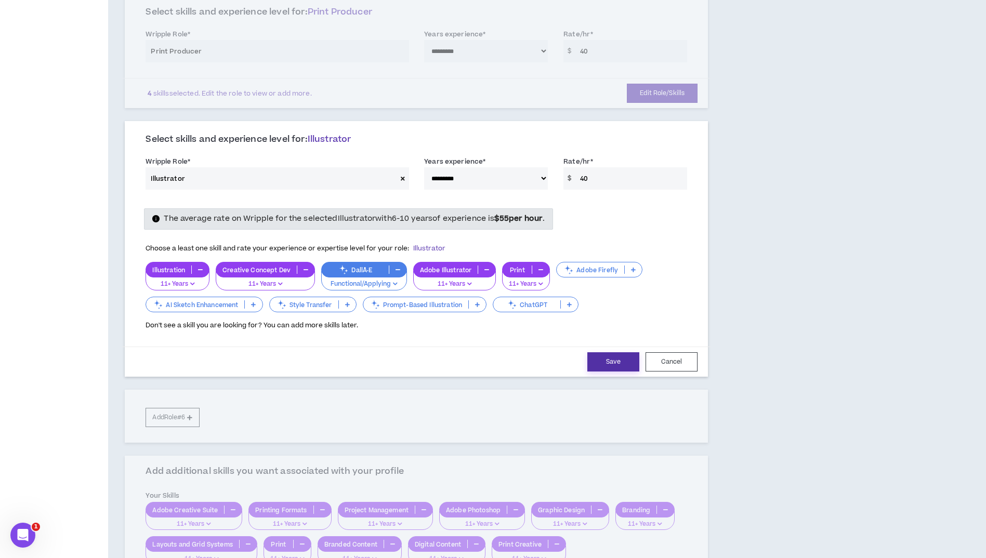
type input "40"
click at [608, 360] on button "Save" at bounding box center [614, 362] width 52 height 19
select select "***"
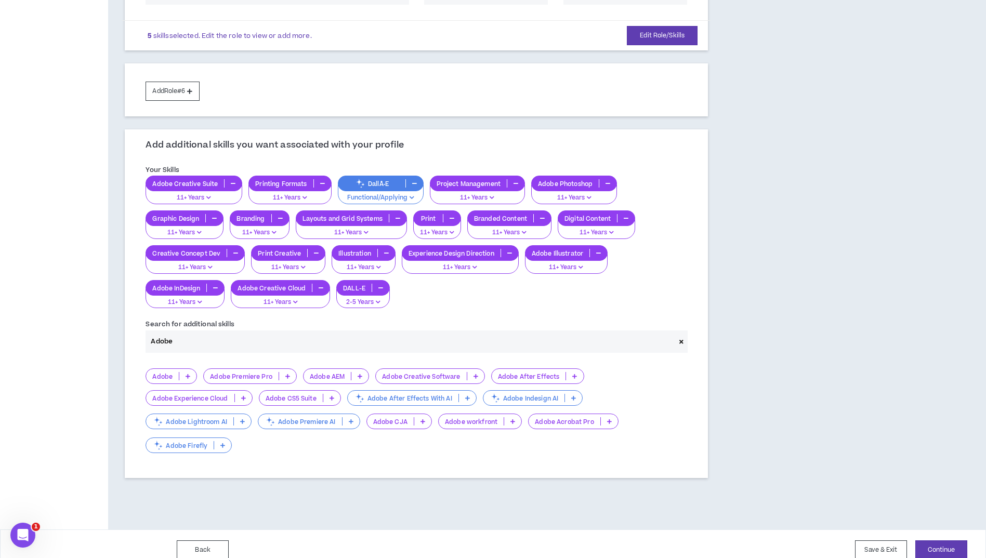
scroll to position [713, 0]
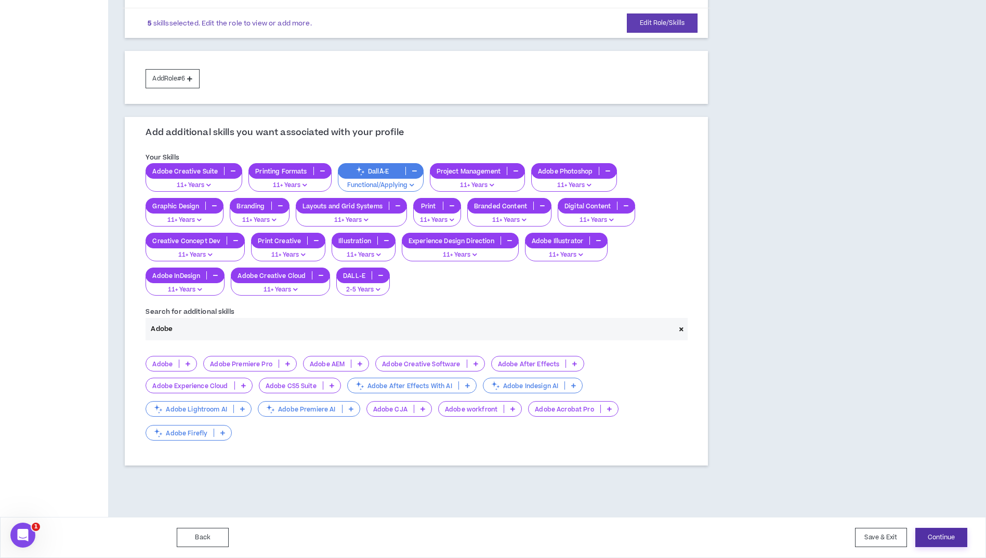
click at [934, 535] on button "Continue" at bounding box center [942, 537] width 52 height 19
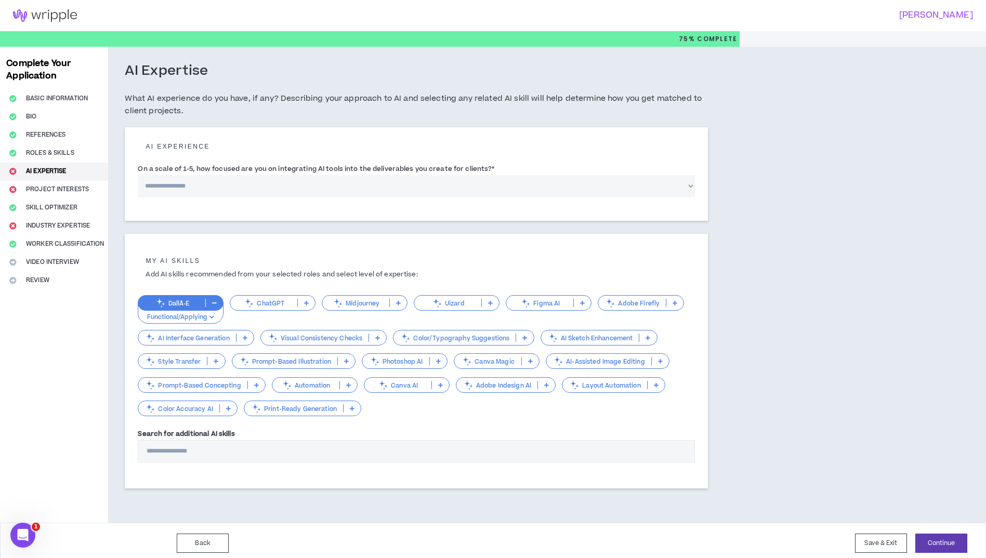
click at [305, 301] on icon at bounding box center [306, 303] width 5 height 5
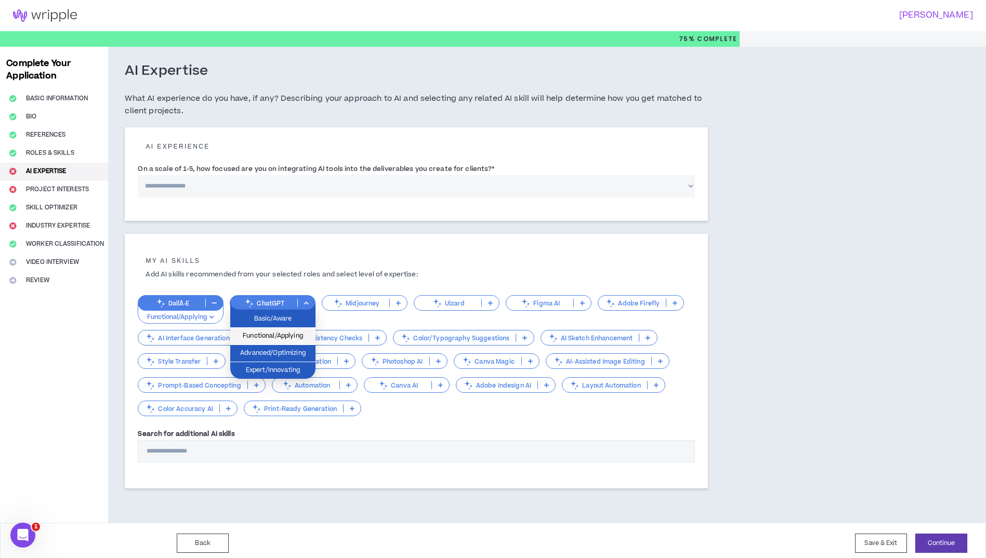
click at [278, 334] on span "Functional/Applying" at bounding box center [273, 336] width 73 height 11
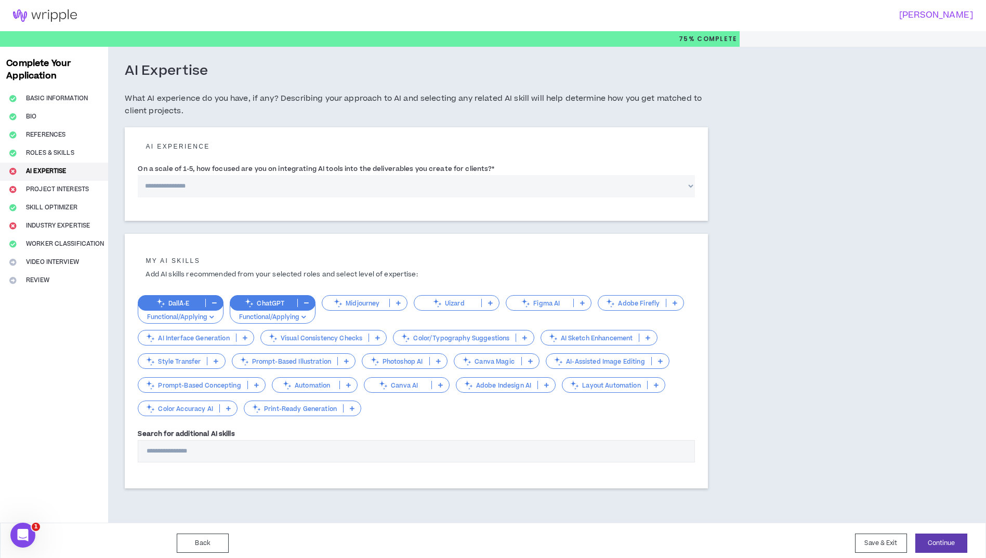
click at [438, 362] on icon at bounding box center [438, 361] width 5 height 5
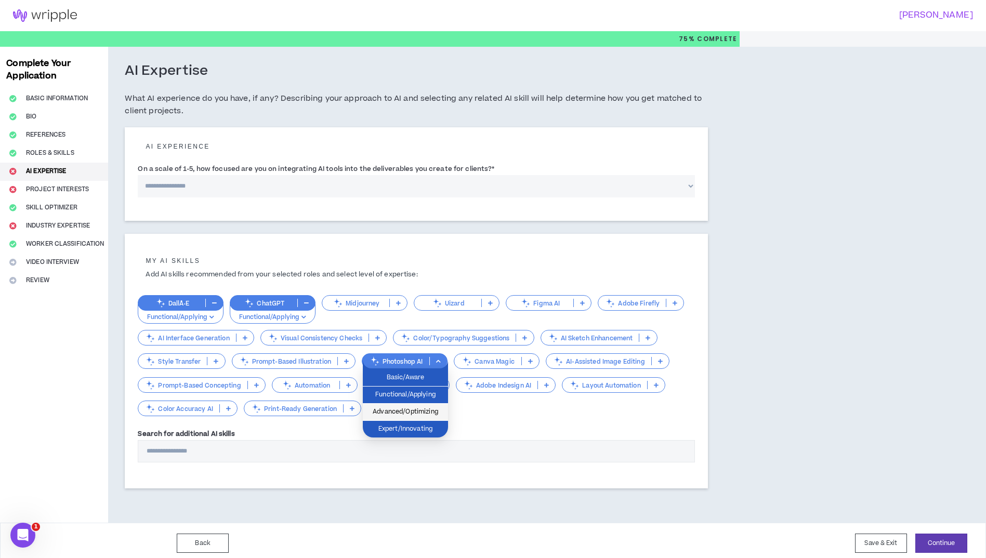
click at [411, 410] on span "Advanced/Optimizing" at bounding box center [405, 412] width 73 height 11
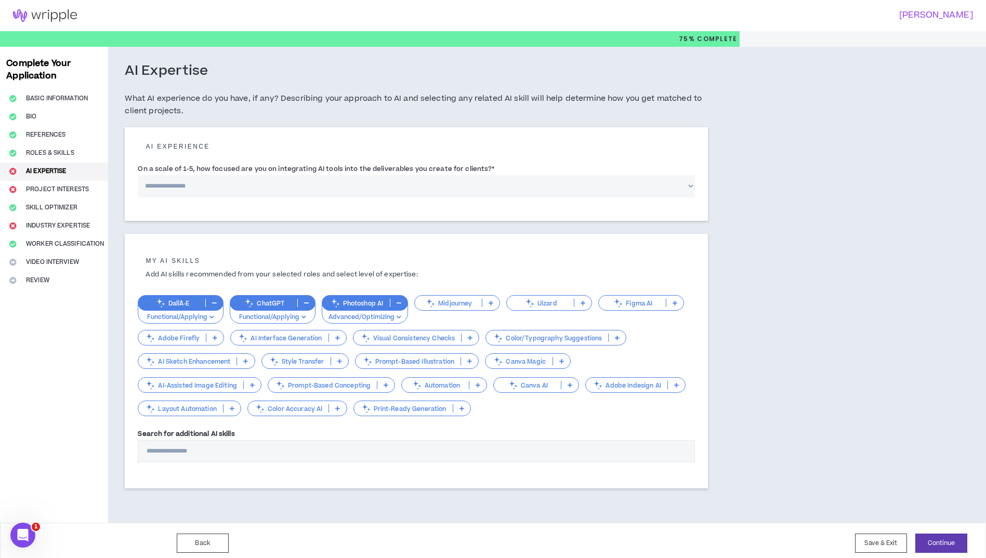
click at [152, 453] on input "Search for additional AI skills" at bounding box center [416, 451] width 557 height 22
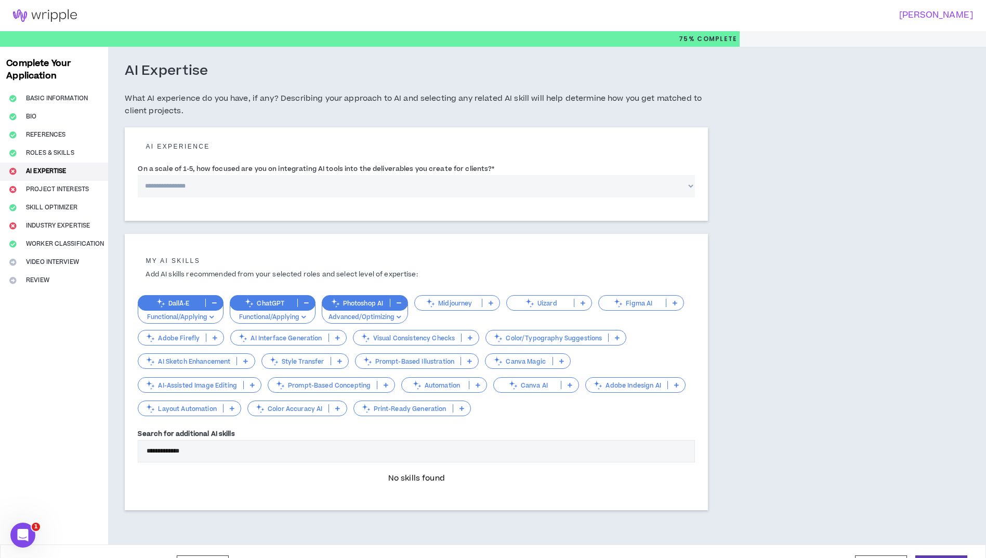
type input "**********"
click at [298, 485] on div at bounding box center [416, 490] width 557 height 10
click at [214, 338] on icon at bounding box center [215, 337] width 5 height 5
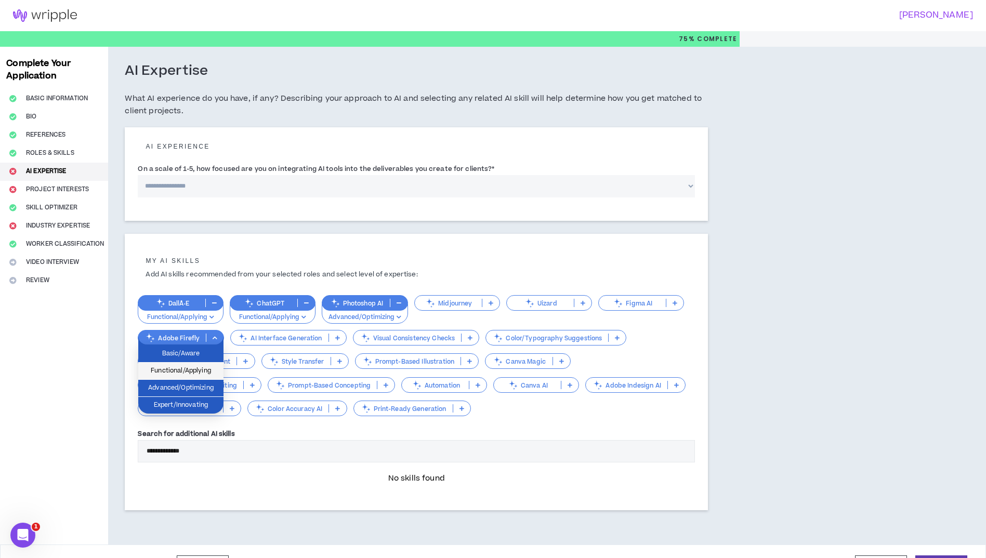
click at [181, 371] on span "Functional/Applying" at bounding box center [181, 371] width 73 height 11
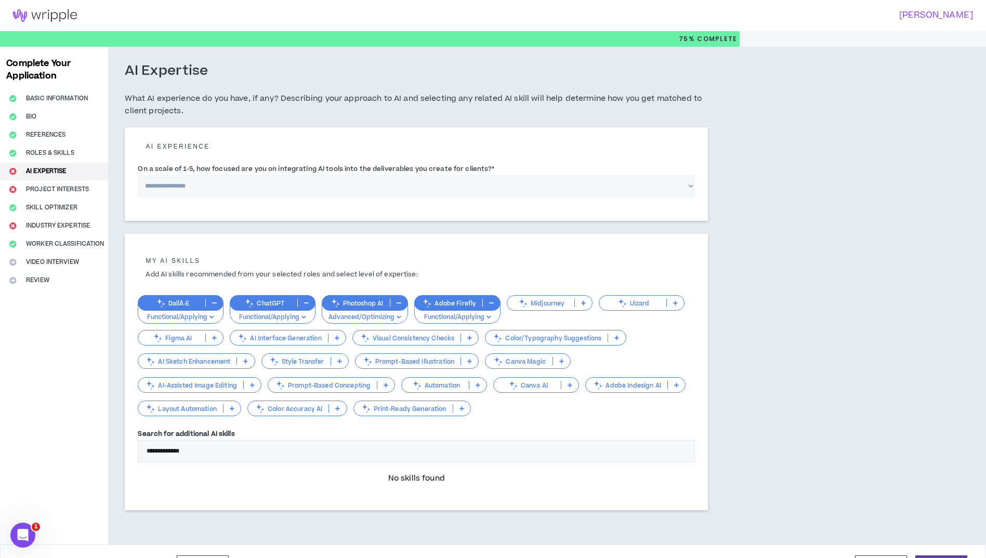
click at [582, 302] on icon at bounding box center [583, 303] width 5 height 5
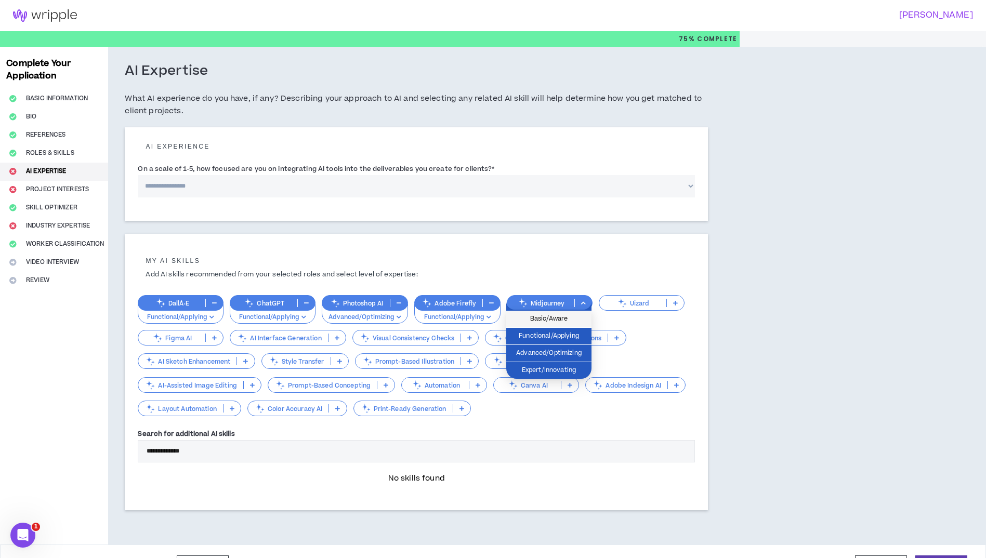
click at [534, 317] on span "Basic/Aware" at bounding box center [549, 319] width 73 height 11
click at [656, 356] on div "DallÂ·E Functional/Applying ChatGPT Functional/Applying Photoshop AI Advanced/O…" at bounding box center [416, 351] width 557 height 133
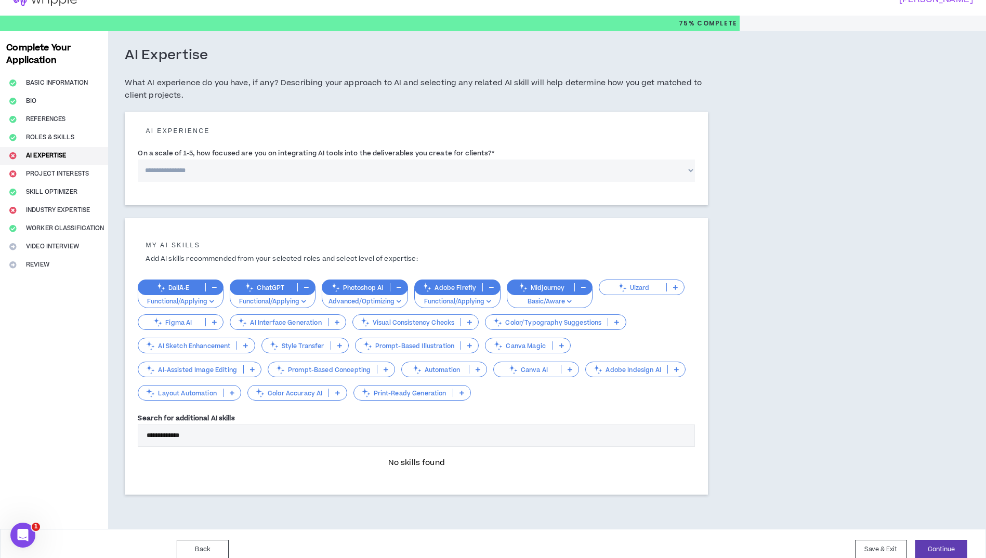
scroll to position [28, 0]
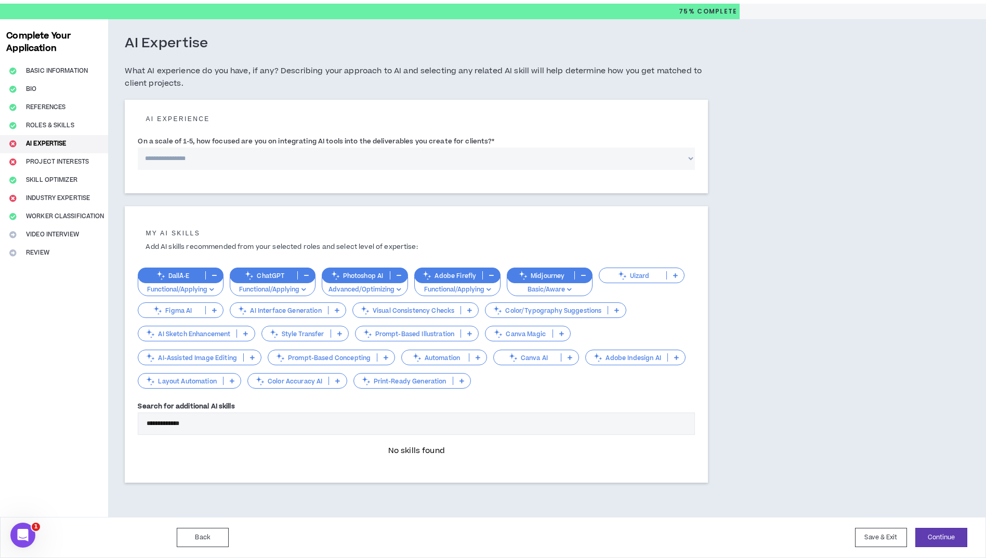
click at [470, 335] on icon at bounding box center [469, 333] width 5 height 5
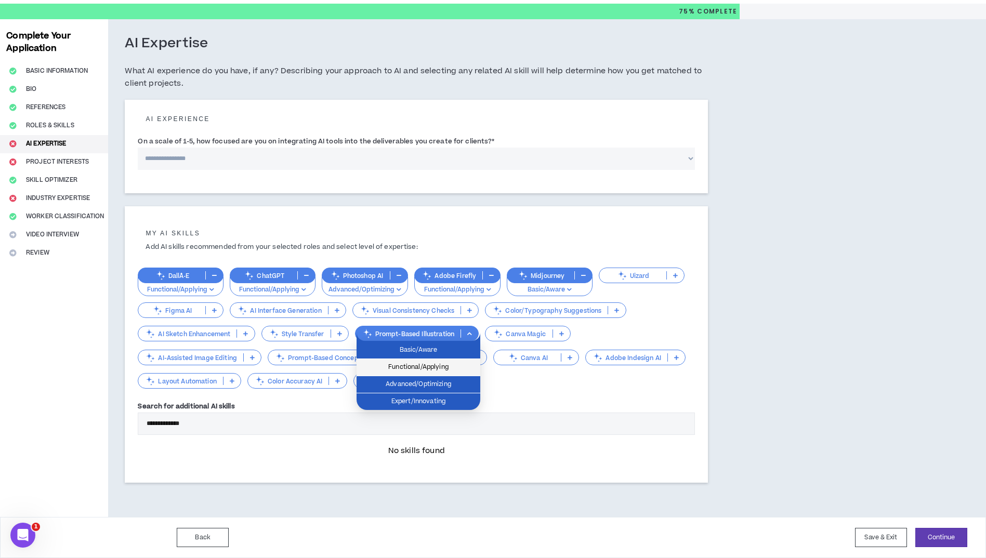
click at [447, 368] on span "Functional/Applying" at bounding box center [418, 367] width 111 height 11
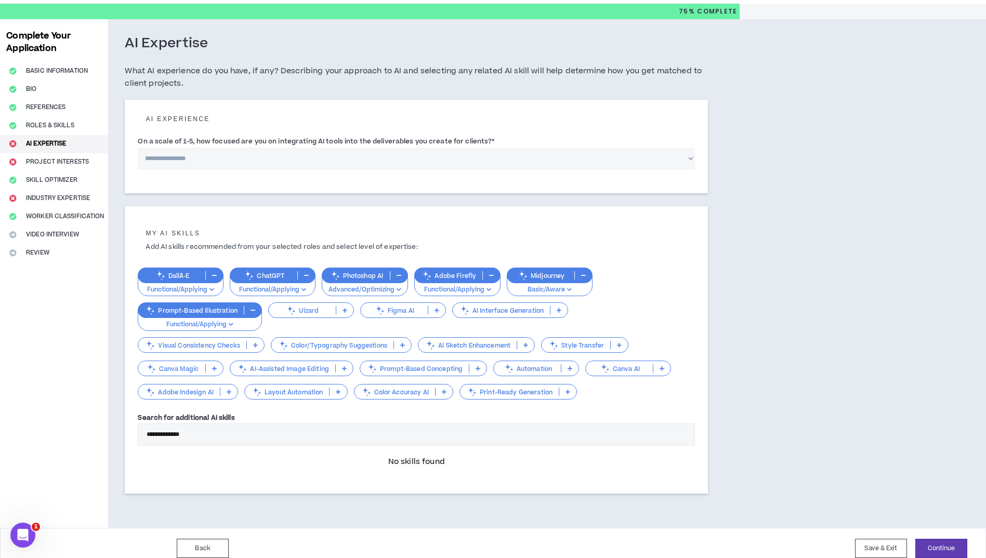
click at [229, 394] on icon at bounding box center [229, 391] width 5 height 5
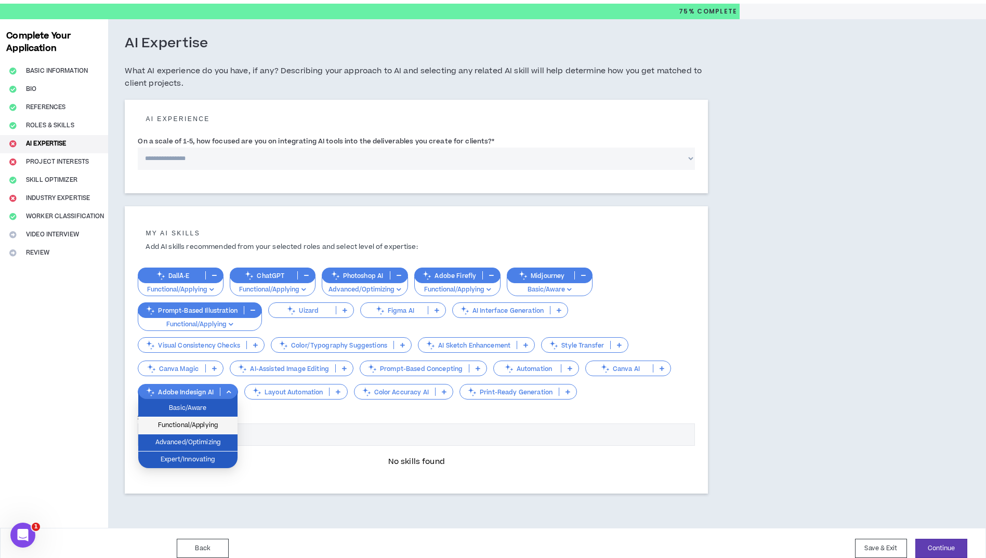
click at [189, 426] on span "Functional/Applying" at bounding box center [188, 425] width 87 height 11
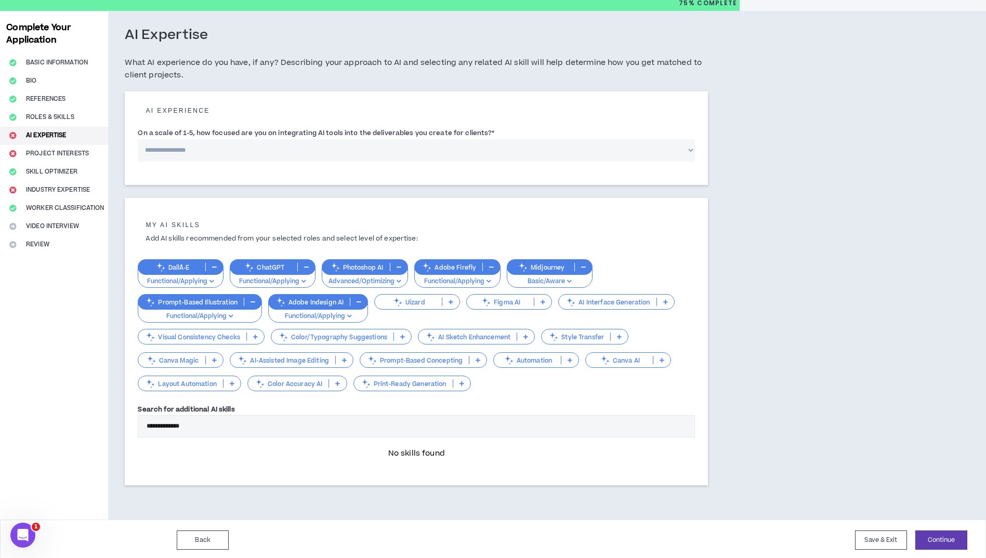
scroll to position [38, 0]
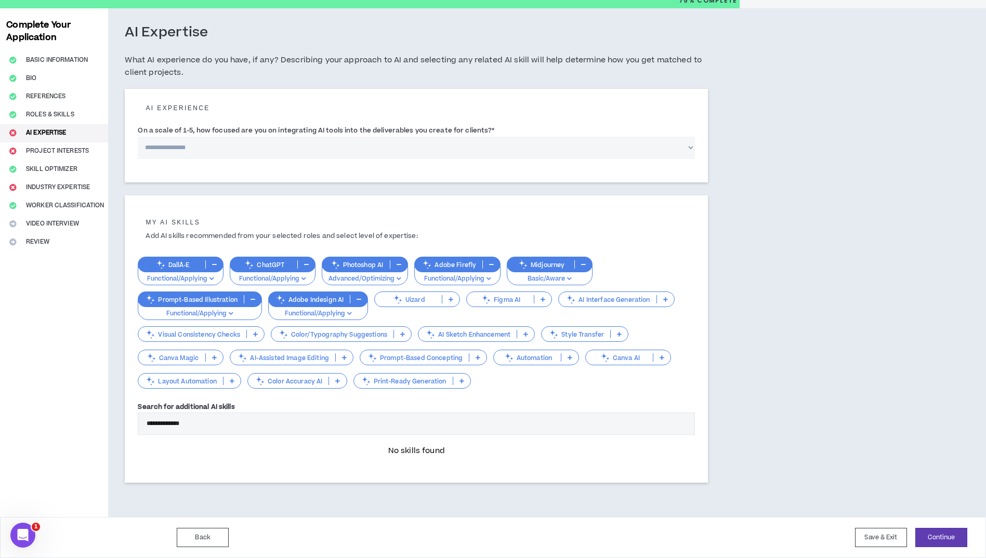
click at [216, 149] on select "**********" at bounding box center [416, 148] width 557 height 22
select select "*"
click at [138, 137] on select "**********" at bounding box center [416, 148] width 557 height 22
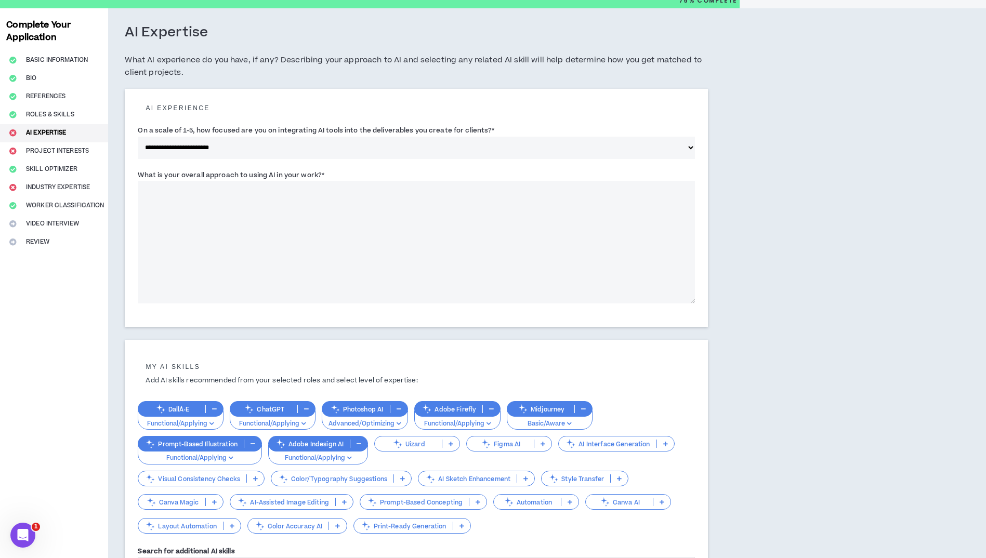
click at [159, 201] on textarea "What is your overall approach to using AI in your work? *" at bounding box center [416, 242] width 557 height 123
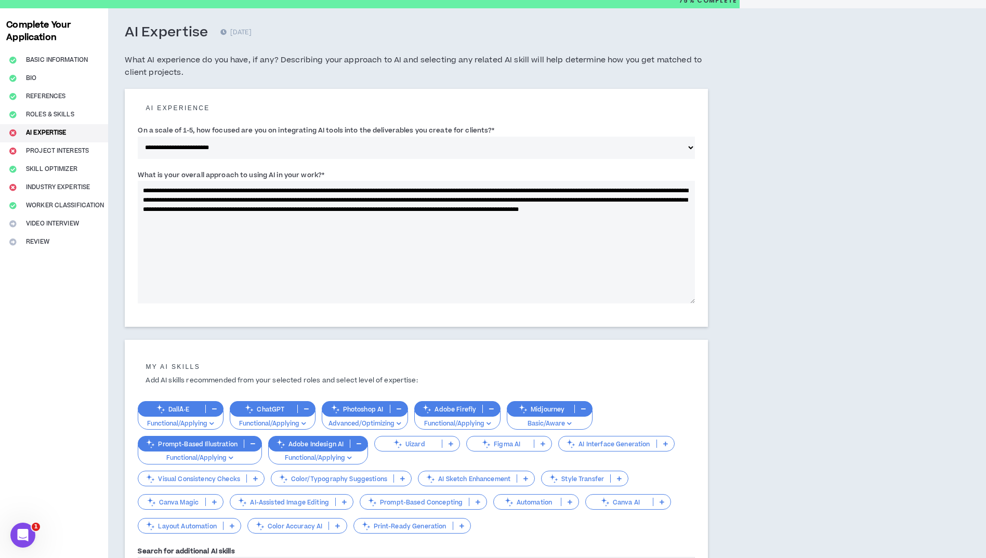
drag, startPoint x: 565, startPoint y: 200, endPoint x: 573, endPoint y: 201, distance: 7.4
click at [561, 196] on textarea "**********" at bounding box center [416, 242] width 557 height 123
drag, startPoint x: 591, startPoint y: 199, endPoint x: 394, endPoint y: 200, distance: 197.6
click at [394, 200] on textarea "**********" at bounding box center [416, 242] width 557 height 123
drag, startPoint x: 312, startPoint y: 210, endPoint x: 667, endPoint y: 196, distance: 354.9
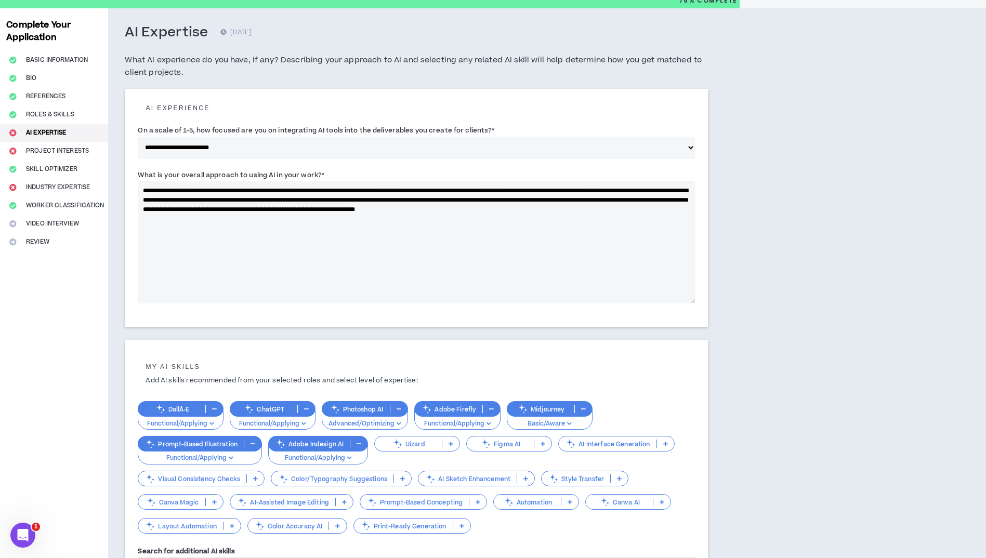
click at [667, 196] on textarea "**********" at bounding box center [416, 242] width 557 height 123
click at [550, 214] on textarea "**********" at bounding box center [416, 242] width 557 height 123
click at [286, 190] on textarea "**********" at bounding box center [416, 242] width 557 height 123
click at [554, 191] on textarea "**********" at bounding box center [416, 242] width 557 height 123
click at [567, 193] on textarea "**********" at bounding box center [416, 242] width 557 height 123
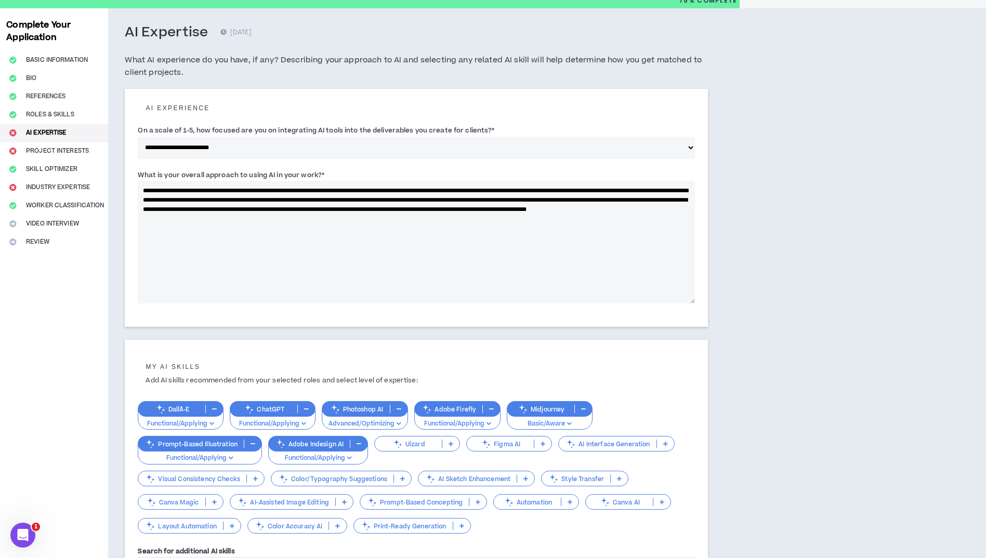
click at [419, 199] on textarea "**********" at bounding box center [416, 242] width 557 height 123
click at [268, 189] on textarea "**********" at bounding box center [416, 242] width 557 height 123
click at [453, 220] on textarea "**********" at bounding box center [416, 242] width 557 height 123
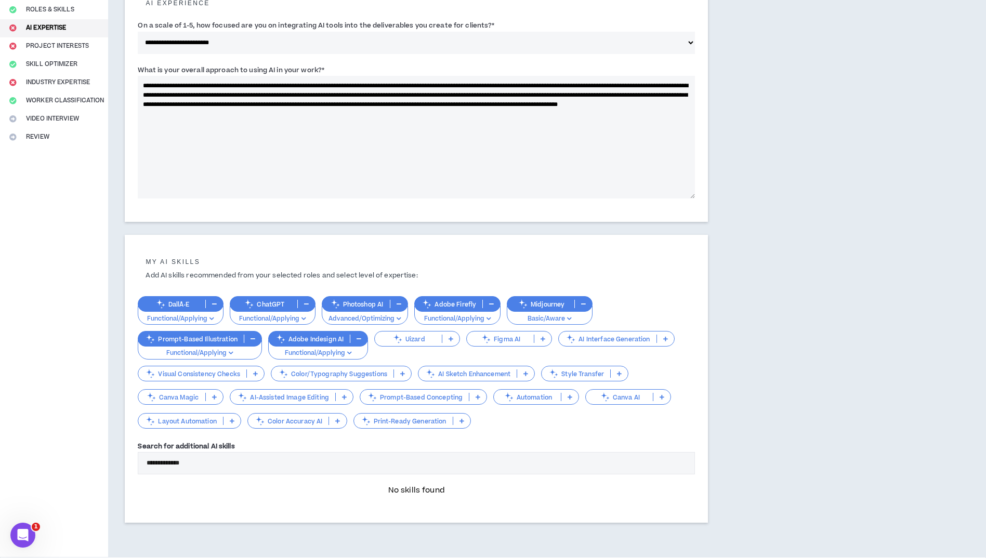
scroll to position [184, 0]
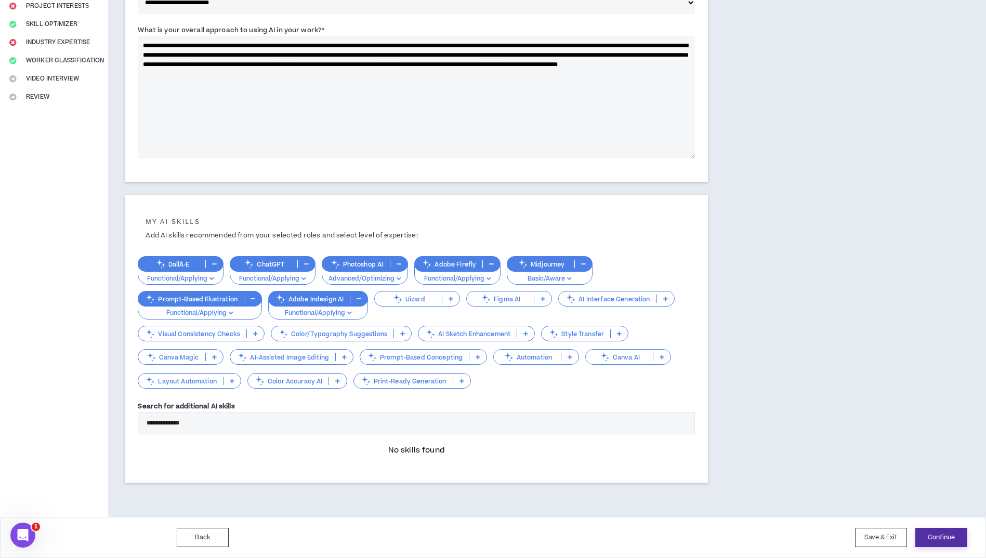
type textarea "**********"
click at [939, 535] on button "Continue" at bounding box center [942, 537] width 52 height 19
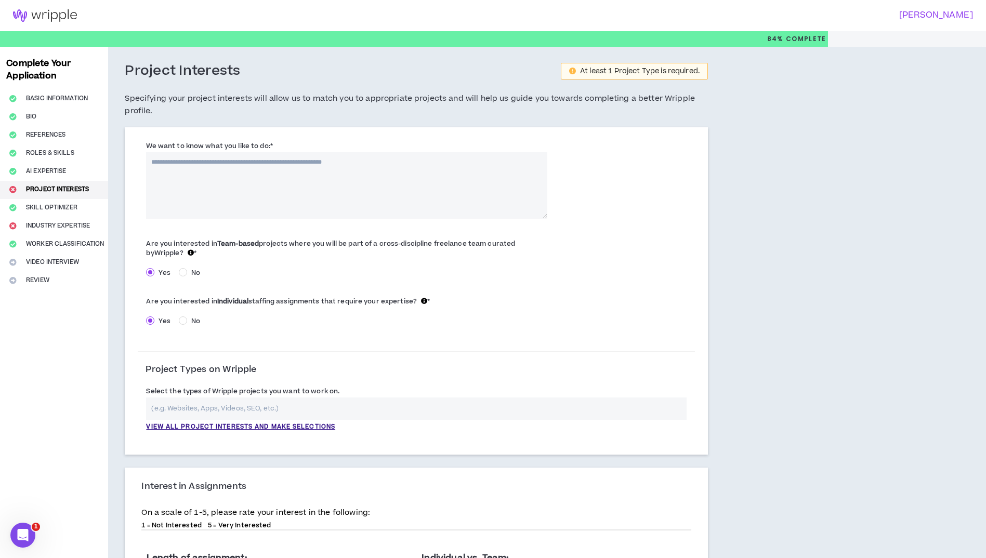
click at [172, 165] on textarea "We want to know what you like to do: *" at bounding box center [346, 185] width 401 height 67
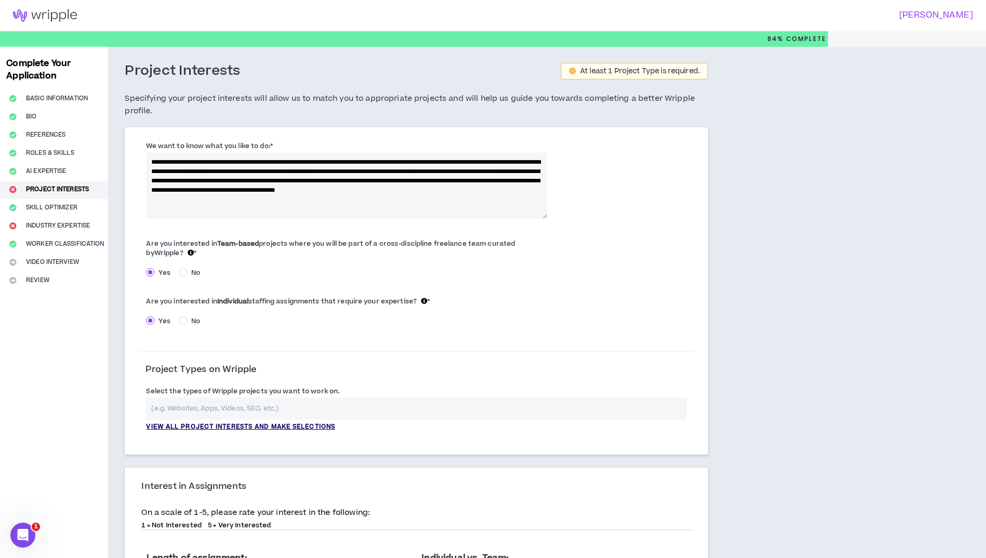
type textarea "**********"
click at [212, 427] on p "View all project interests and make selections" at bounding box center [240, 427] width 189 height 9
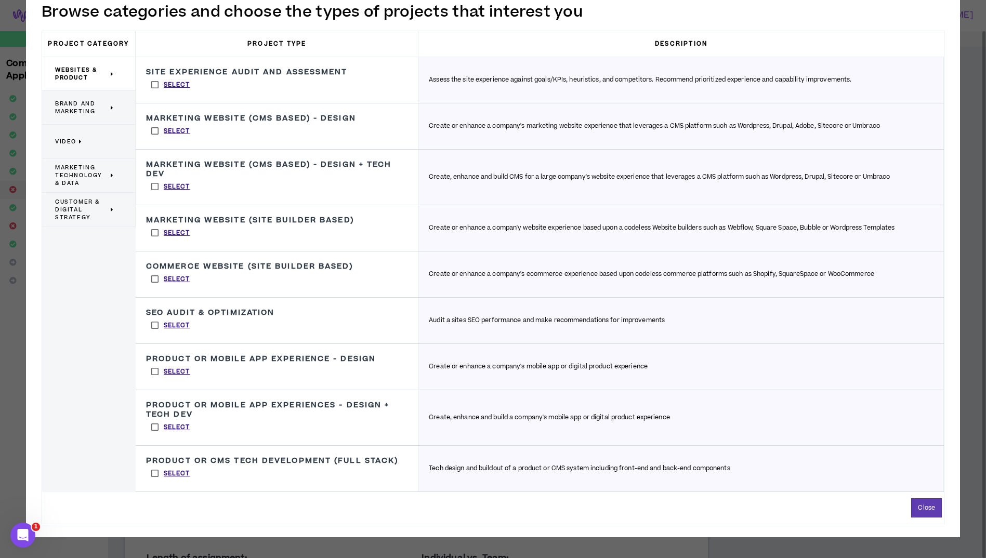
click at [153, 370] on label "Select" at bounding box center [170, 372] width 49 height 16
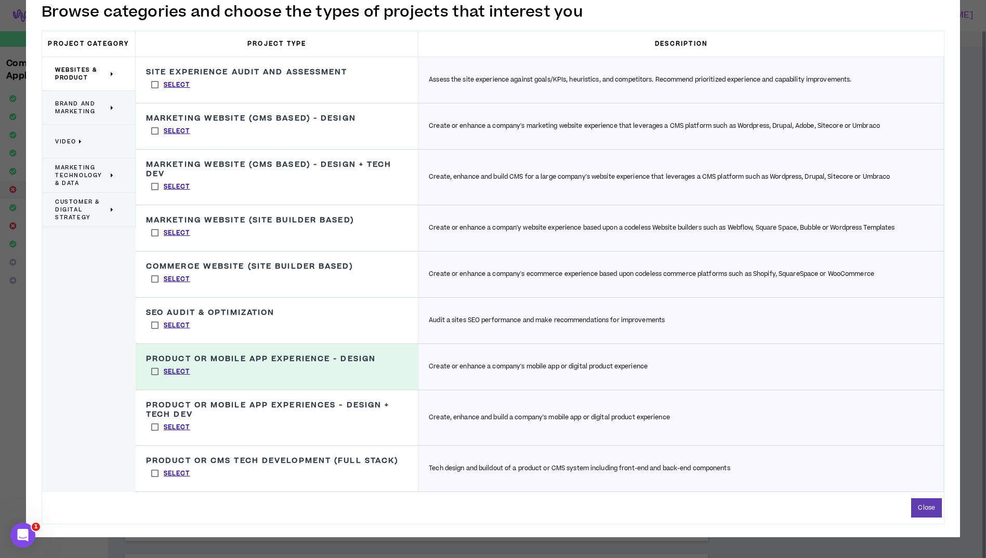
click at [69, 109] on span "Brand and Marketing" at bounding box center [81, 108] width 53 height 16
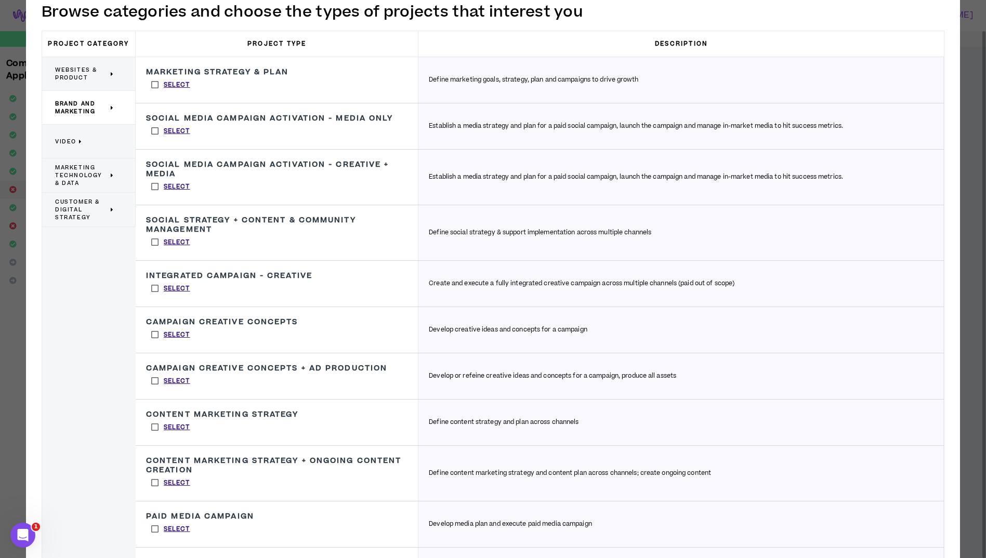
click at [155, 288] on label "Select" at bounding box center [170, 289] width 49 height 16
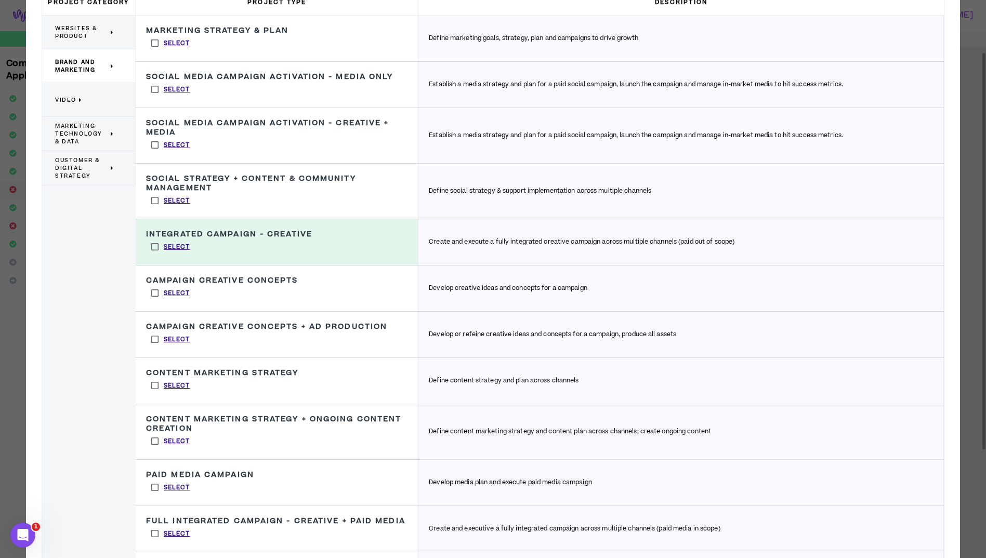
click at [156, 294] on label "Select" at bounding box center [170, 293] width 49 height 16
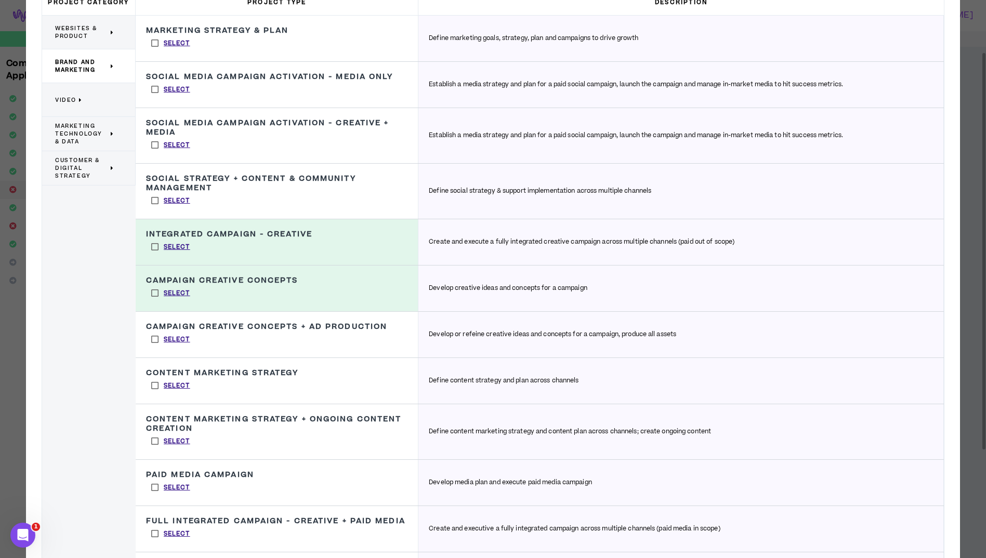
click at [157, 342] on label "Select" at bounding box center [170, 340] width 49 height 16
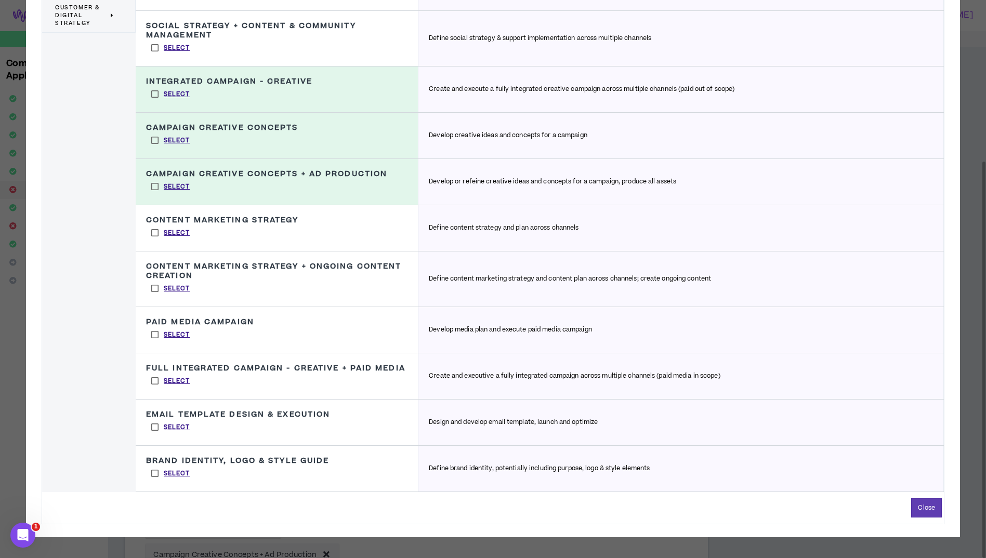
click at [154, 473] on label "Select" at bounding box center [170, 474] width 49 height 16
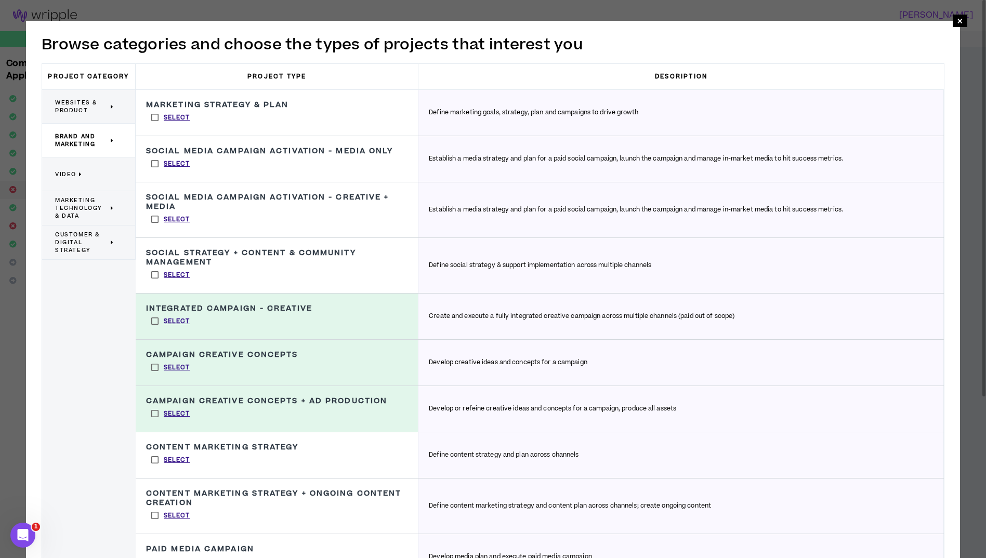
click at [64, 175] on span "Video" at bounding box center [65, 175] width 21 height 8
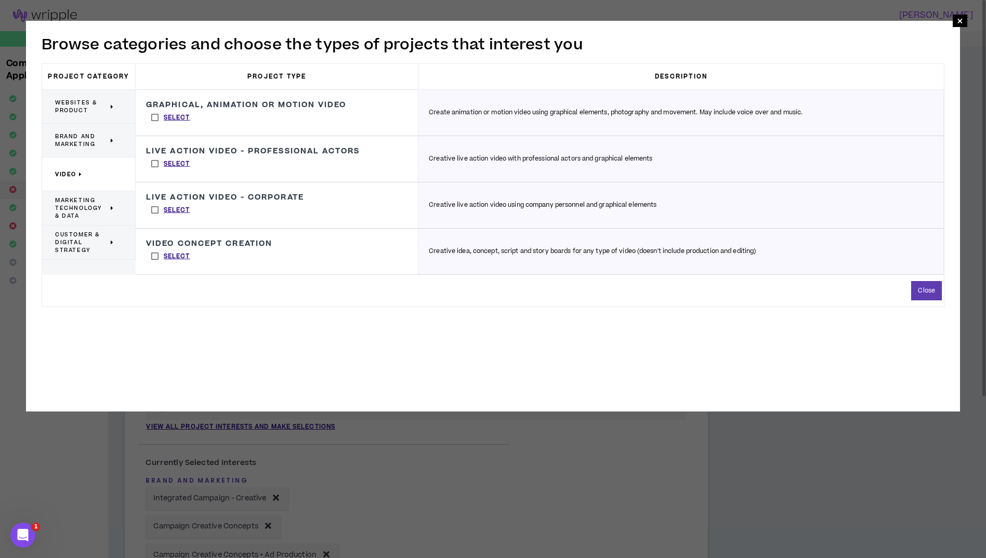
click at [156, 116] on label "Select" at bounding box center [170, 118] width 49 height 16
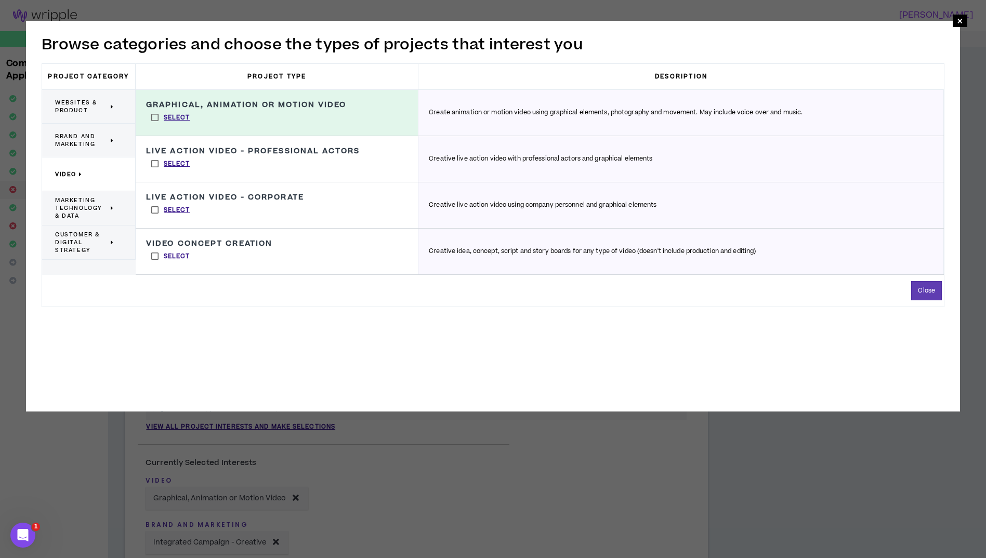
click at [156, 116] on label "Select" at bounding box center [170, 118] width 49 height 16
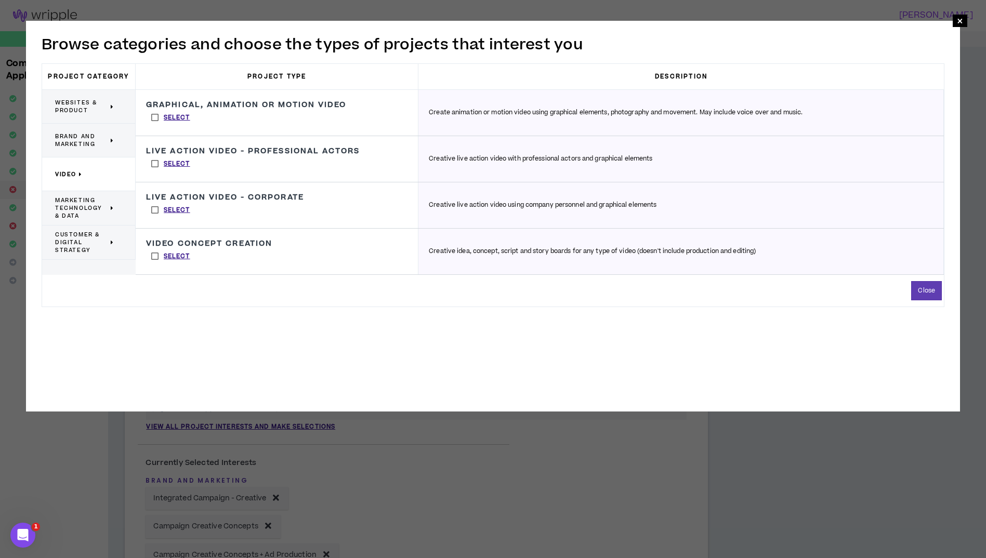
click at [67, 209] on span "Marketing Technology & Data" at bounding box center [81, 208] width 53 height 23
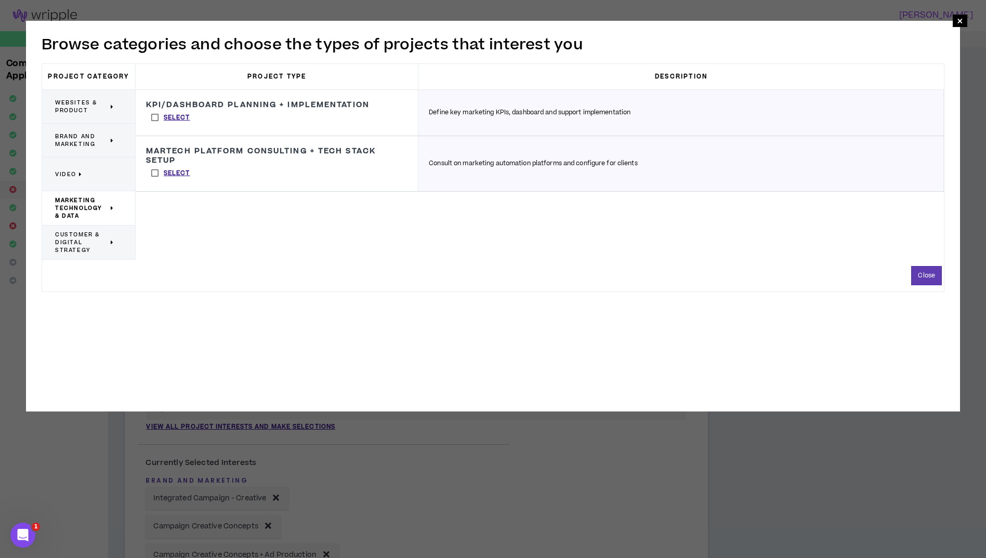
click at [63, 247] on span "Customer & Digital Strategy" at bounding box center [81, 242] width 53 height 23
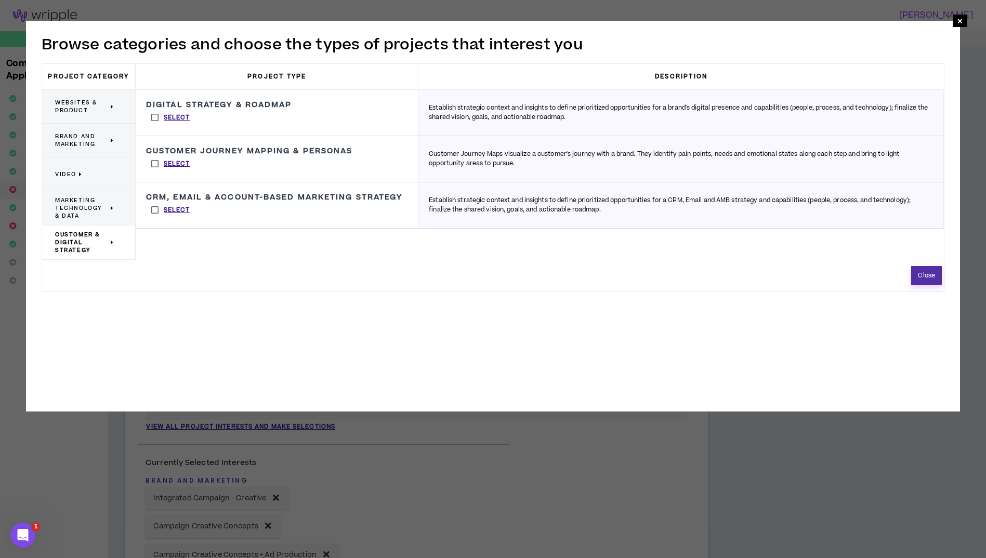
click at [925, 275] on button "Close" at bounding box center [927, 275] width 31 height 19
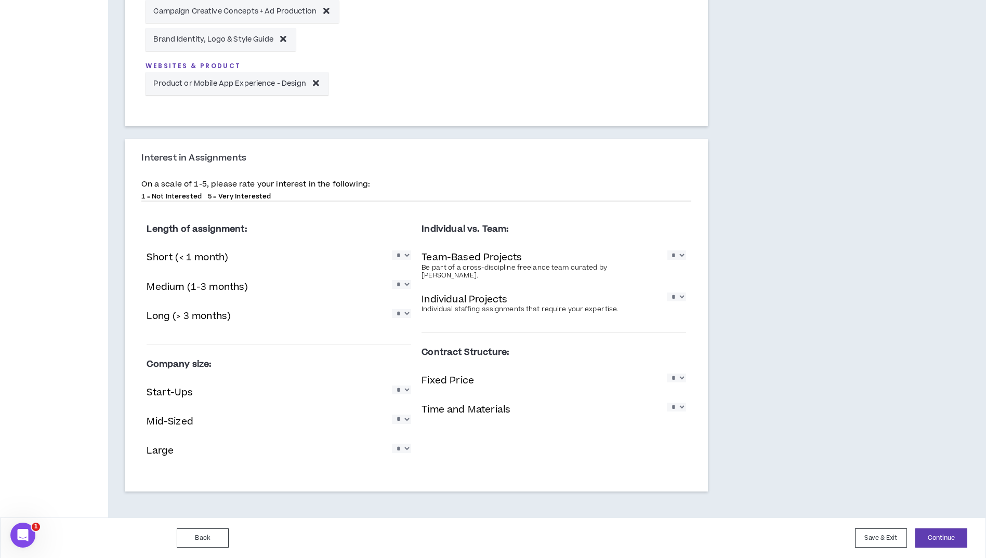
scroll to position [544, 0]
click at [934, 540] on button "Continue" at bounding box center [942, 537] width 52 height 19
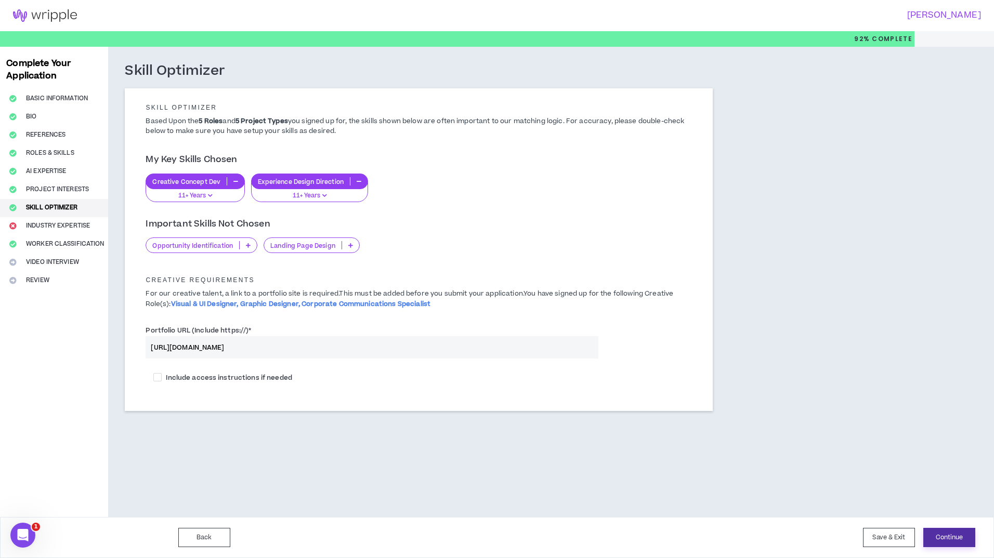
click at [944, 540] on button "Continue" at bounding box center [949, 537] width 52 height 19
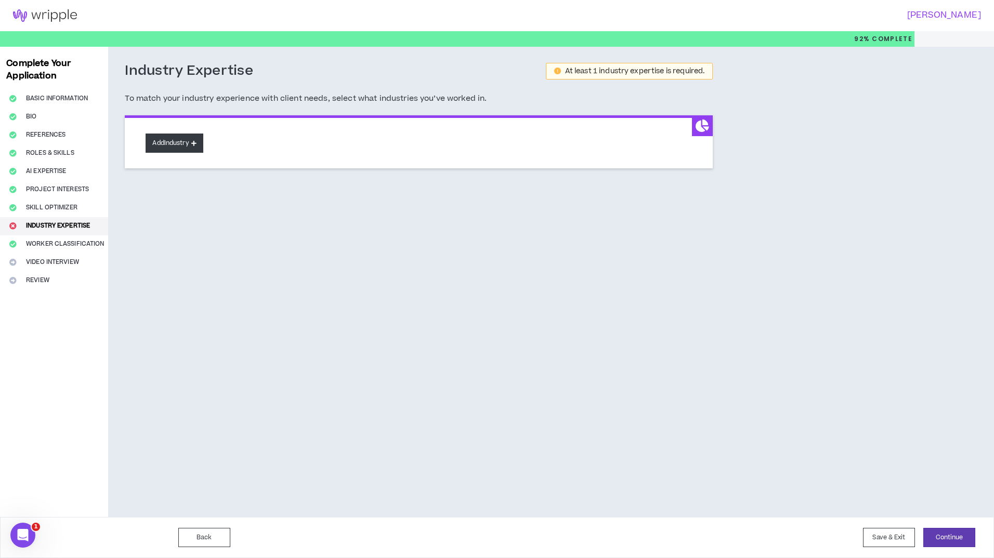
click at [202, 144] on button "Add Industry" at bounding box center [174, 143] width 57 height 19
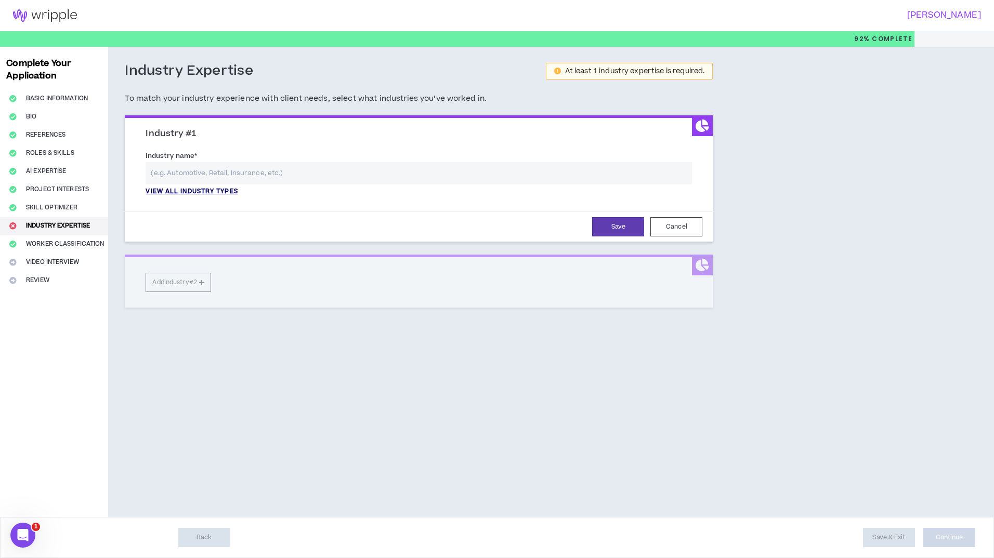
click at [177, 191] on p "View all industry types" at bounding box center [192, 191] width 92 height 9
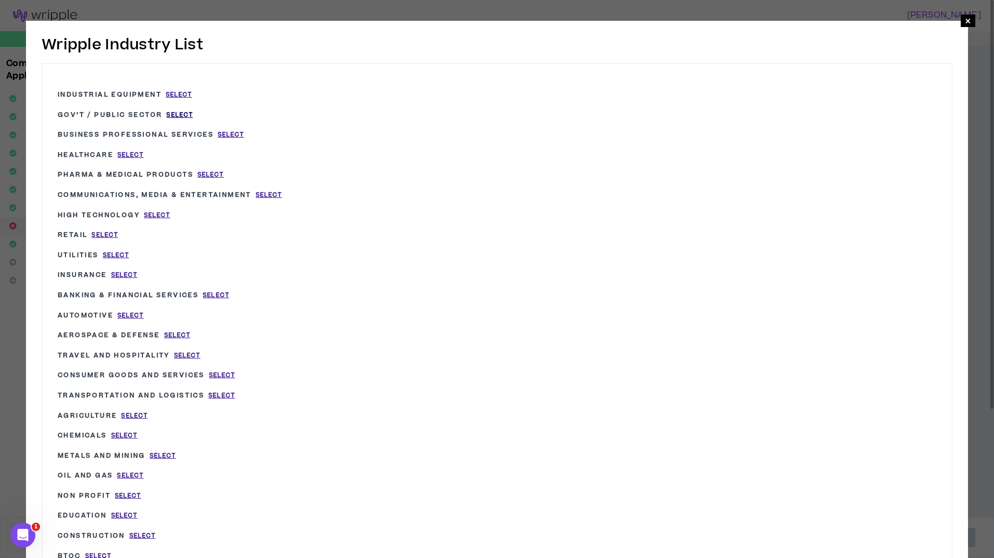
click at [179, 115] on span "Select" at bounding box center [179, 115] width 27 height 9
type input "Gov’t / Public Sector"
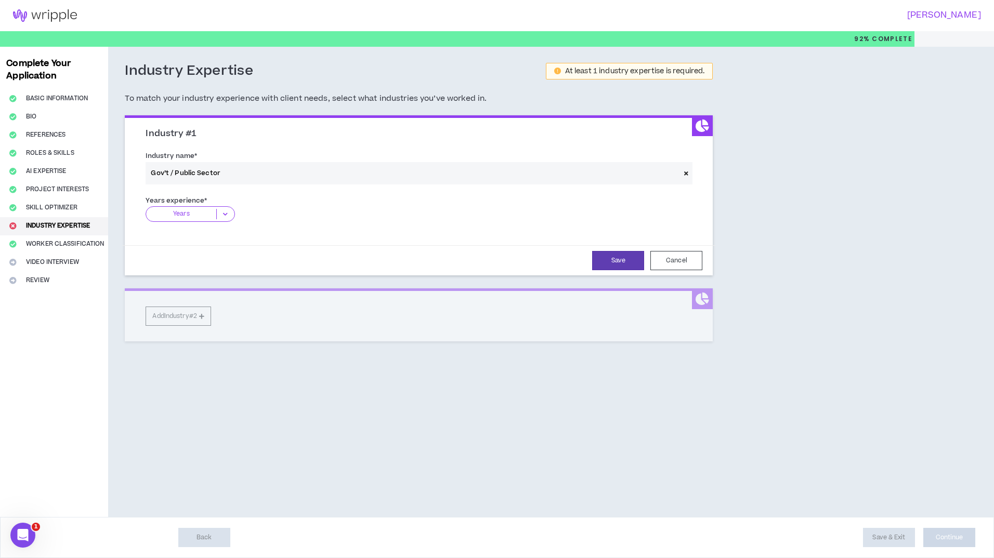
click at [228, 217] on icon at bounding box center [225, 214] width 17 height 10
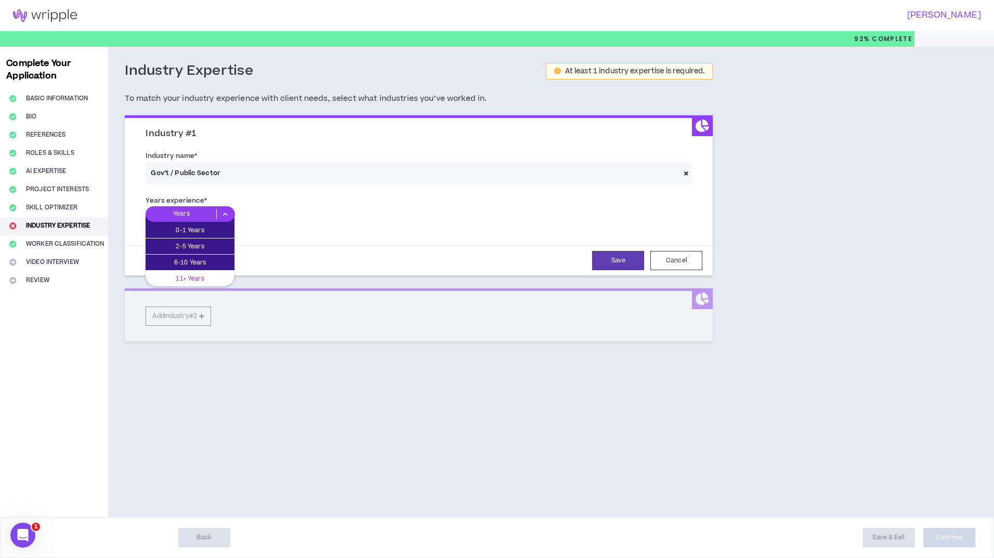
click at [181, 279] on p "11+ Years" at bounding box center [190, 278] width 89 height 11
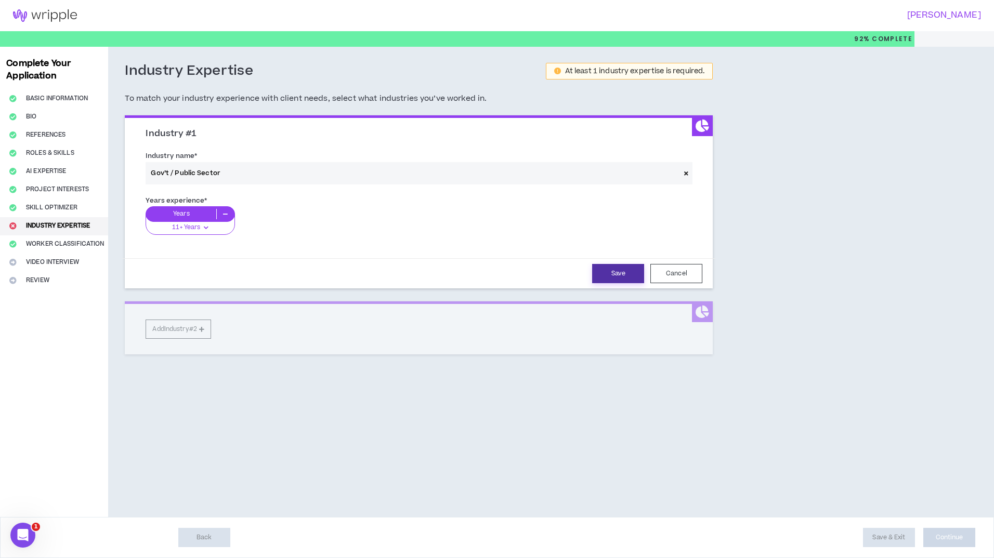
click at [621, 275] on button "Save" at bounding box center [618, 273] width 52 height 19
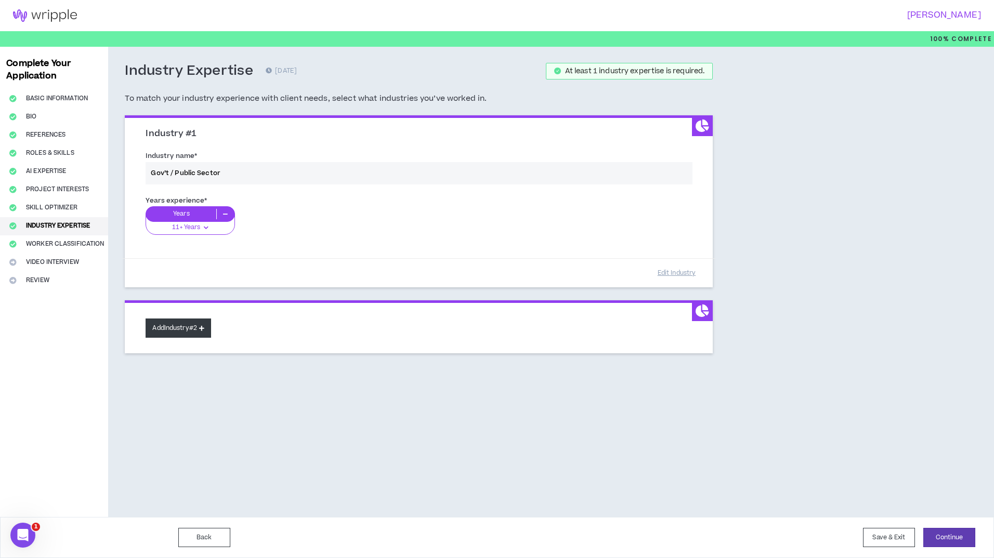
click at [192, 328] on button "Add Industry #2" at bounding box center [179, 328] width 66 height 19
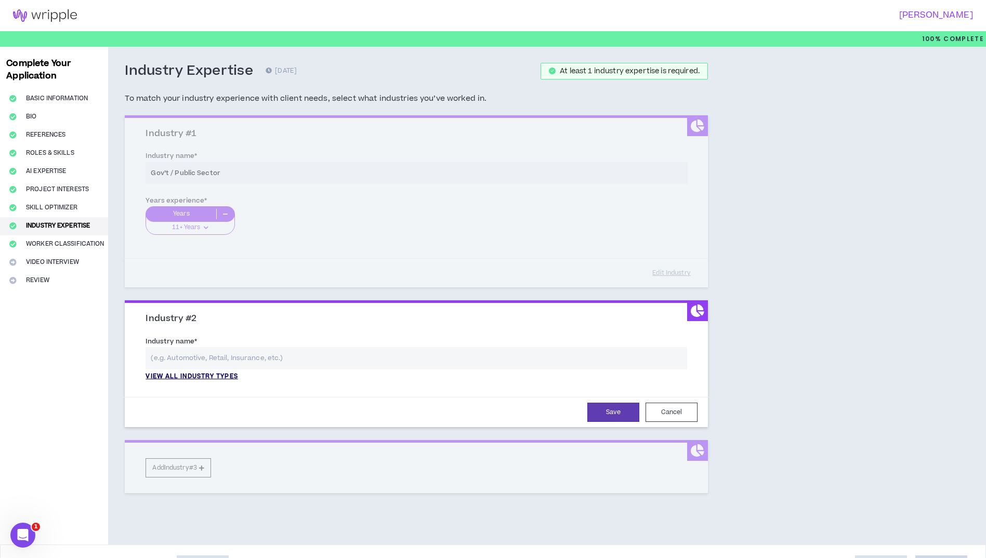
click at [212, 375] on p "View all industry types" at bounding box center [192, 376] width 92 height 9
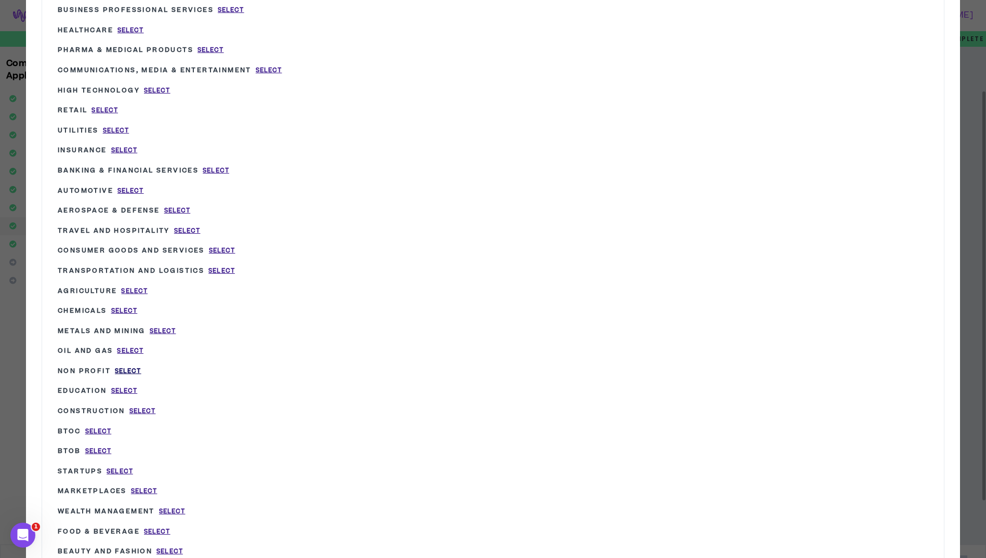
click at [125, 370] on span "Select" at bounding box center [128, 371] width 27 height 9
type input "Non Profit"
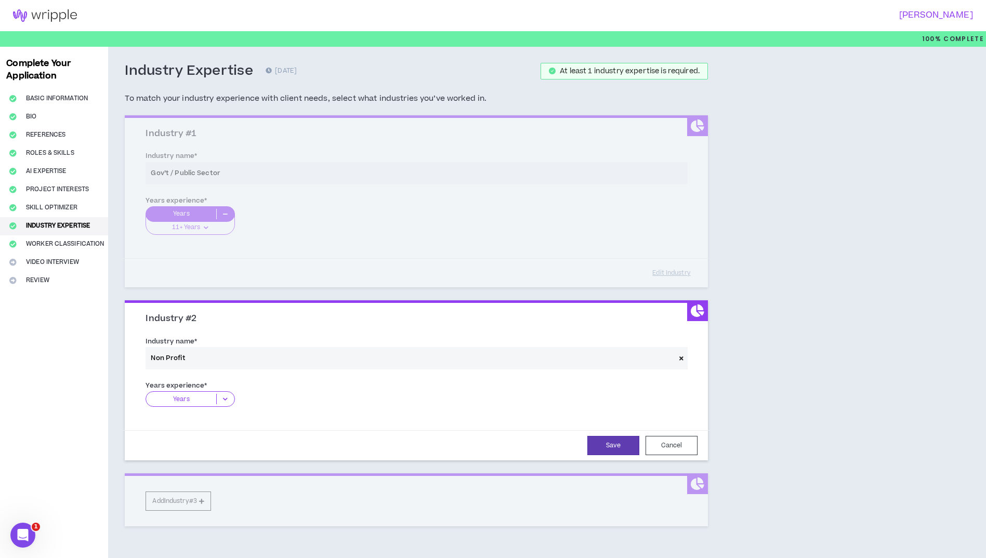
click at [226, 403] on icon at bounding box center [225, 399] width 17 height 10
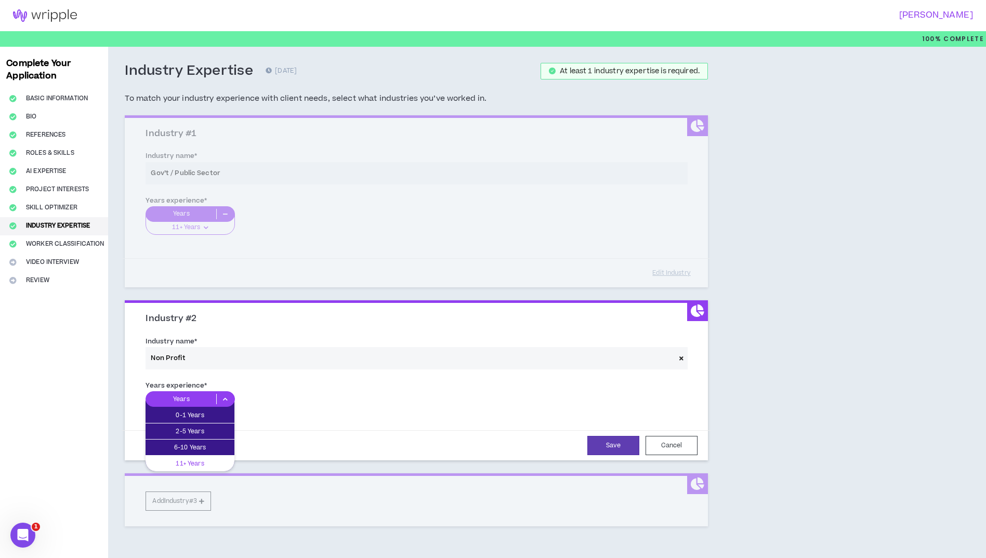
click at [204, 460] on p "11+ Years" at bounding box center [190, 463] width 89 height 11
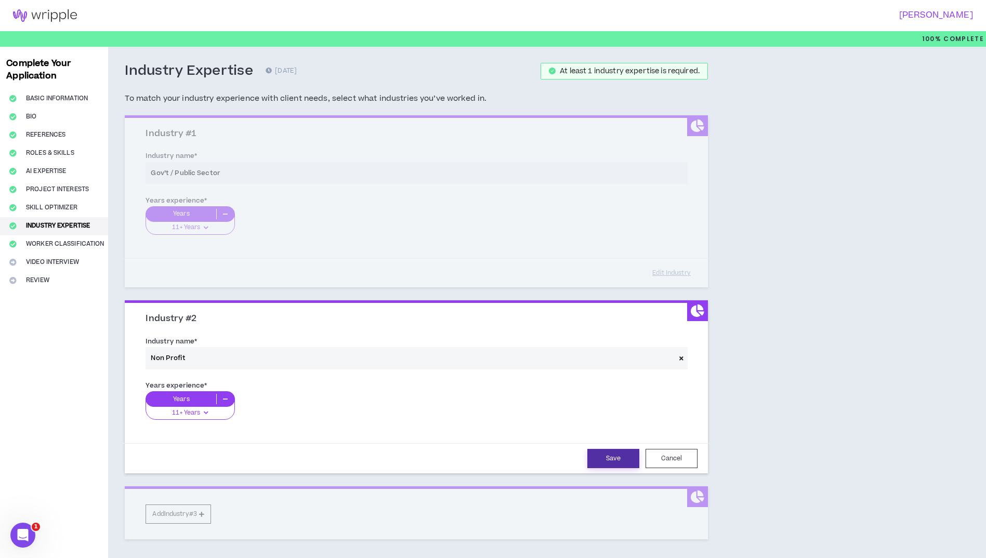
click at [601, 464] on button "Save" at bounding box center [614, 458] width 52 height 19
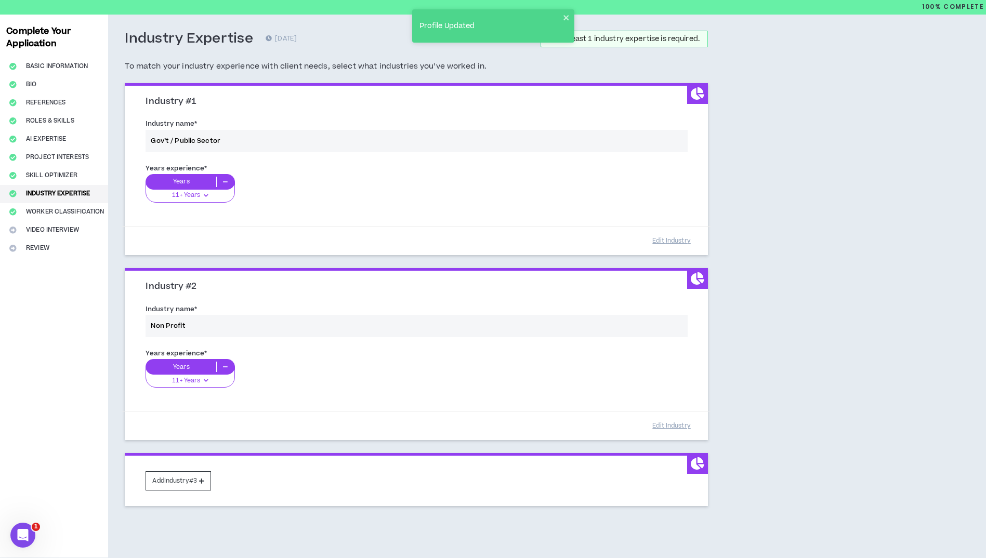
scroll to position [73, 0]
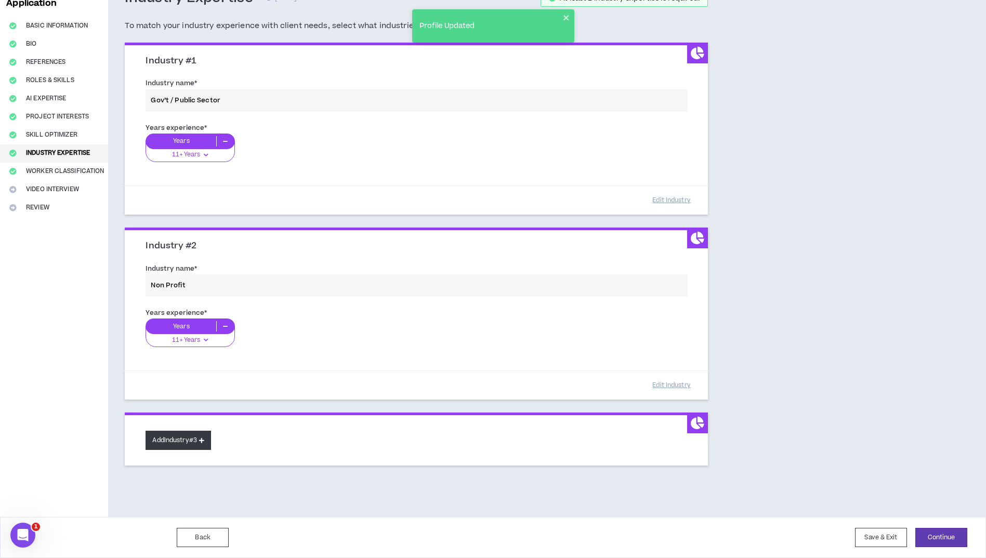
click at [204, 438] on icon at bounding box center [201, 441] width 5 height 6
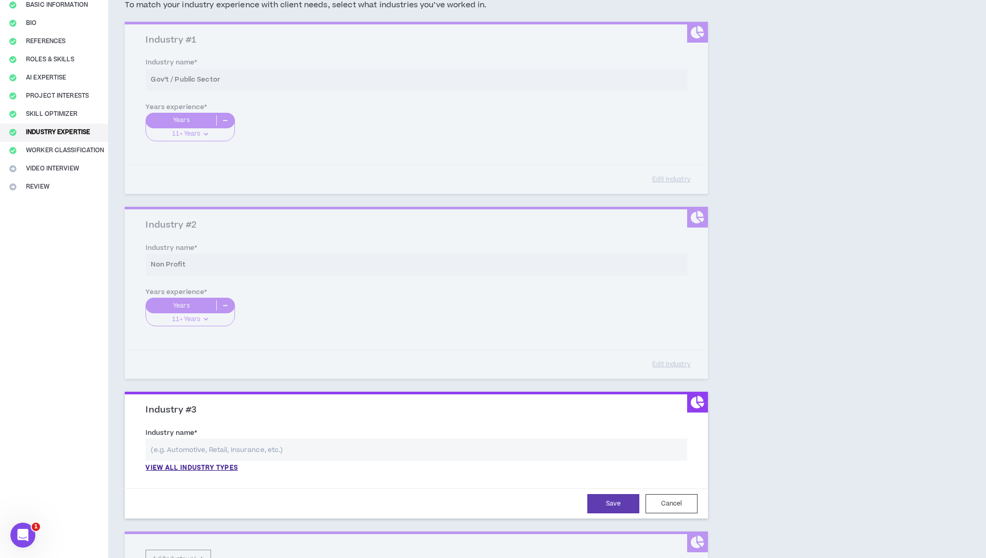
scroll to position [213, 0]
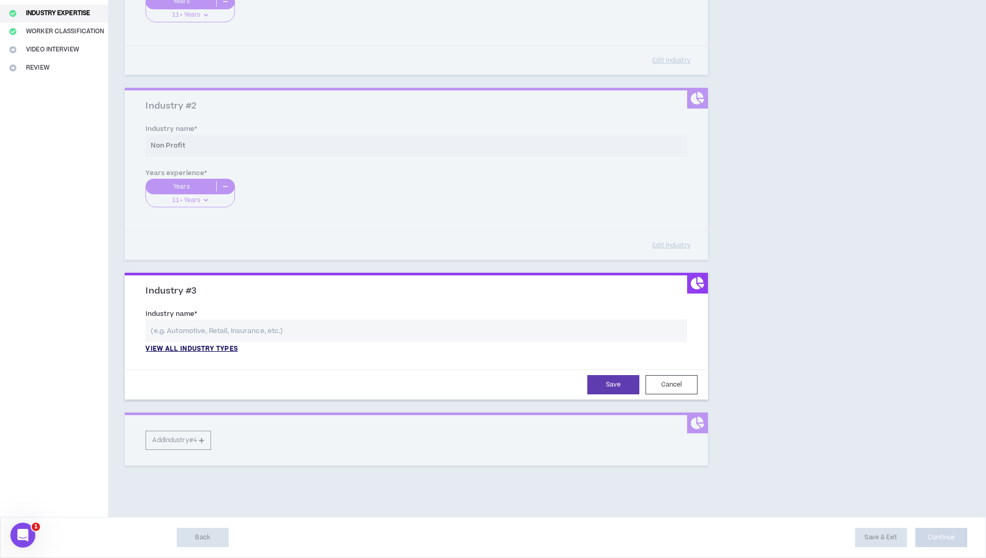
click at [190, 348] on p "View all industry types" at bounding box center [192, 349] width 92 height 9
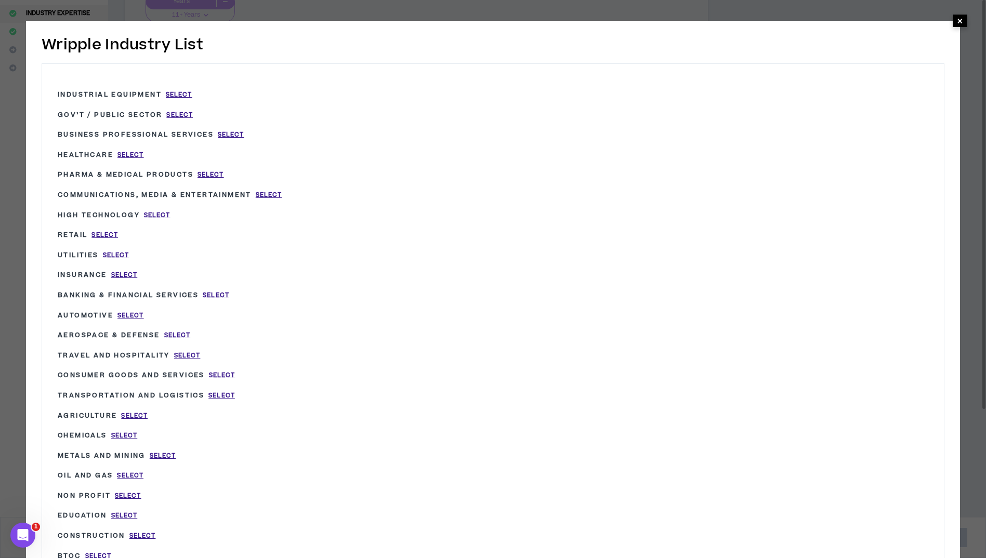
click at [957, 19] on span "×" at bounding box center [960, 21] width 6 height 12
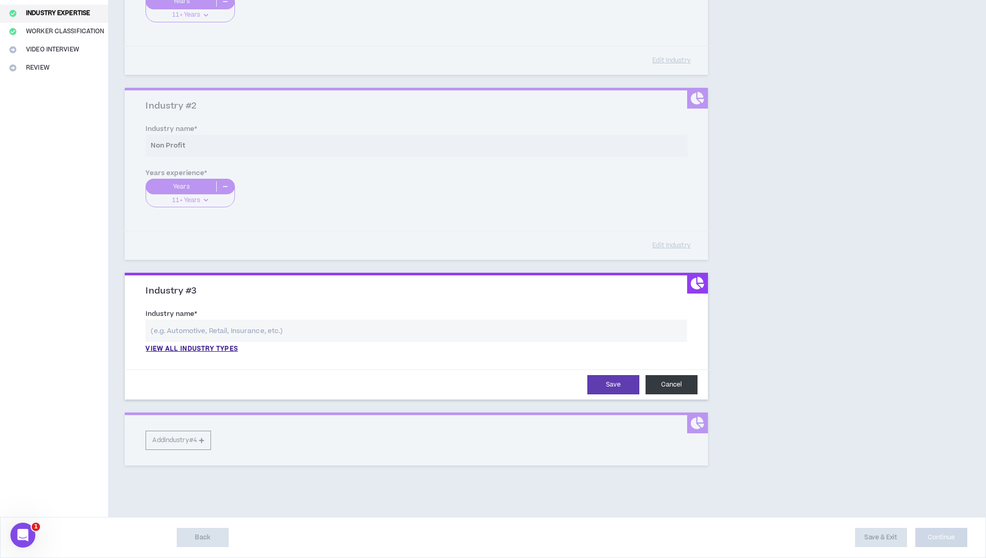
click at [680, 383] on button "Cancel" at bounding box center [672, 384] width 52 height 19
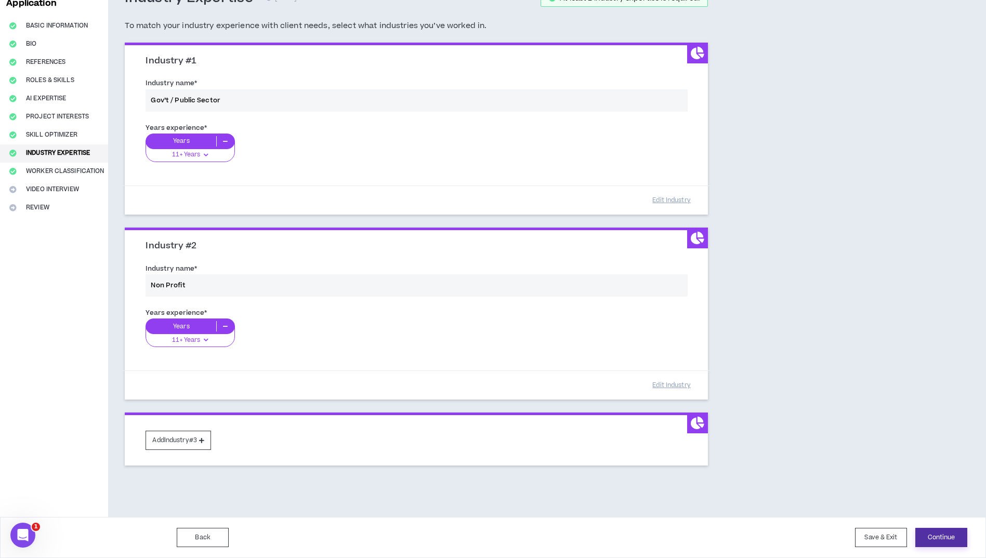
click at [941, 539] on button "Continue" at bounding box center [942, 537] width 52 height 19
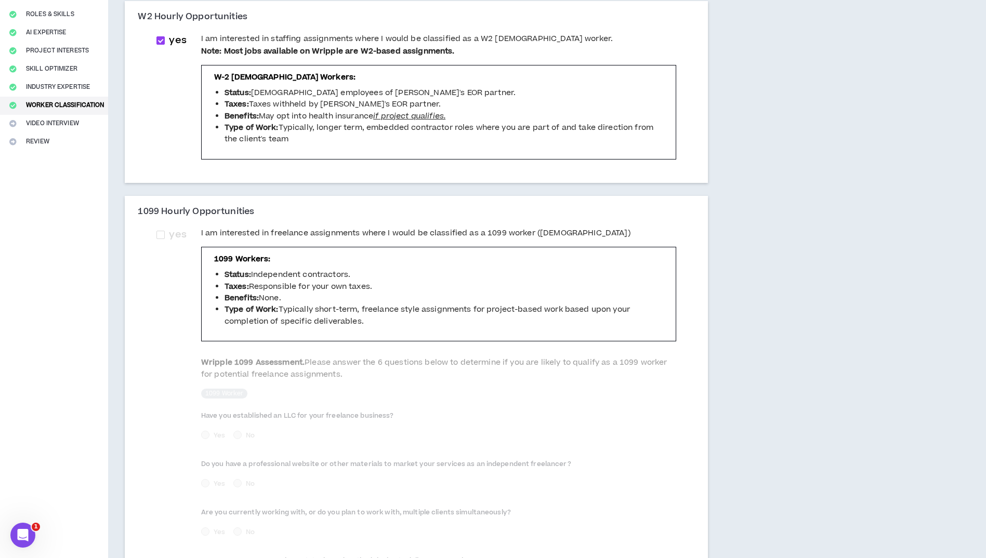
scroll to position [156, 0]
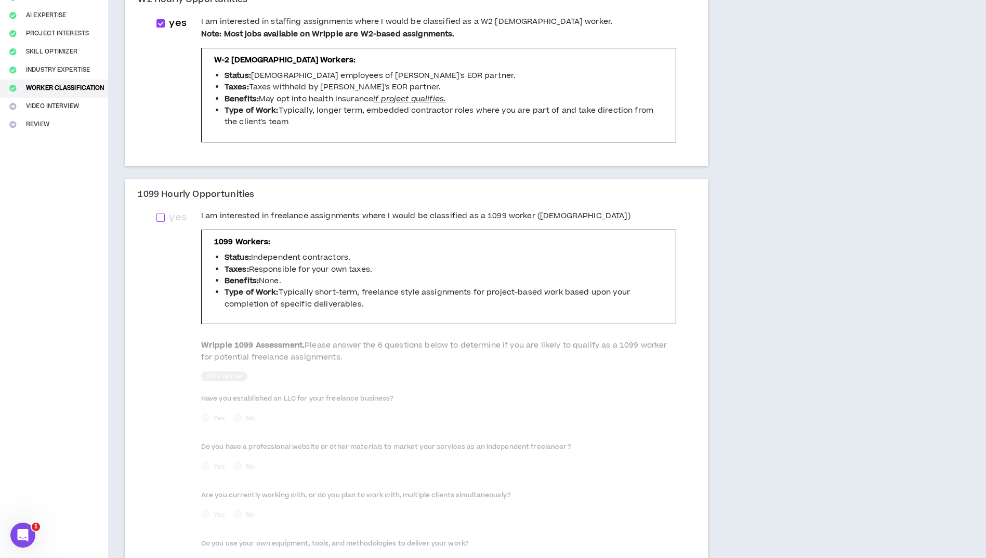
click at [163, 216] on span at bounding box center [161, 218] width 8 height 8
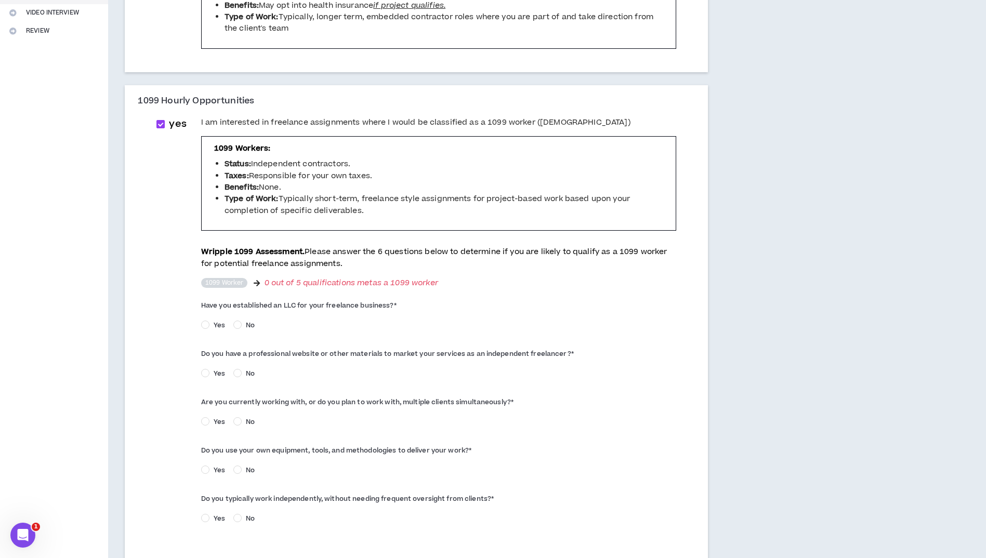
scroll to position [260, 0]
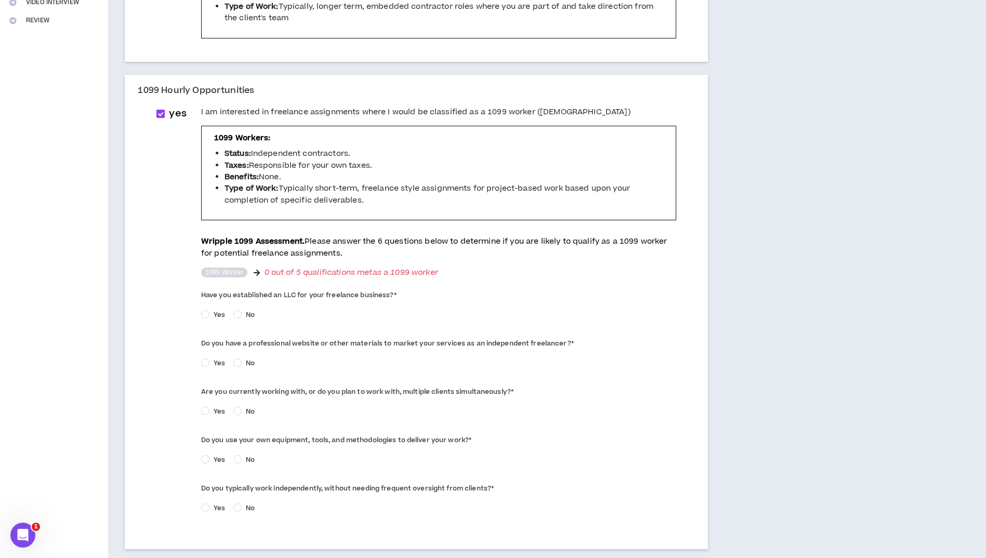
click at [160, 114] on span at bounding box center [161, 114] width 8 height 8
checkbox input "*****"
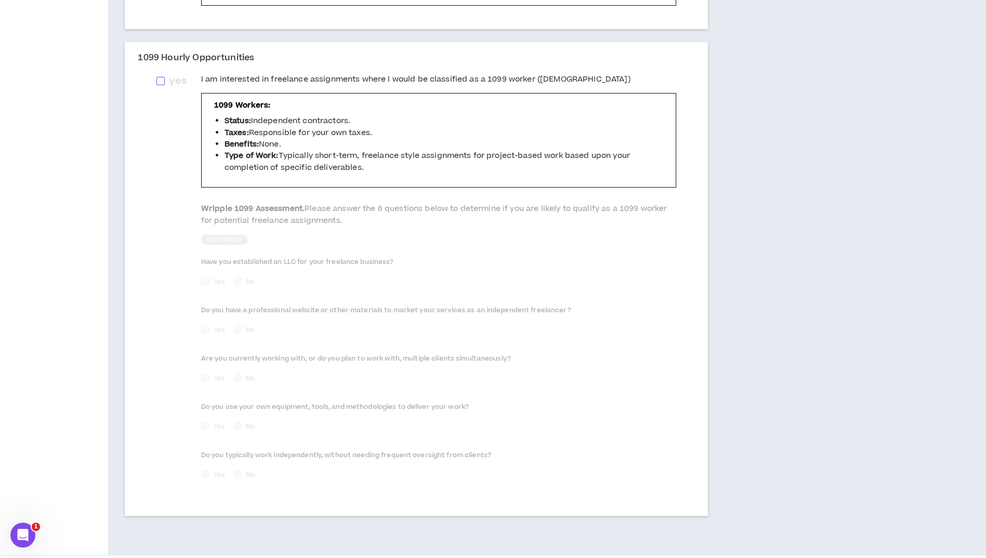
scroll to position [331, 0]
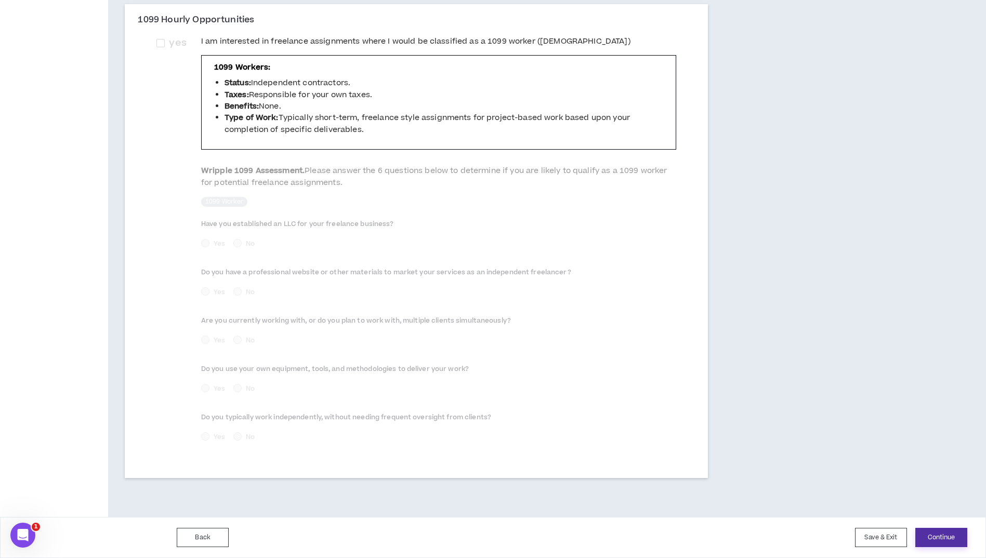
click at [941, 539] on button "Continue" at bounding box center [942, 537] width 52 height 19
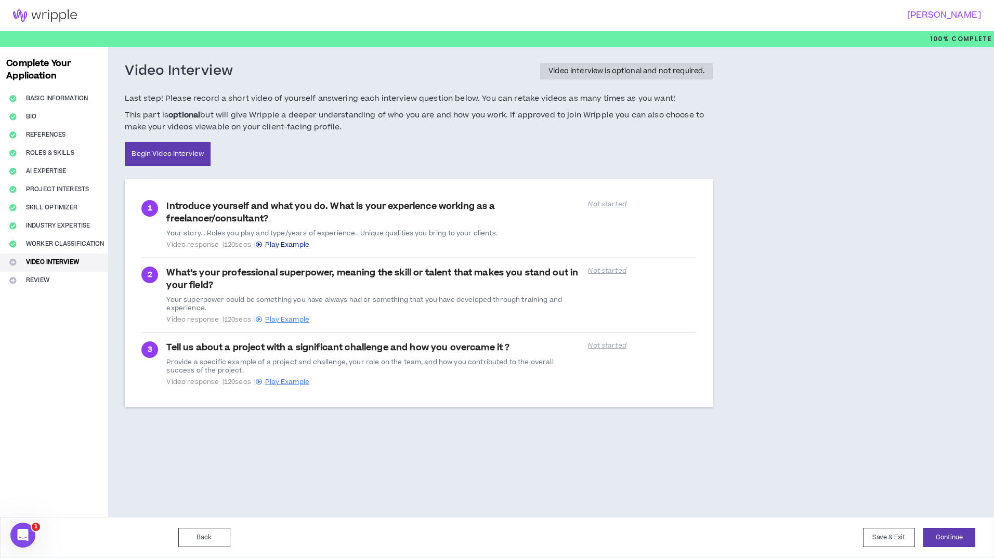
click at [292, 244] on span "Play Example" at bounding box center [287, 244] width 44 height 9
click at [309, 322] on span "Play Example" at bounding box center [287, 319] width 44 height 9
click at [291, 382] on span "Play Example" at bounding box center [287, 382] width 44 height 9
click at [948, 538] on button "Continue" at bounding box center [949, 537] width 52 height 19
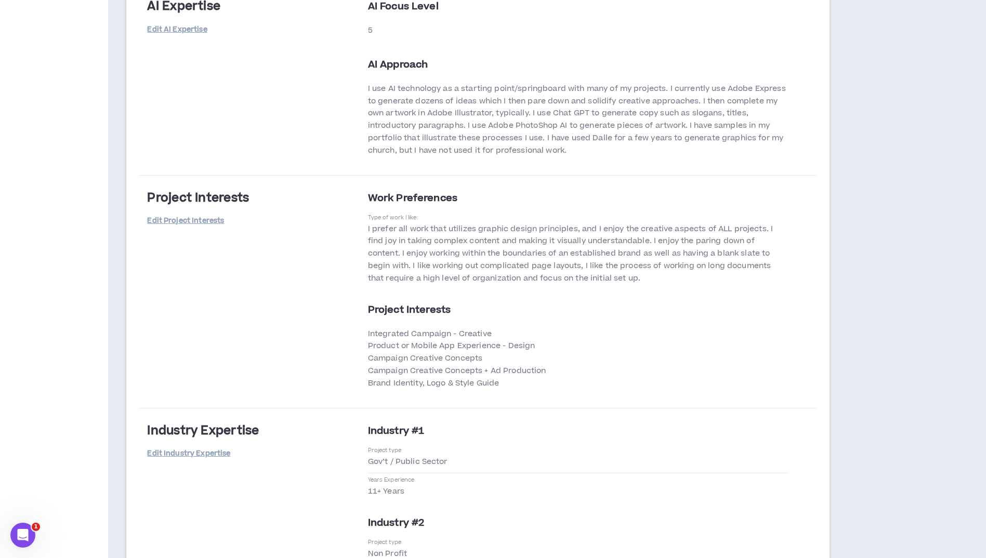
scroll to position [2600, 0]
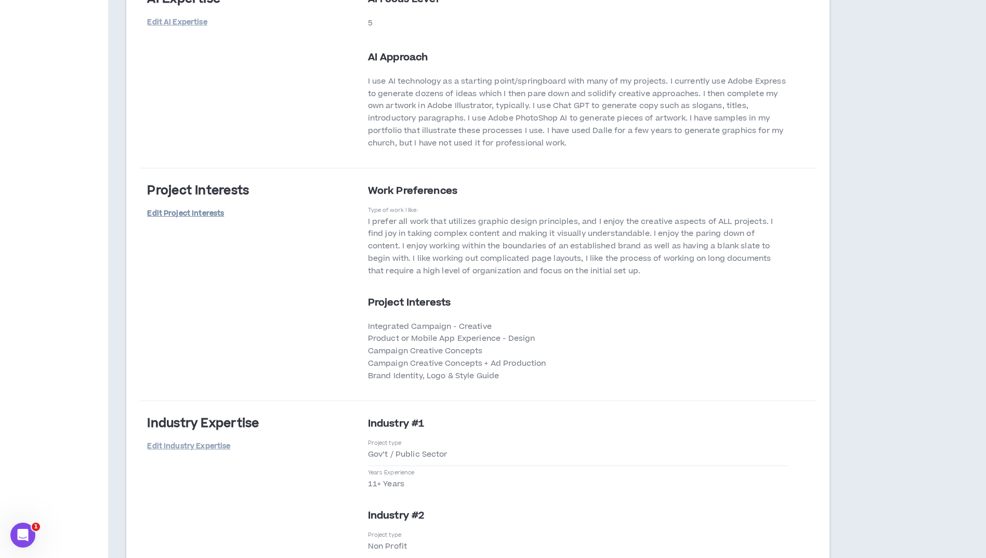
click at [181, 214] on link "Edit Project Interests" at bounding box center [185, 214] width 77 height 18
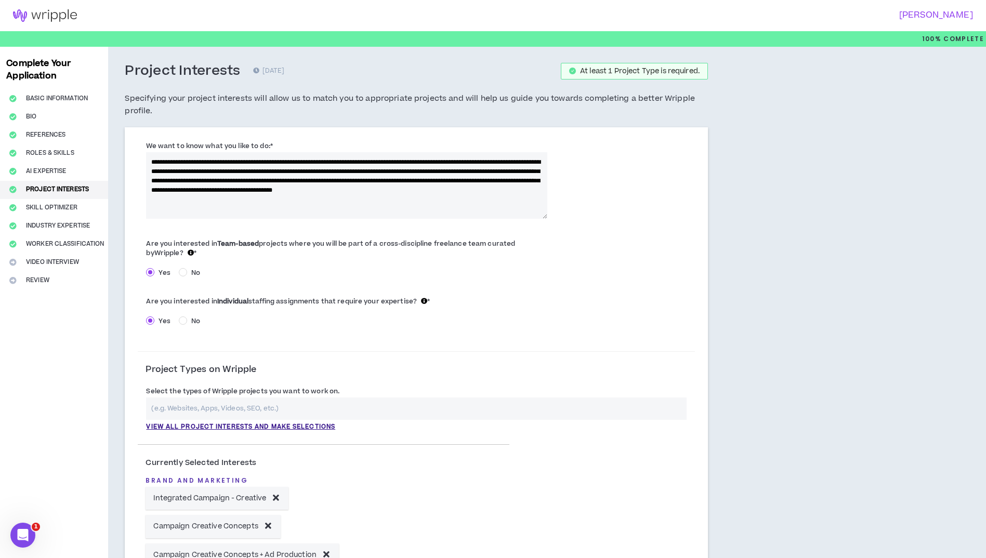
click at [304, 180] on textarea "**********" at bounding box center [346, 185] width 401 height 67
click at [239, 190] on textarea "**********" at bounding box center [346, 185] width 401 height 67
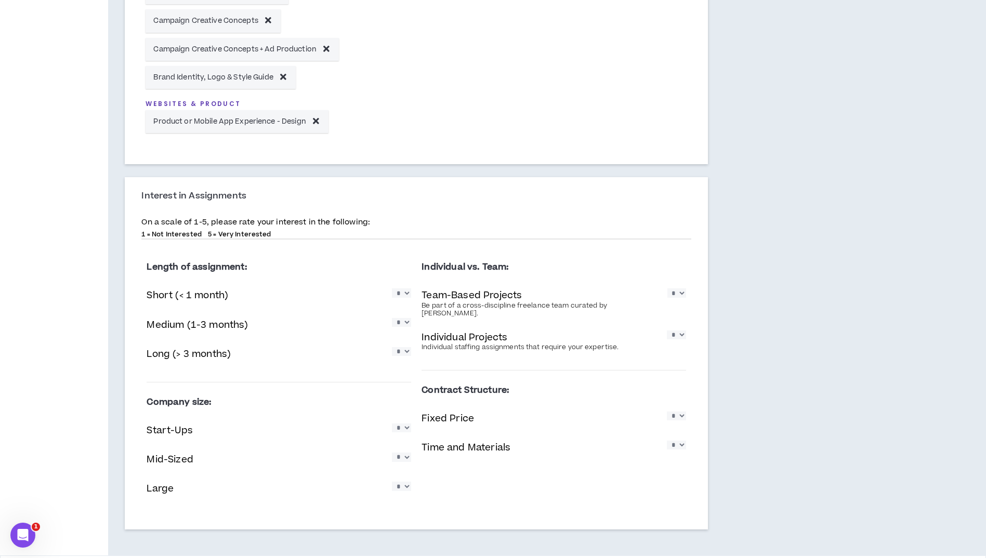
scroll to position [544, 0]
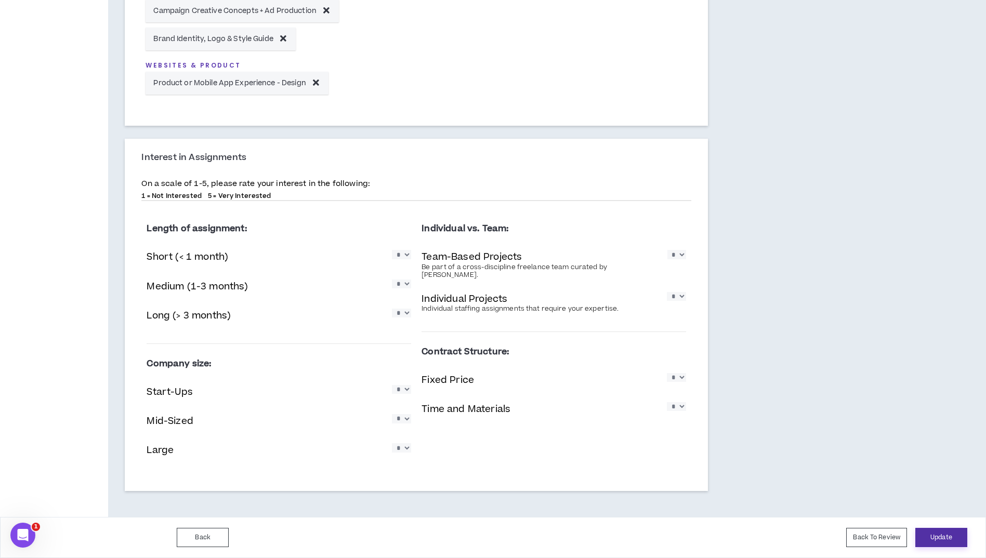
type textarea "**********"
click at [943, 537] on button "Update" at bounding box center [942, 537] width 52 height 19
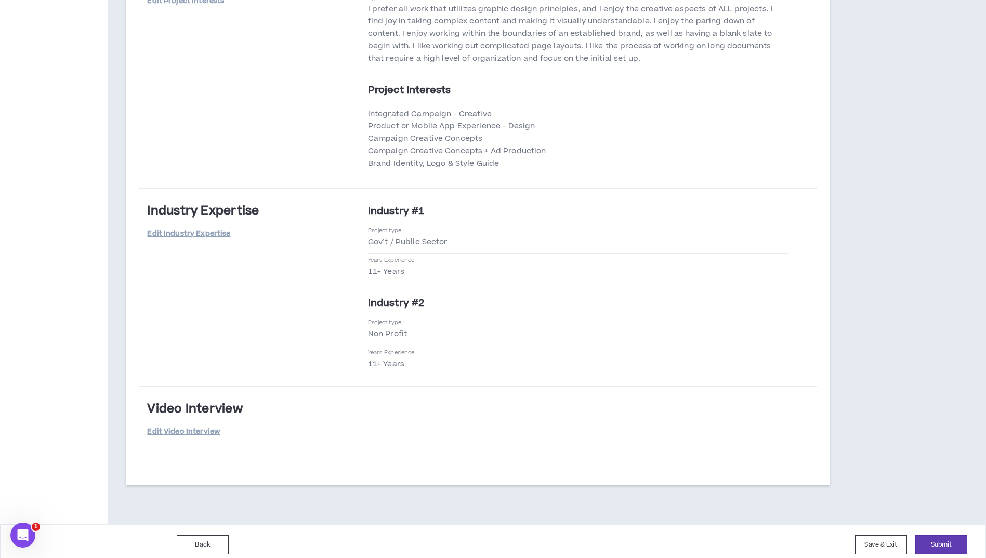
scroll to position [2820, 0]
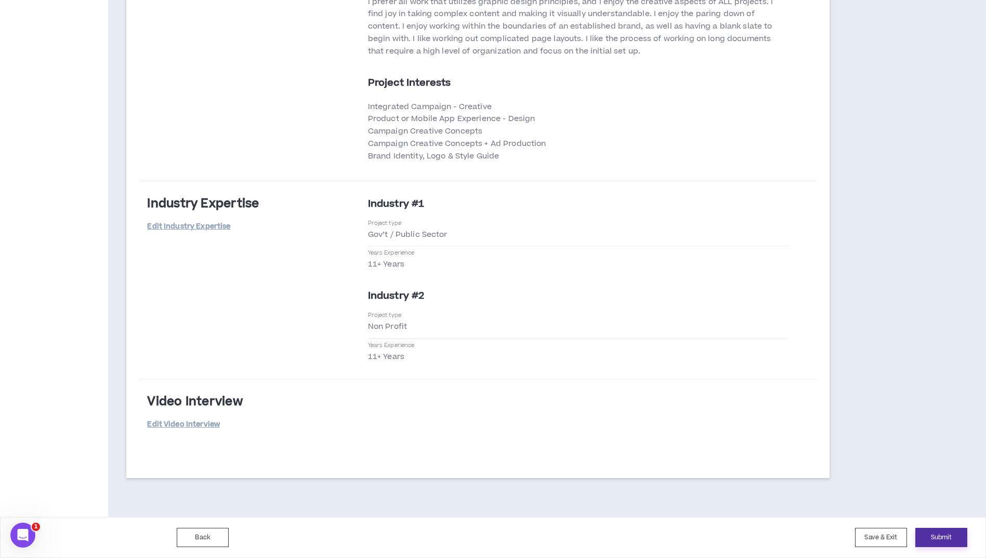
click at [945, 537] on button "Submit" at bounding box center [942, 537] width 52 height 19
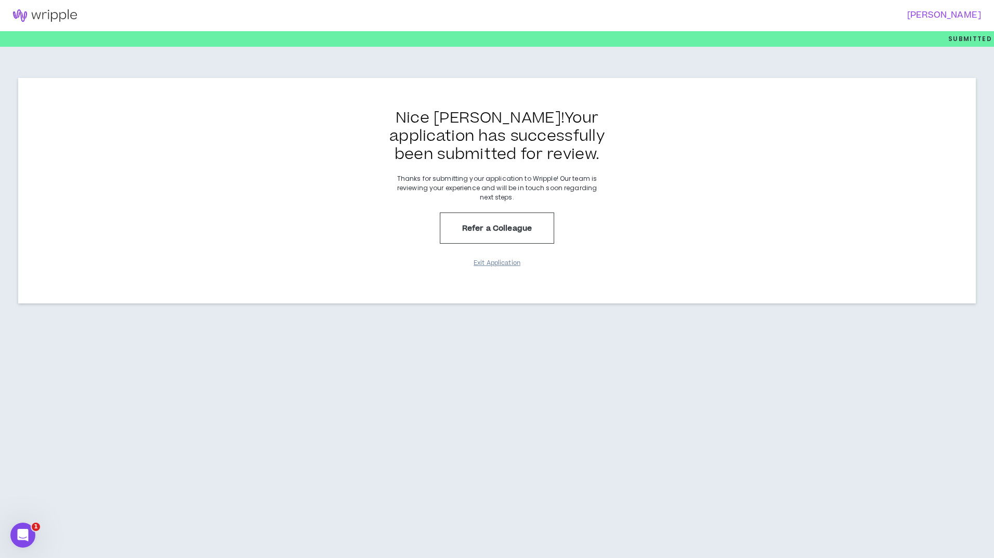
click at [498, 265] on button "Exit Application" at bounding box center [497, 263] width 52 height 18
